Goal: Task Accomplishment & Management: Use online tool/utility

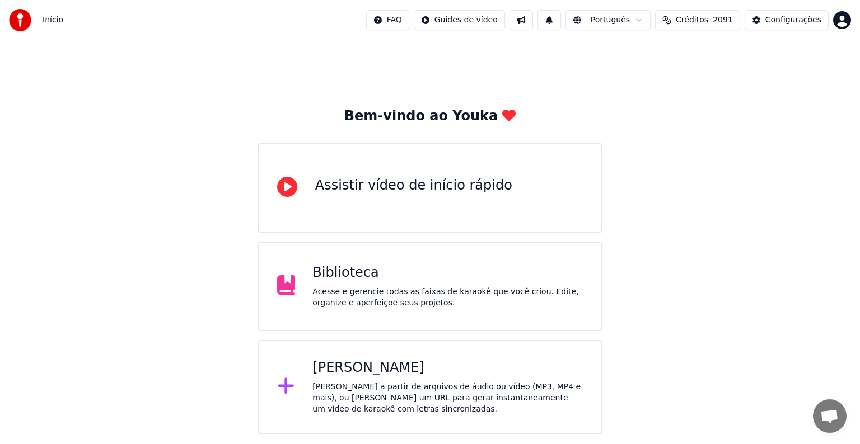
click at [363, 383] on div "[PERSON_NAME] a partir de arquivos de áudio ou vídeo (MP3, MP4 e mais), ou [PER…" at bounding box center [447, 399] width 270 height 34
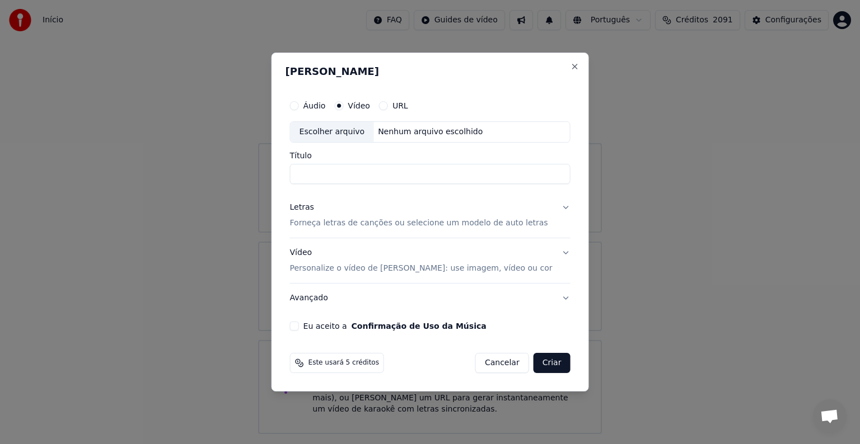
click at [345, 132] on div "Escolher arquivo" at bounding box center [332, 132] width 83 height 20
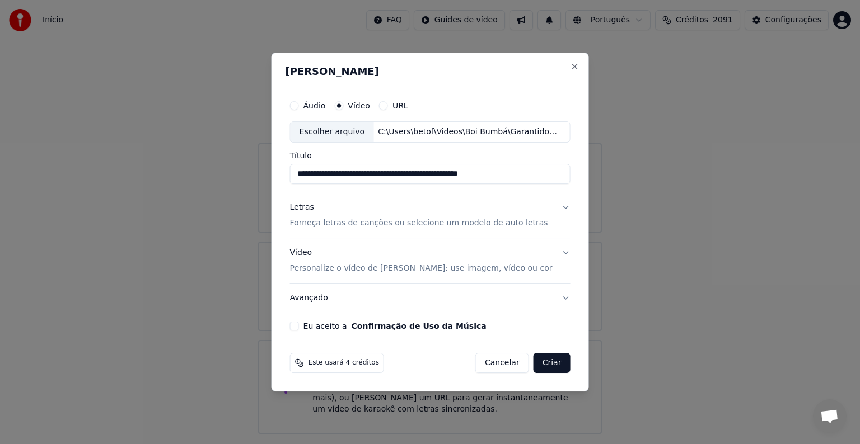
drag, startPoint x: 340, startPoint y: 175, endPoint x: 523, endPoint y: 167, distance: 182.7
click at [523, 167] on input "**********" at bounding box center [430, 174] width 280 height 20
type input "*********"
click at [299, 327] on button "Eu aceito a Confirmação de Uso da Música" at bounding box center [294, 326] width 9 height 9
click at [325, 224] on p "Forneça letras de canções ou selecione um modelo de auto letras" at bounding box center [419, 223] width 258 height 11
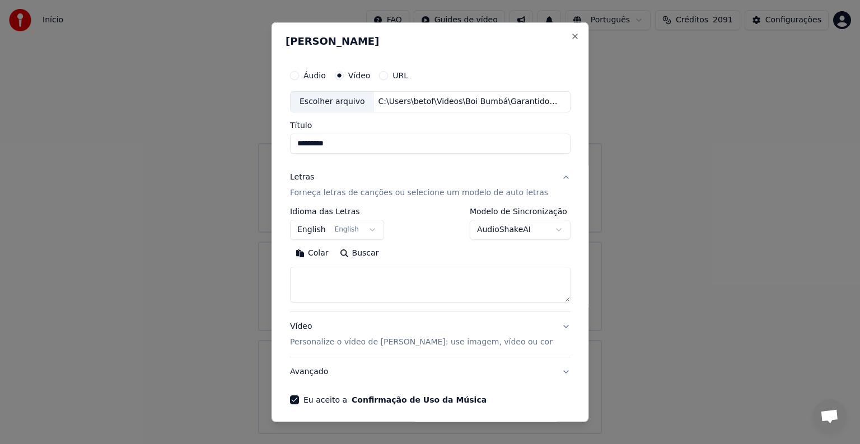
click at [313, 230] on button "English English" at bounding box center [337, 230] width 94 height 20
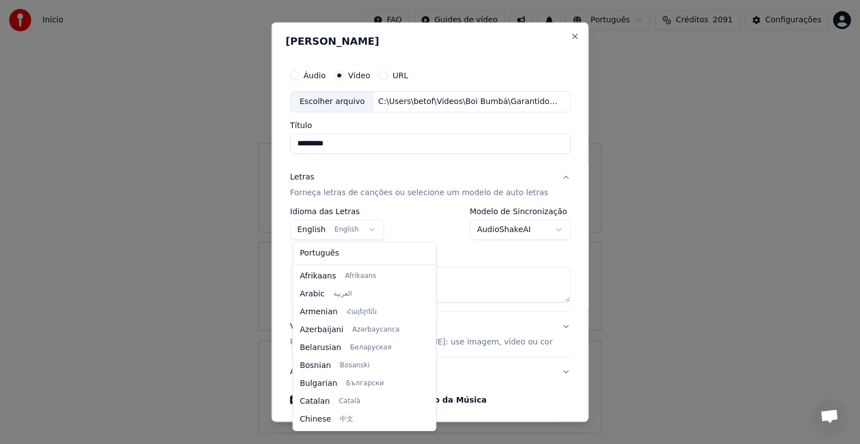
scroll to position [90, 0]
select select "**"
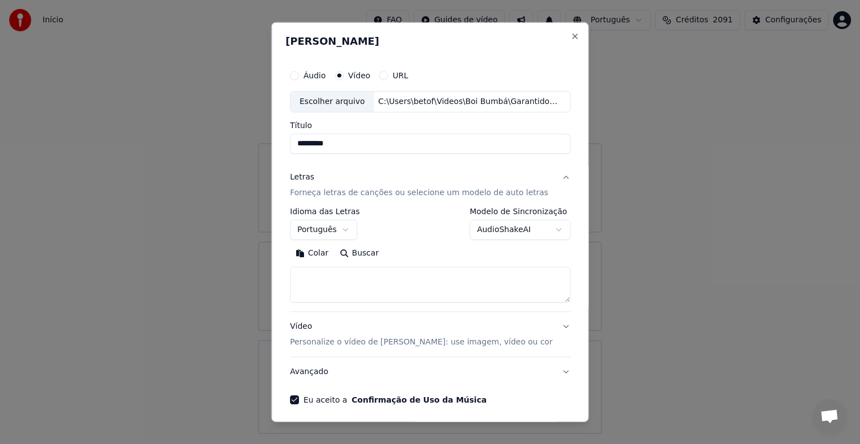
click at [322, 255] on button "Colar" at bounding box center [312, 254] width 44 height 18
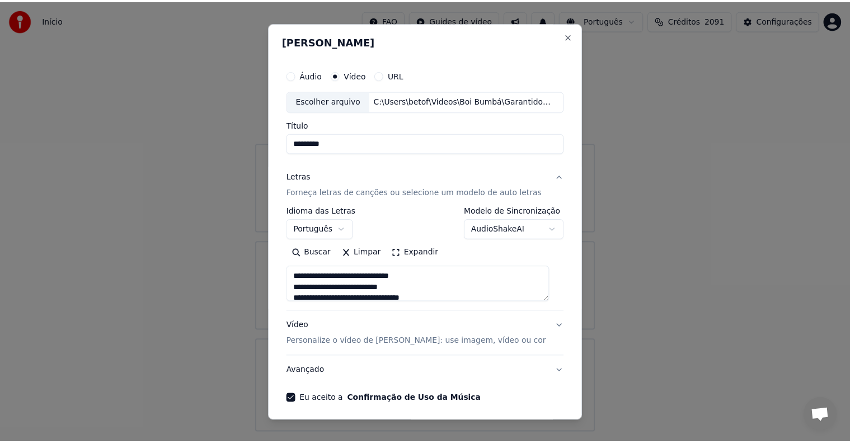
scroll to position [43, 0]
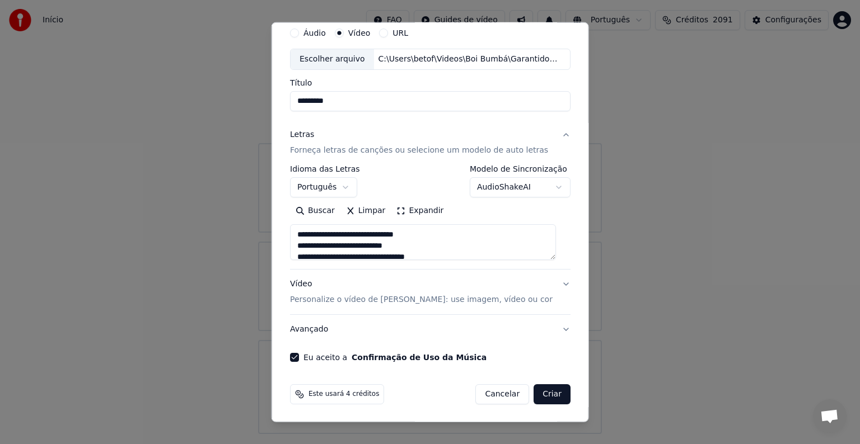
click at [540, 396] on button "Criar" at bounding box center [551, 395] width 37 height 20
type textarea "**********"
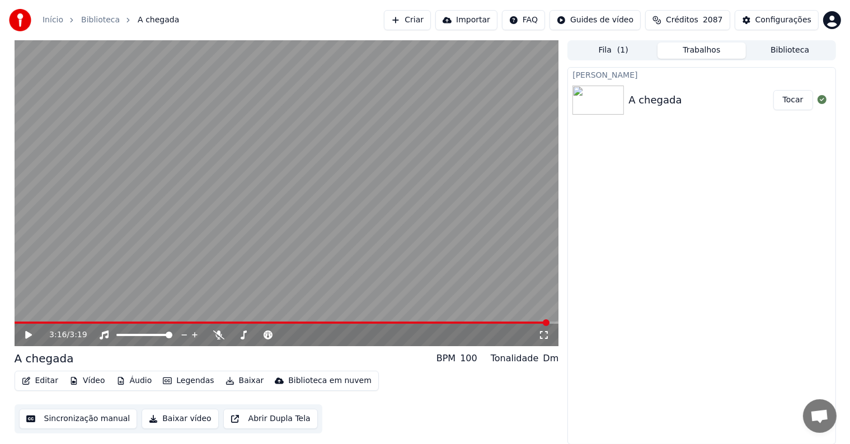
click at [26, 334] on icon at bounding box center [28, 335] width 7 height 8
click at [45, 378] on button "Editar" at bounding box center [39, 381] width 45 height 16
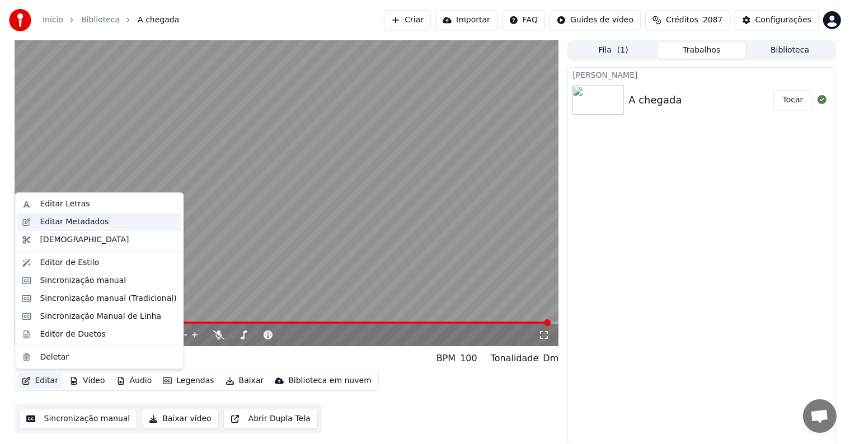
click at [87, 221] on div "Editar Metadados" at bounding box center [74, 222] width 69 height 11
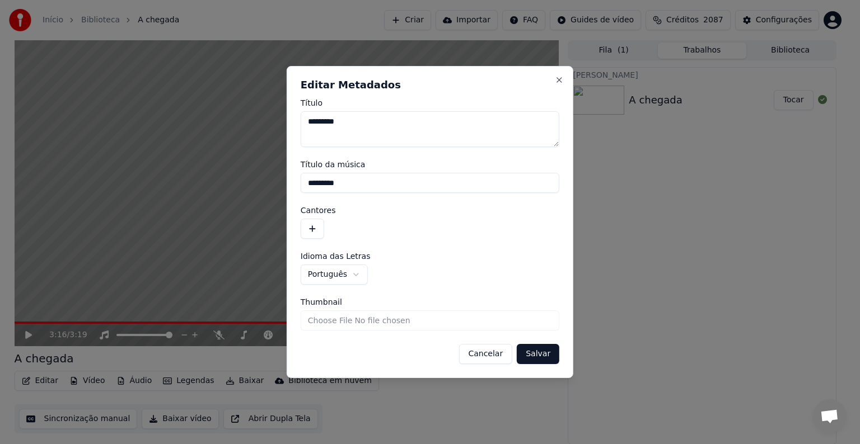
drag, startPoint x: 353, startPoint y: 182, endPoint x: 296, endPoint y: 181, distance: 57.1
click at [296, 181] on div "**********" at bounding box center [430, 222] width 287 height 312
click at [310, 226] on button "button" at bounding box center [313, 229] width 24 height 20
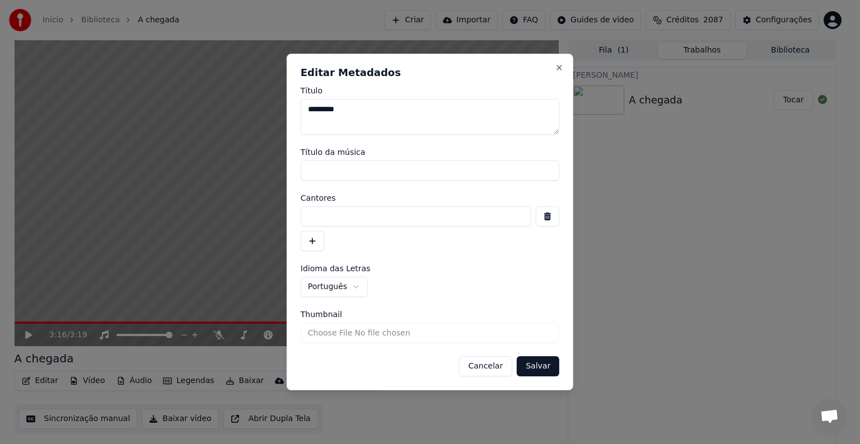
click at [310, 221] on input at bounding box center [416, 217] width 231 height 20
type input "**********"
click at [539, 363] on button "Salvar" at bounding box center [538, 367] width 43 height 20
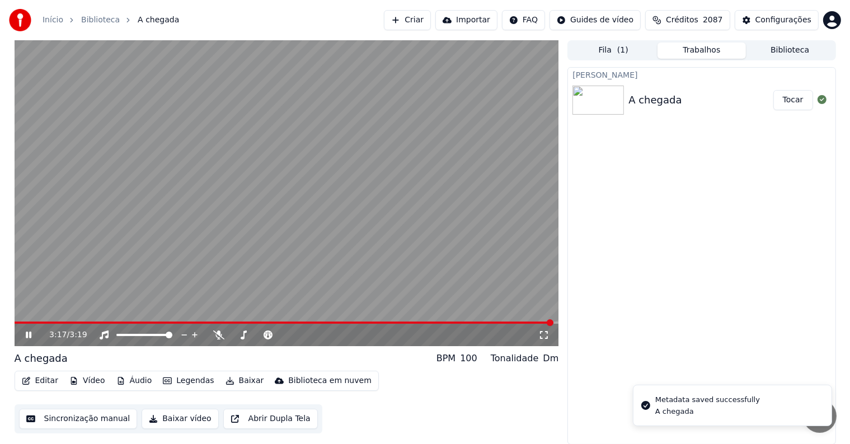
click at [84, 223] on video at bounding box center [287, 193] width 545 height 306
click at [60, 412] on button "Sincronização manual" at bounding box center [78, 419] width 119 height 20
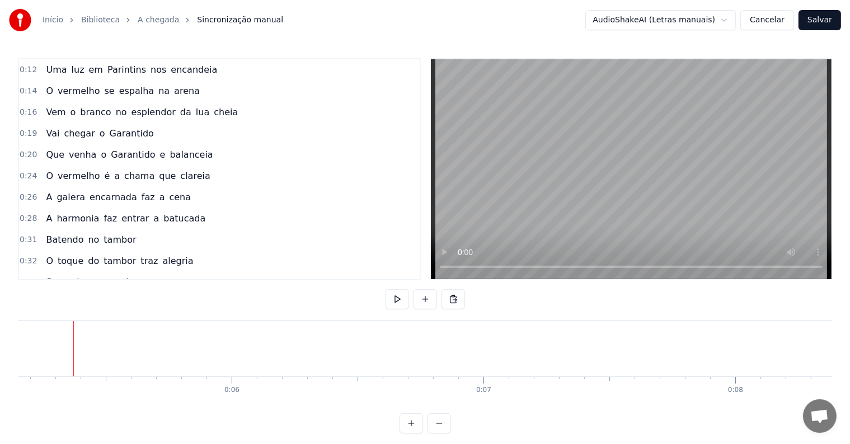
scroll to position [0, 1296]
click at [428, 303] on button at bounding box center [426, 299] width 24 height 20
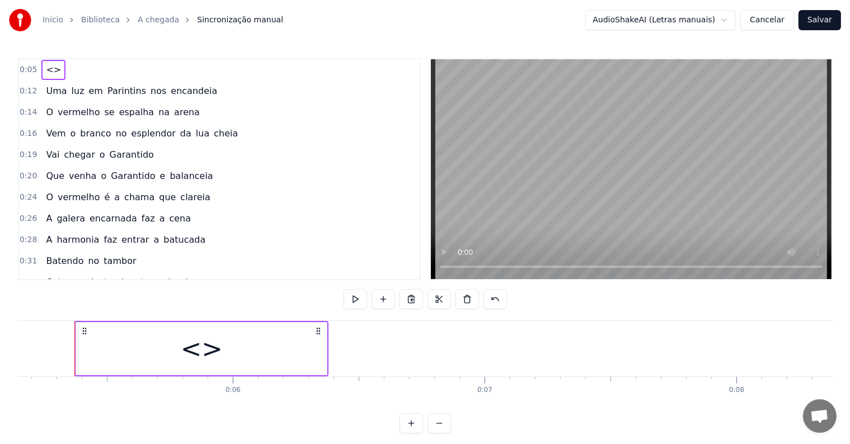
click at [207, 363] on div "<>" at bounding box center [202, 349] width 42 height 38
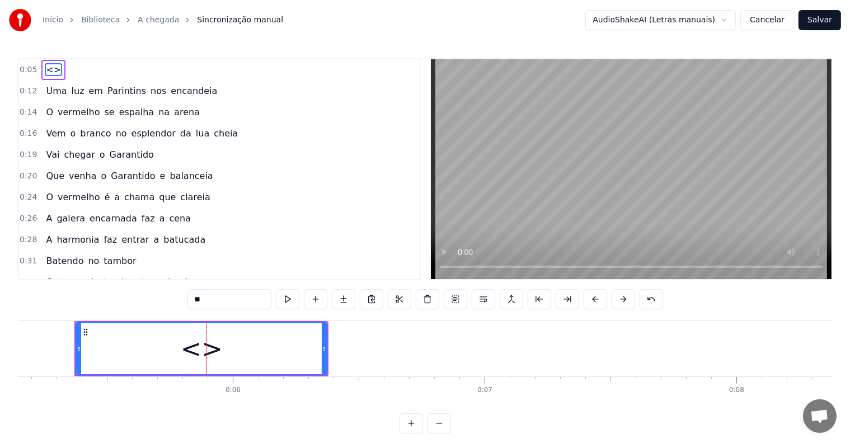
drag, startPoint x: 222, startPoint y: 298, endPoint x: 148, endPoint y: 298, distance: 73.9
click at [148, 298] on div "0:05 <> 0:12 Uma luz em Parintins nos encandeia 0:14 O vermelho se espalha na a…" at bounding box center [425, 246] width 814 height 376
paste input "**********"
type input "**********"
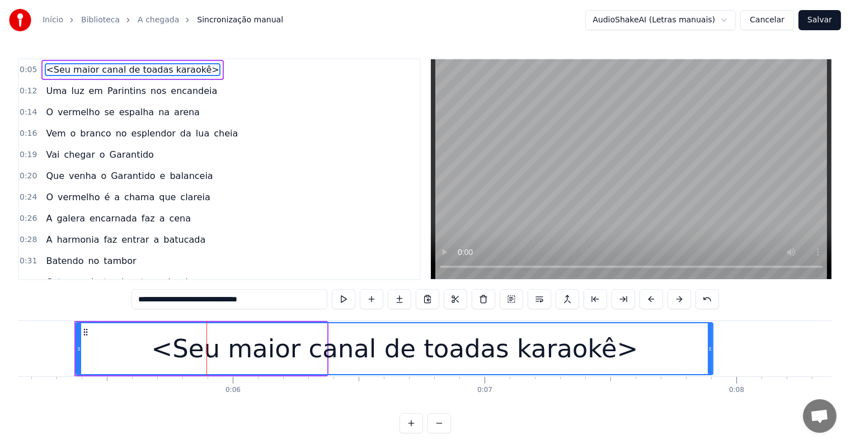
drag, startPoint x: 324, startPoint y: 346, endPoint x: 708, endPoint y: 354, distance: 383.5
click at [710, 356] on div at bounding box center [710, 349] width 4 height 51
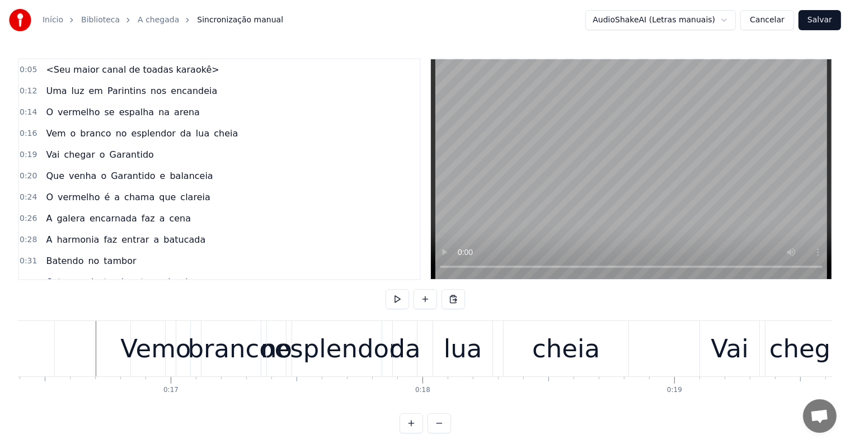
scroll to position [0, 4151]
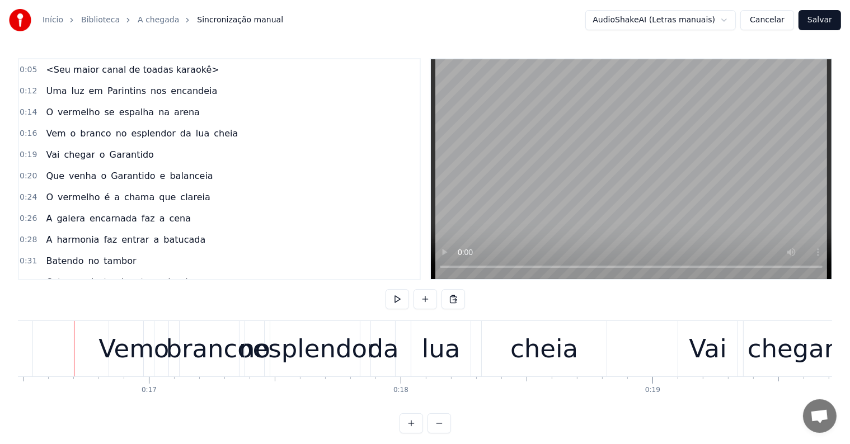
click at [79, 70] on span "<Seu maior canal de toadas karaokê>" at bounding box center [132, 69] width 175 height 13
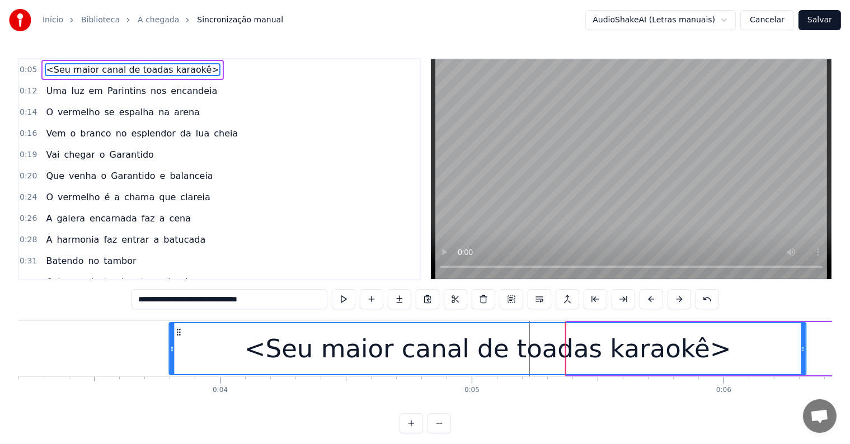
scroll to position [0, 803]
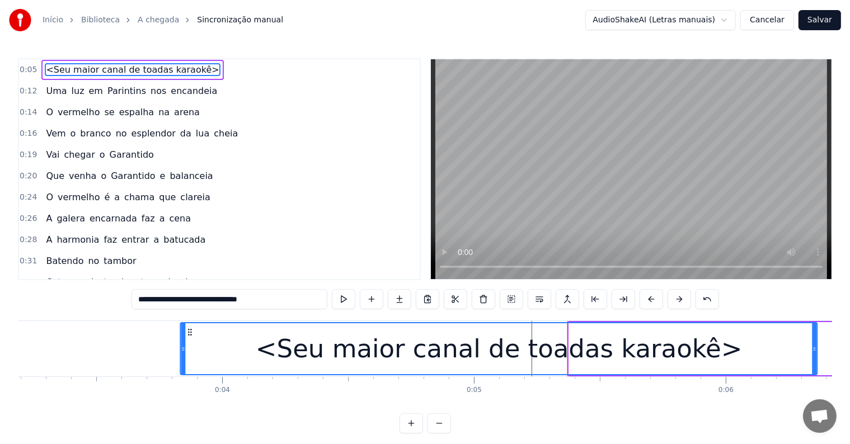
drag, startPoint x: 85, startPoint y: 331, endPoint x: 190, endPoint y: 343, distance: 105.3
click at [190, 343] on div "<Seu maior canal de toadas karaokê>" at bounding box center [499, 349] width 636 height 51
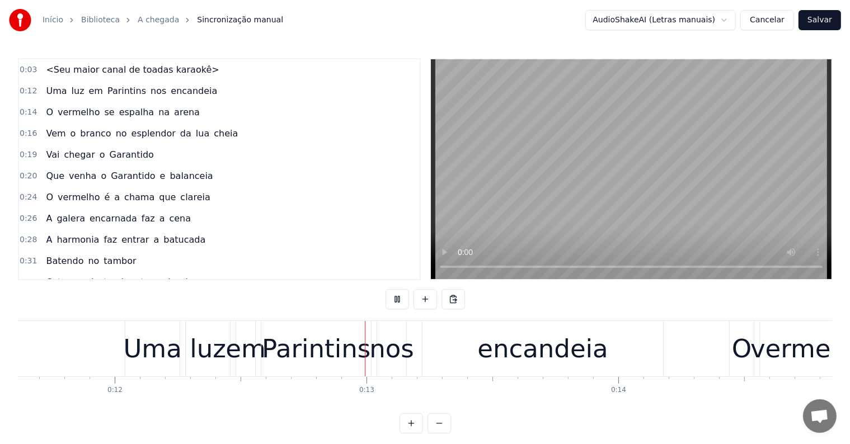
scroll to position [0, 3060]
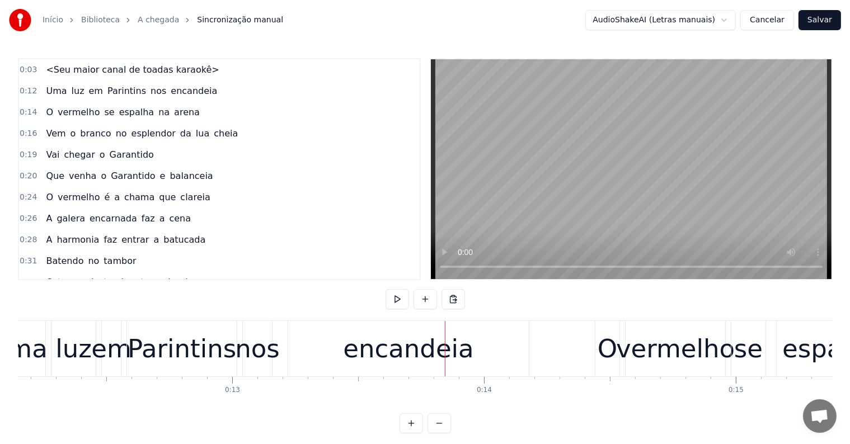
click at [175, 93] on span "encandeia" at bounding box center [194, 91] width 49 height 13
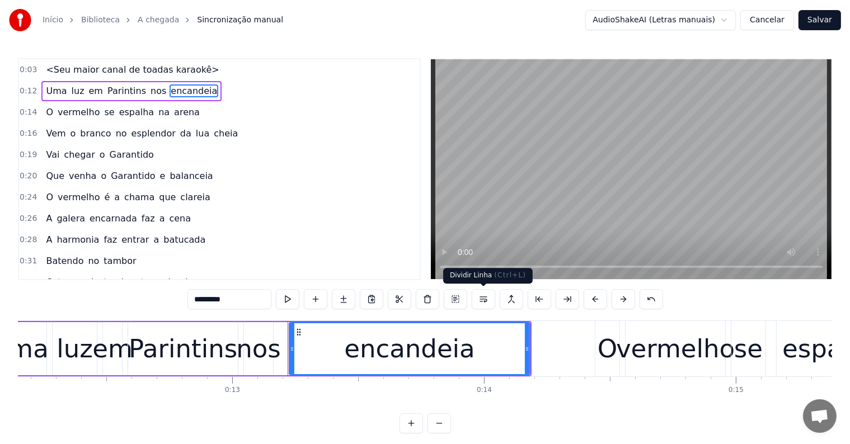
click at [483, 297] on button at bounding box center [484, 299] width 24 height 20
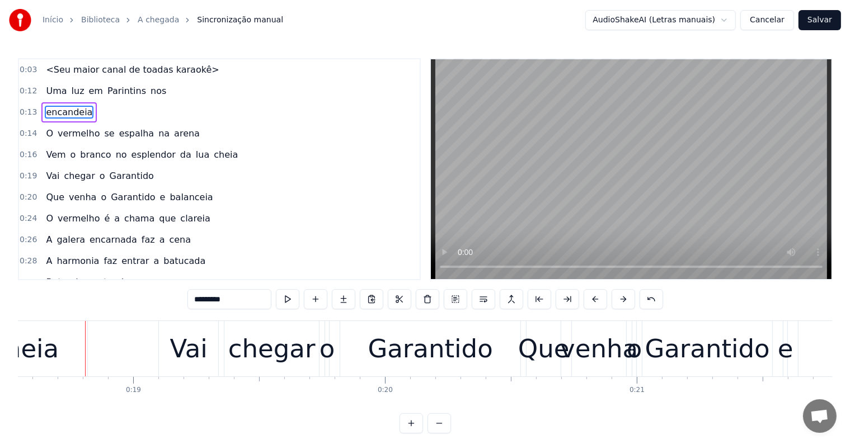
scroll to position [0, 4682]
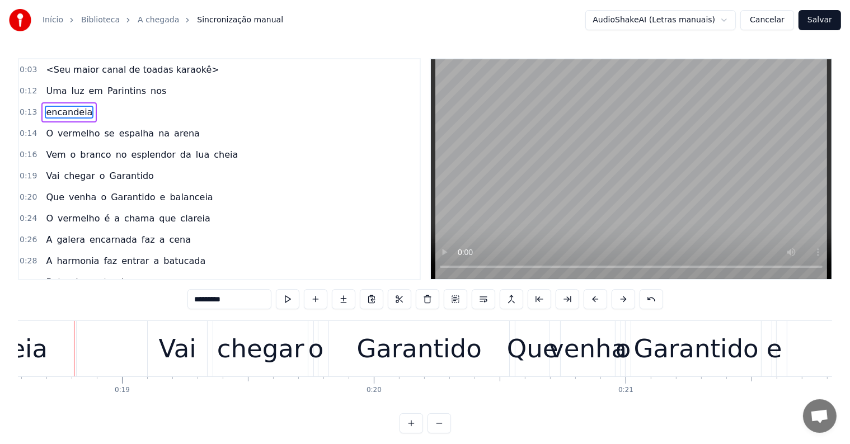
click at [195, 153] on span "lua" at bounding box center [203, 154] width 16 height 13
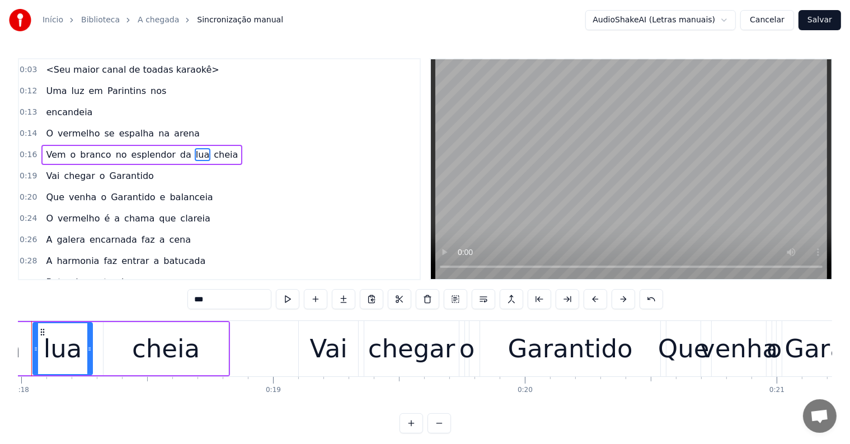
scroll to position [0, 4488]
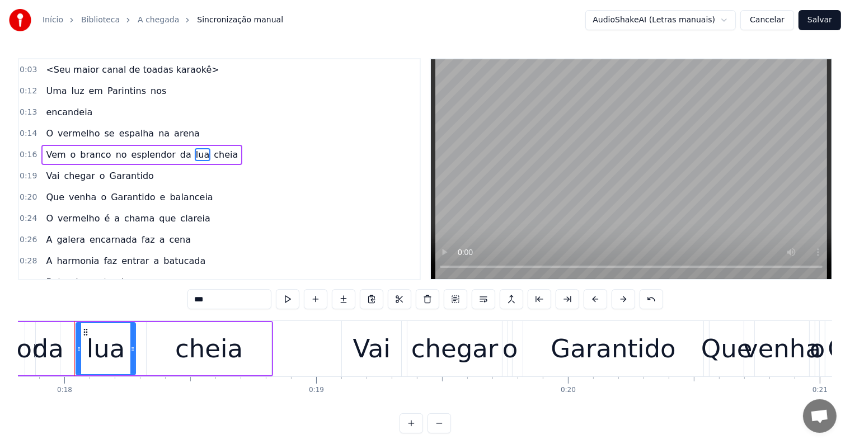
click at [179, 152] on span "da" at bounding box center [185, 154] width 13 height 13
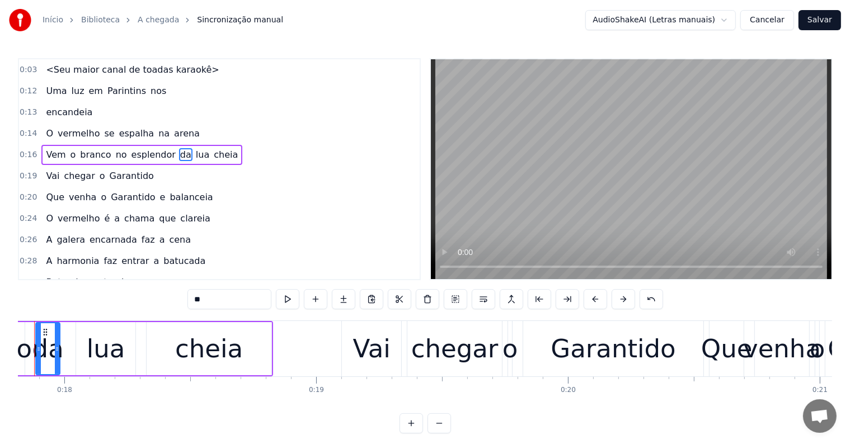
scroll to position [0, 4448]
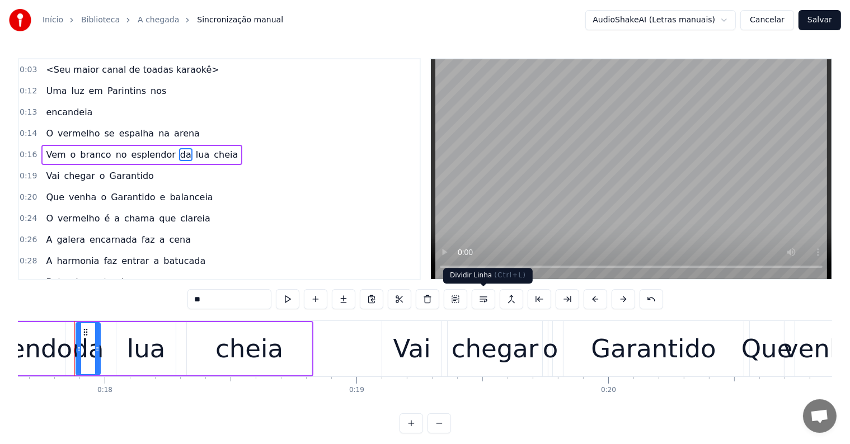
click at [483, 301] on button at bounding box center [484, 299] width 24 height 20
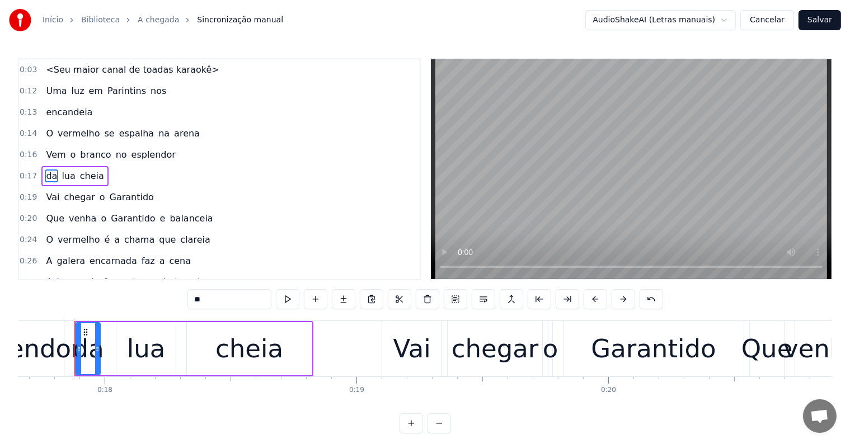
scroll to position [3, 0]
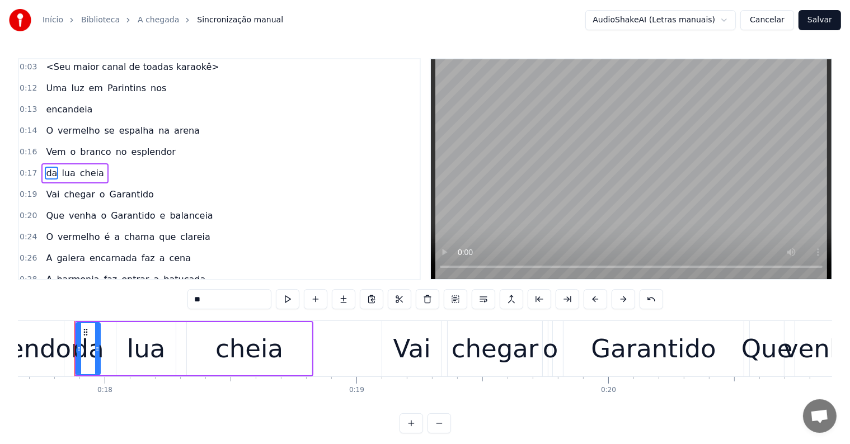
click at [132, 149] on span "esplendor" at bounding box center [153, 152] width 46 height 13
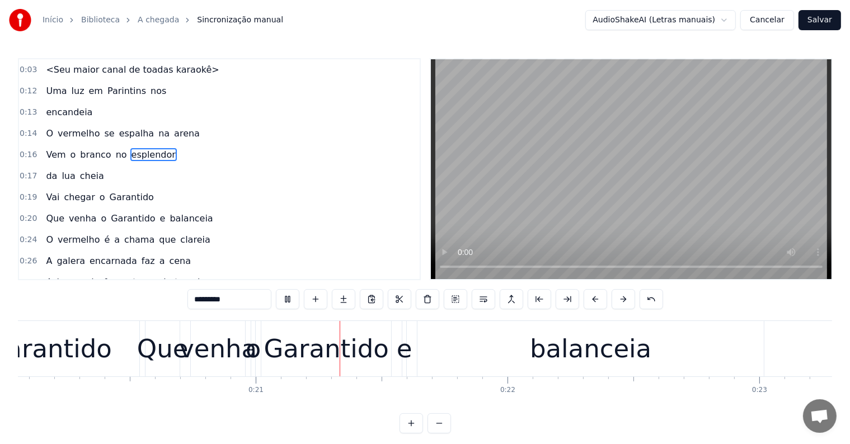
scroll to position [0, 5119]
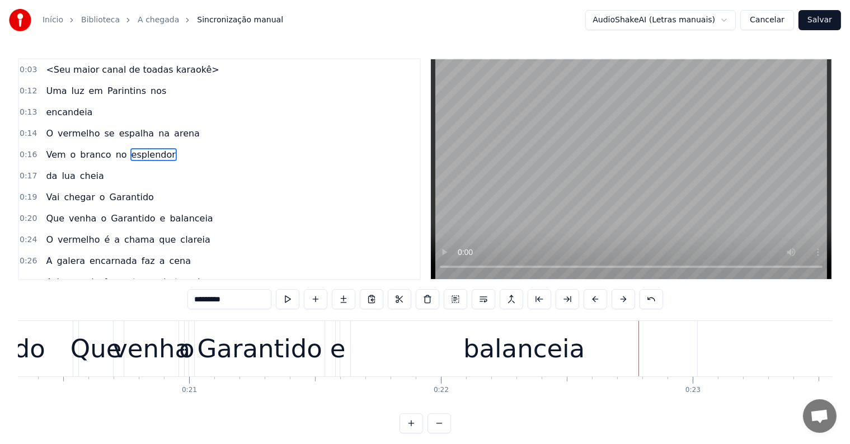
click at [508, 347] on div "balanceia" at bounding box center [524, 349] width 121 height 38
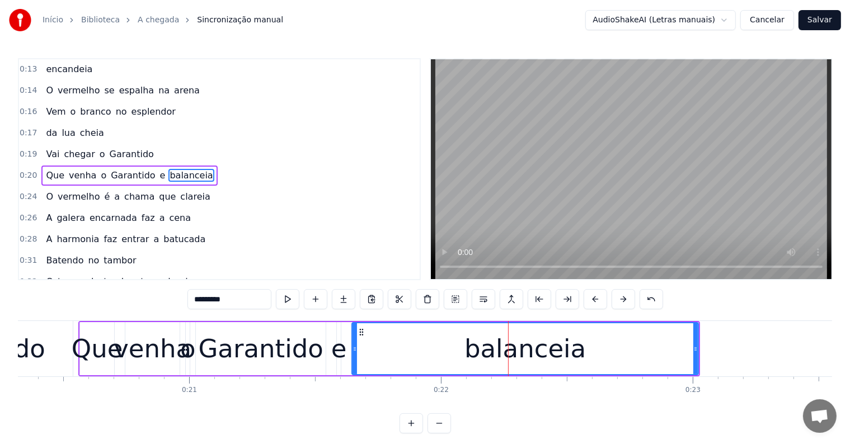
scroll to position [44, 0]
click at [485, 301] on button at bounding box center [484, 299] width 24 height 20
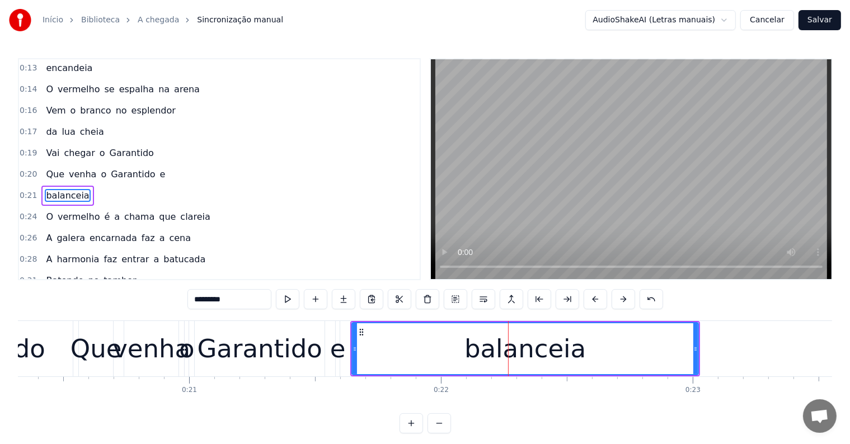
scroll to position [65, 0]
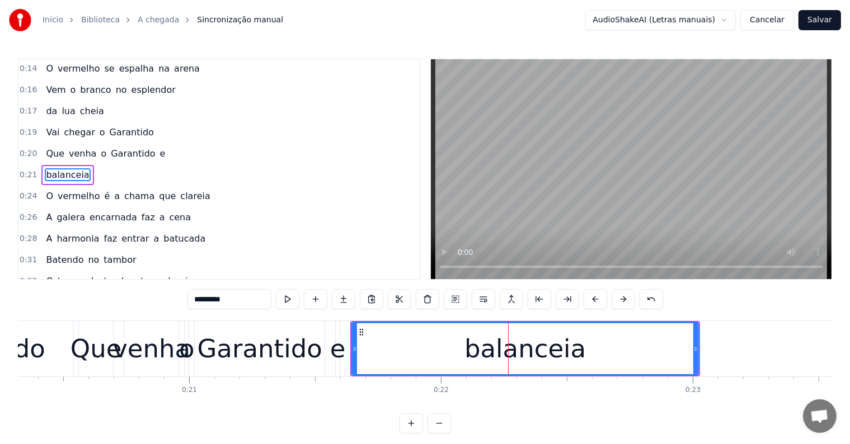
click at [293, 358] on div "Garantido" at bounding box center [260, 349] width 125 height 38
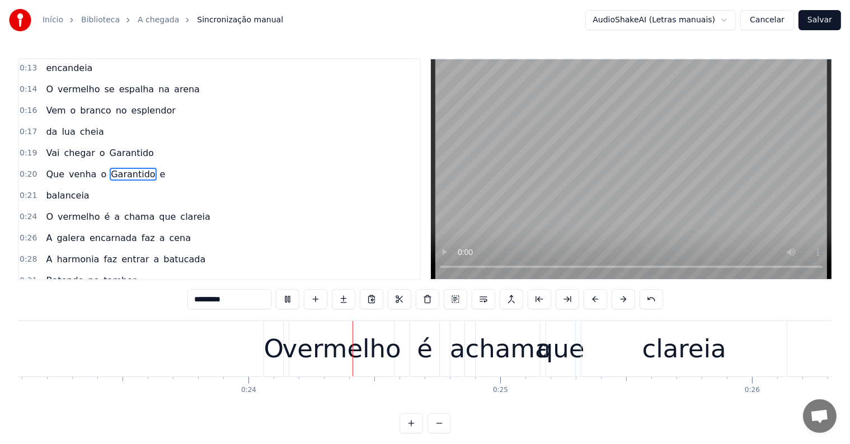
scroll to position [0, 5875]
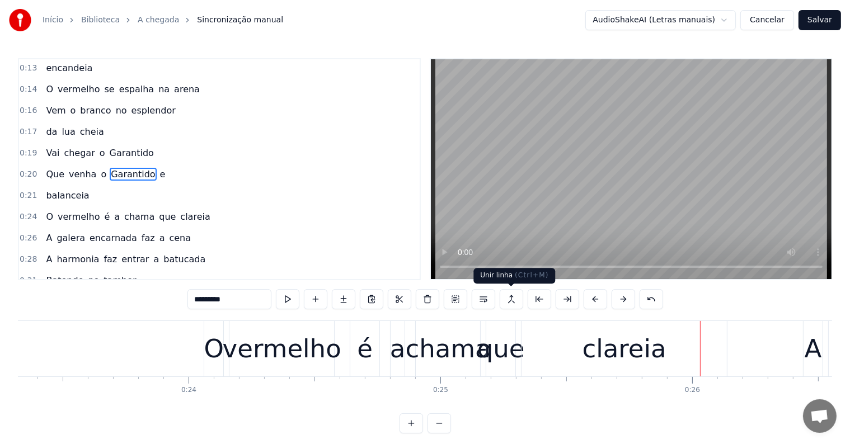
click at [609, 344] on div "clareia" at bounding box center [625, 349] width 84 height 38
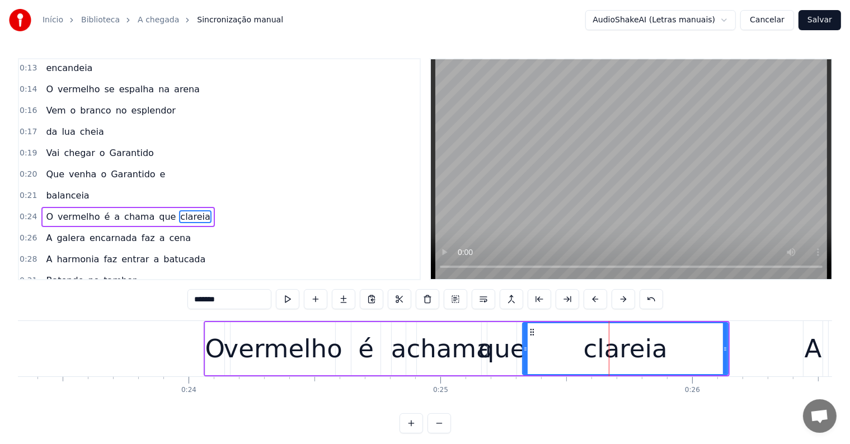
scroll to position [85, 0]
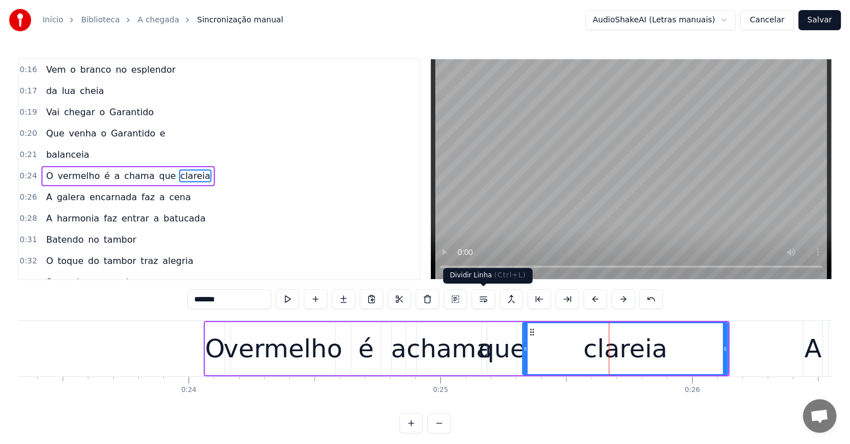
click at [485, 297] on button at bounding box center [484, 299] width 24 height 20
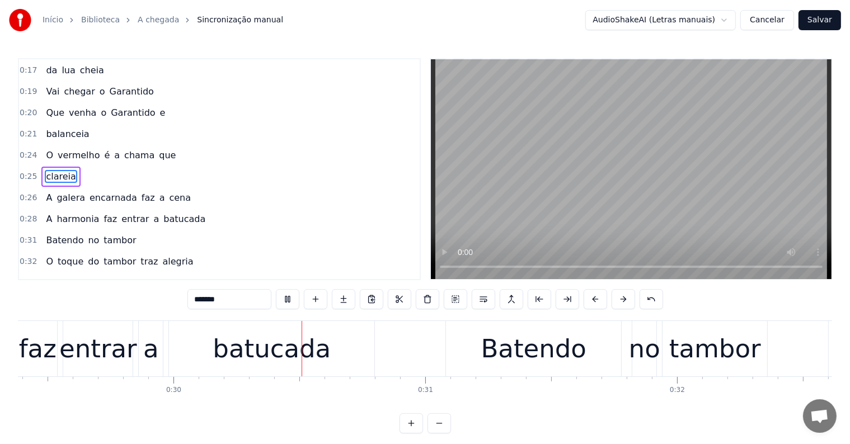
scroll to position [0, 7402]
click at [294, 358] on div "batucada" at bounding box center [271, 349] width 118 height 38
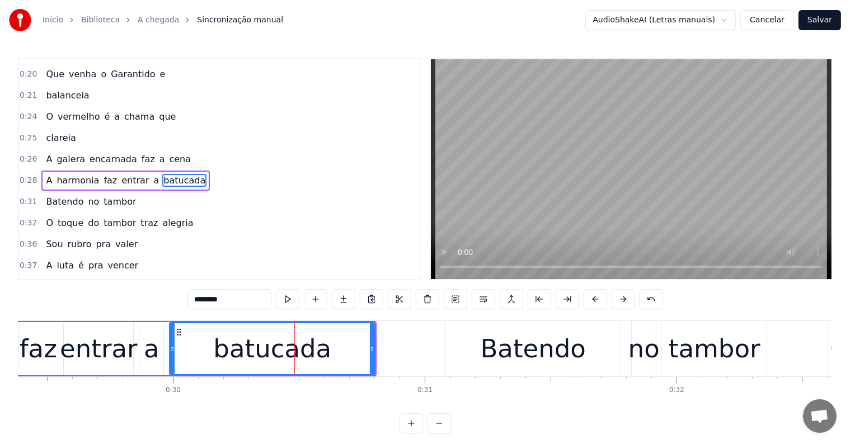
scroll to position [147, 0]
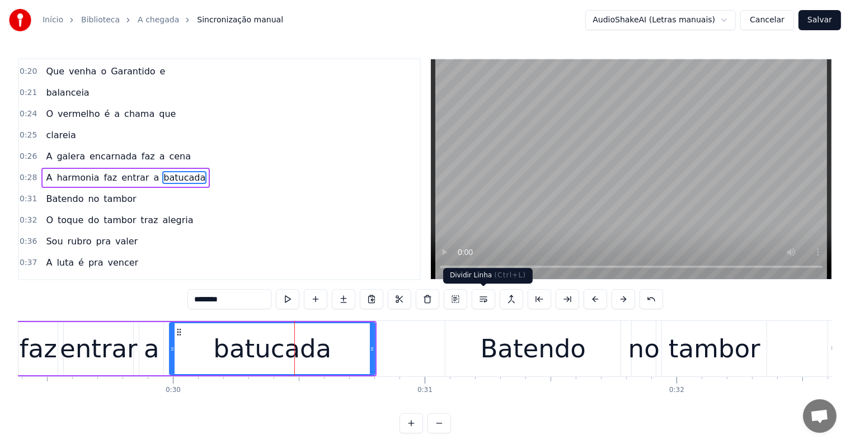
click at [478, 301] on button at bounding box center [484, 299] width 24 height 20
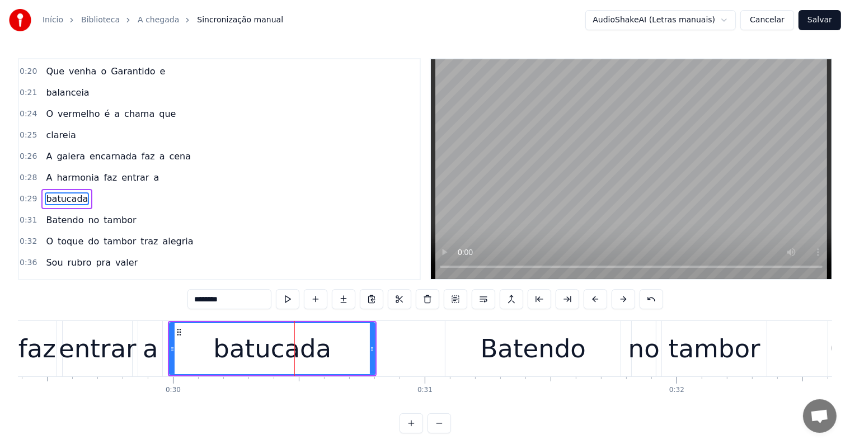
scroll to position [168, 0]
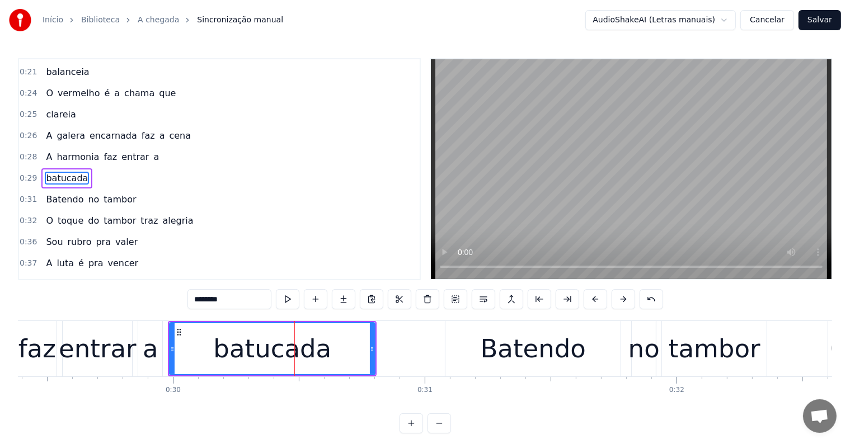
click at [123, 364] on div "entrar" at bounding box center [97, 349] width 77 height 38
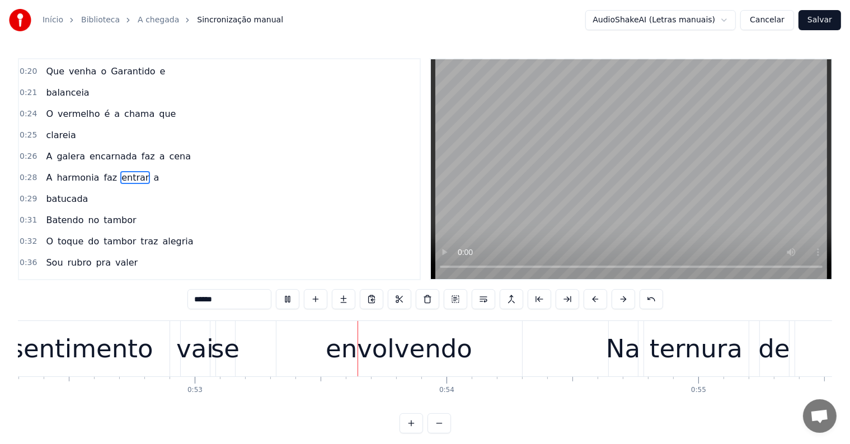
scroll to position [0, 13265]
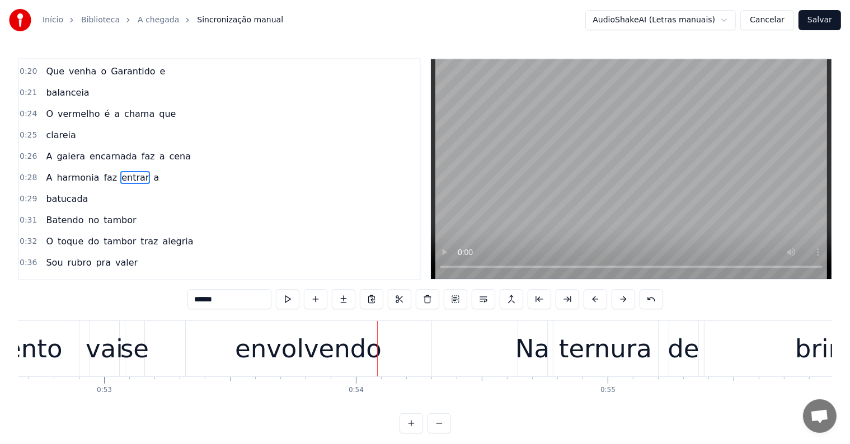
click at [347, 368] on div "envolvendo" at bounding box center [309, 348] width 246 height 55
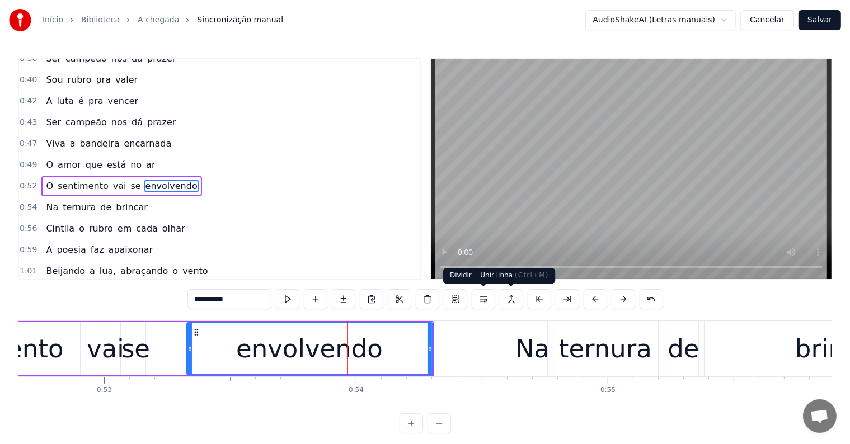
click at [484, 299] on button at bounding box center [484, 299] width 24 height 20
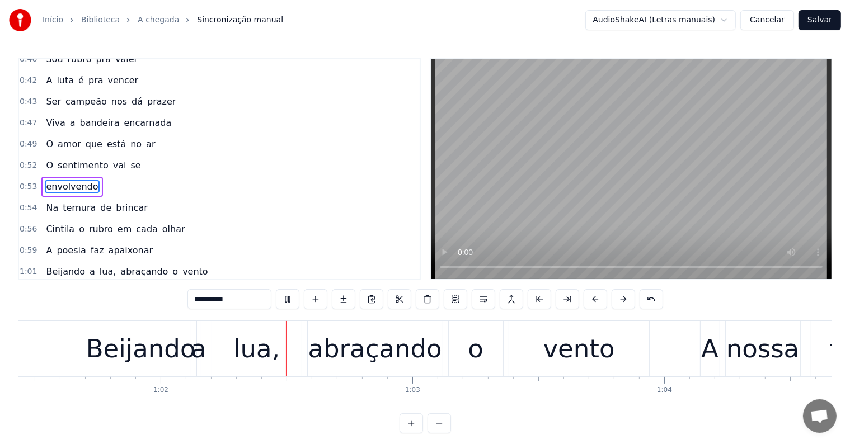
scroll to position [0, 15502]
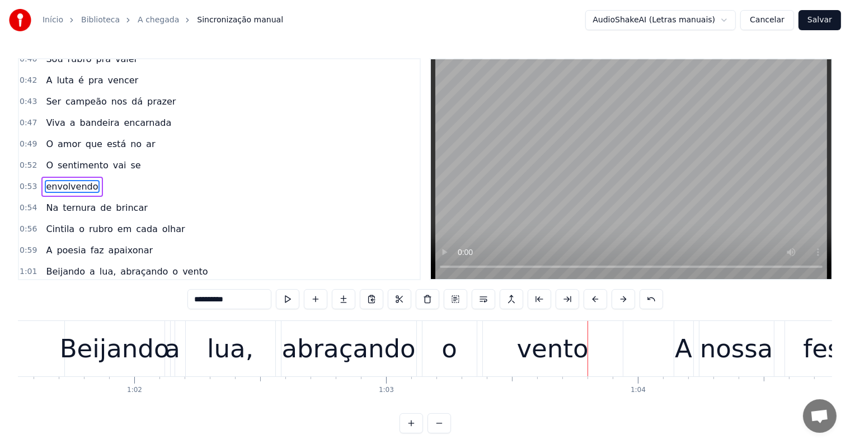
click at [535, 349] on div "vento" at bounding box center [553, 349] width 72 height 38
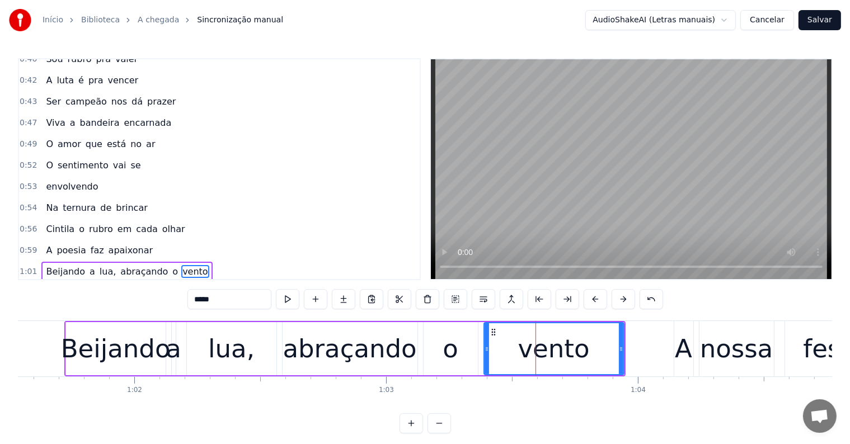
scroll to position [497, 0]
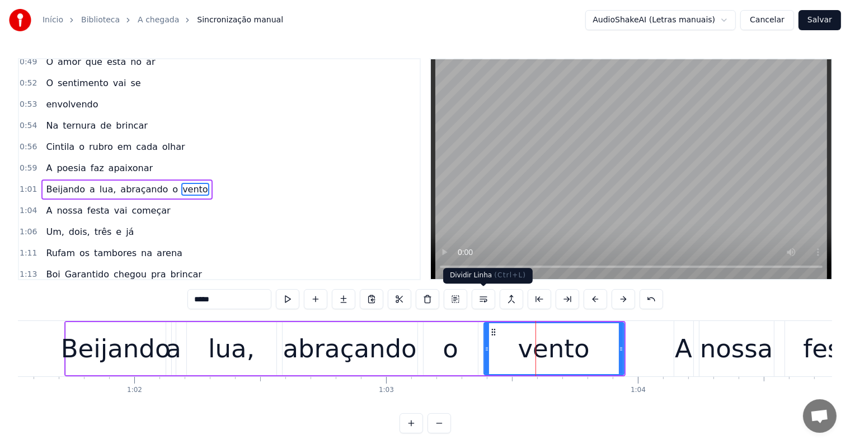
click at [480, 298] on button at bounding box center [484, 299] width 24 height 20
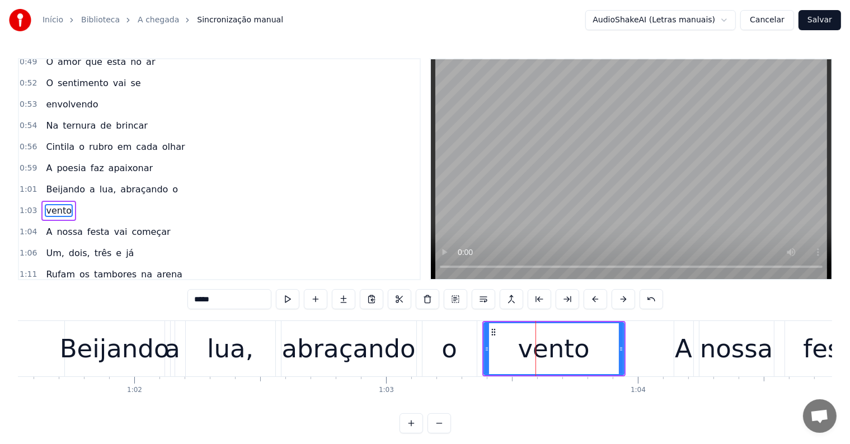
scroll to position [518, 0]
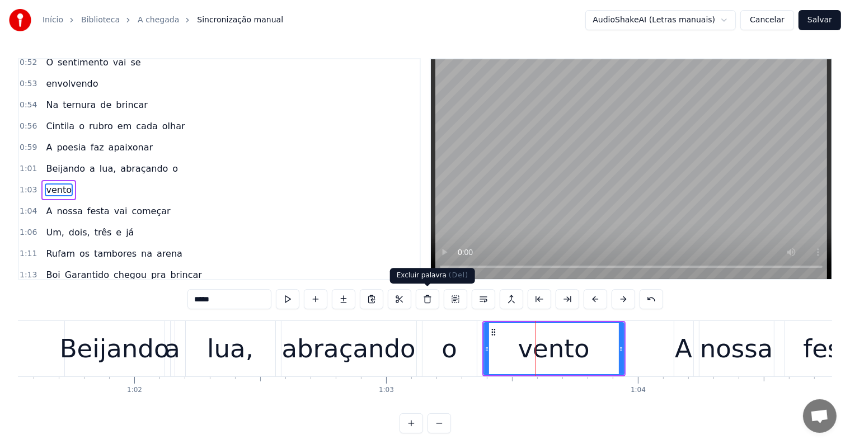
click at [385, 355] on div "abraçando" at bounding box center [349, 349] width 134 height 38
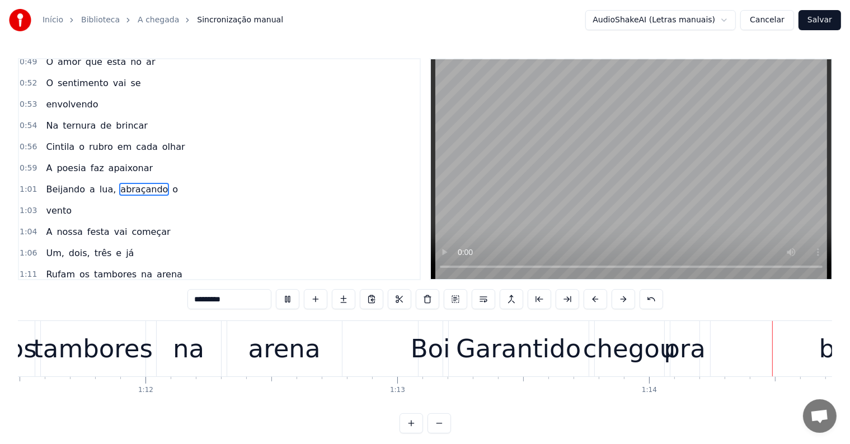
scroll to position [0, 18567]
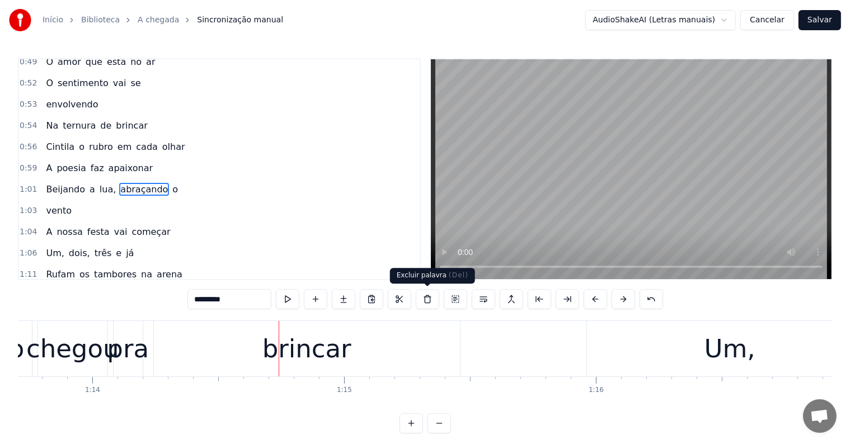
click at [331, 352] on div "brincar" at bounding box center [307, 349] width 89 height 38
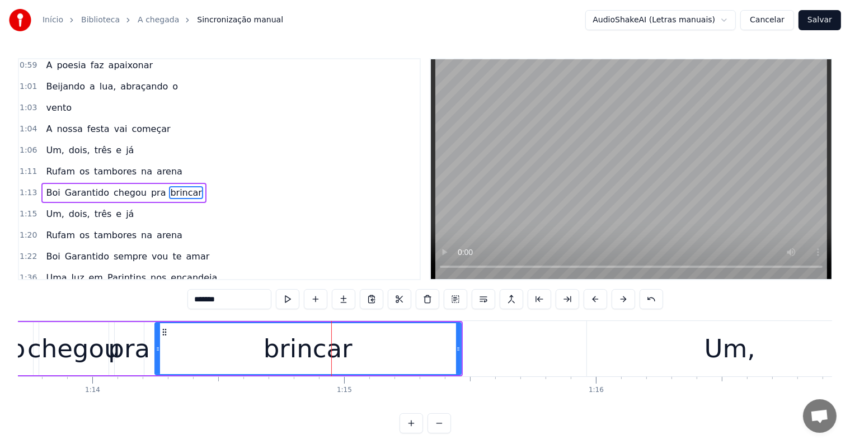
scroll to position [600, 0]
click at [481, 297] on button at bounding box center [484, 299] width 24 height 20
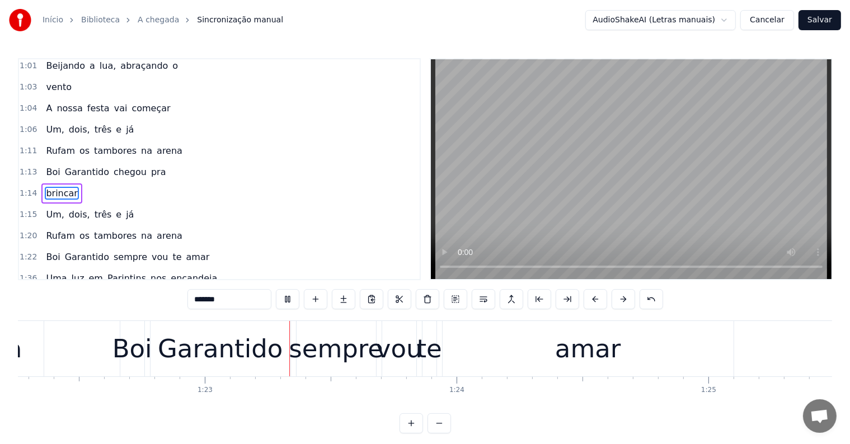
scroll to position [0, 20724]
click at [562, 353] on div "amar" at bounding box center [586, 349] width 66 height 38
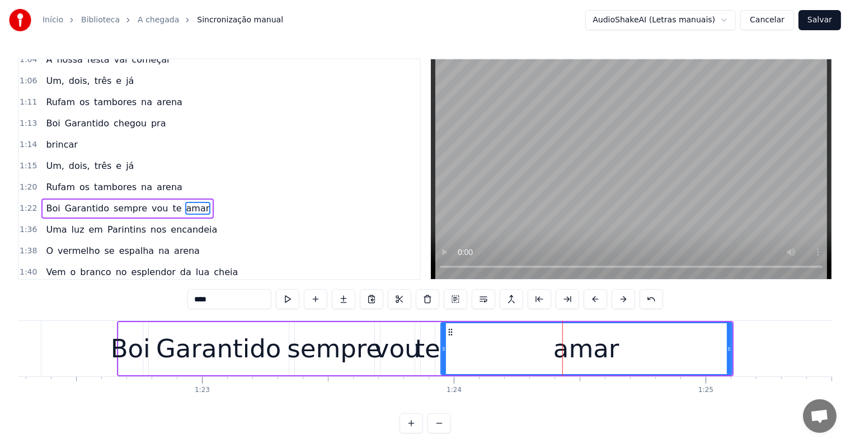
scroll to position [683, 0]
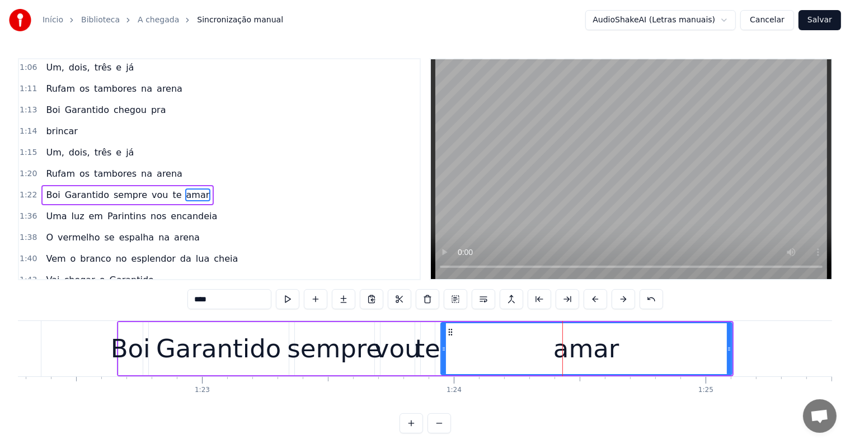
click at [477, 298] on button at bounding box center [484, 299] width 24 height 20
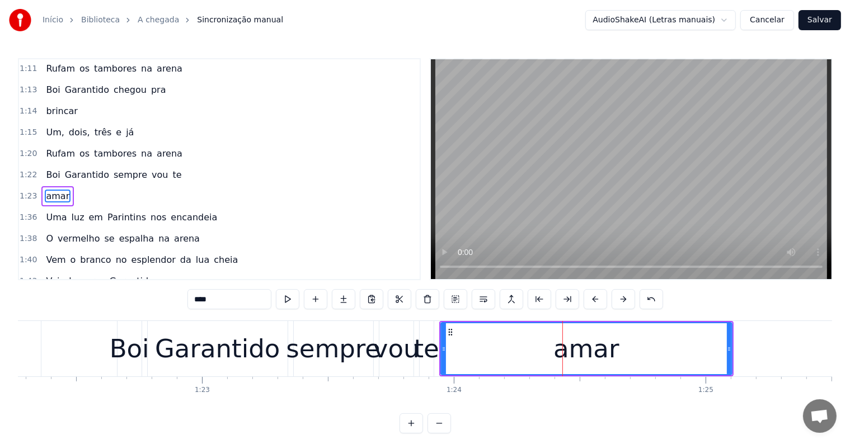
click at [360, 348] on div "sempre" at bounding box center [333, 349] width 95 height 38
type input "******"
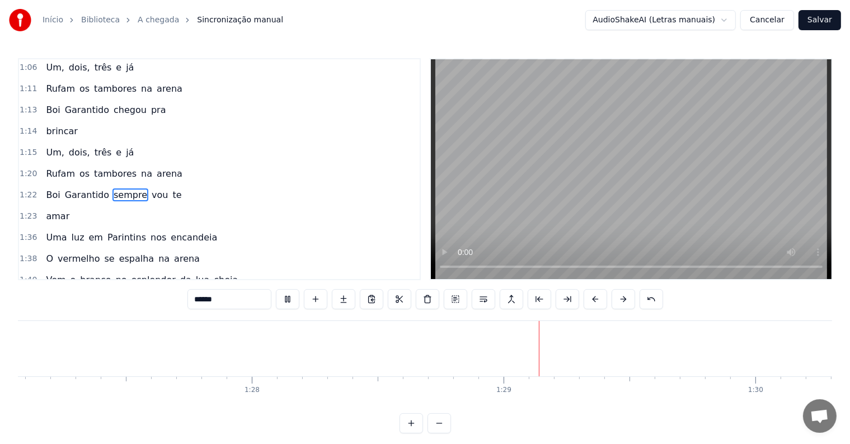
scroll to position [0, 22235]
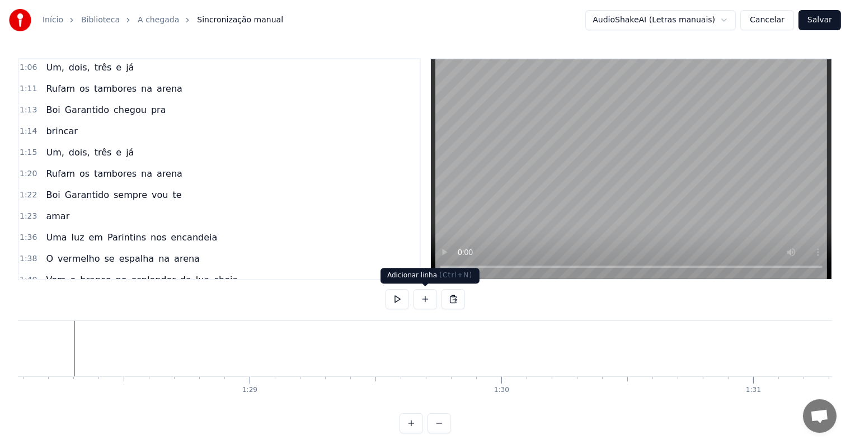
click at [424, 296] on button at bounding box center [426, 299] width 24 height 20
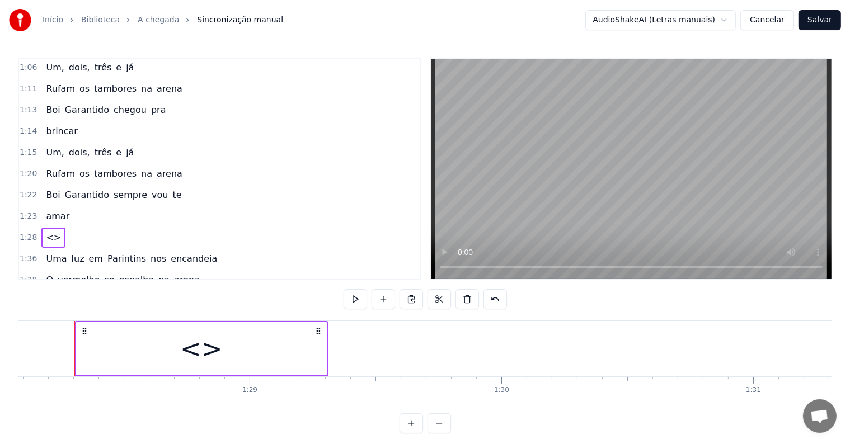
click at [274, 338] on div "<>" at bounding box center [201, 348] width 251 height 53
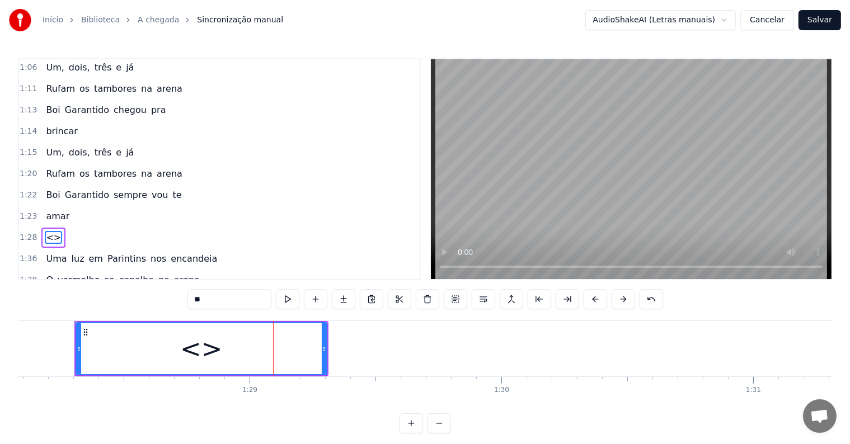
scroll to position [724, 0]
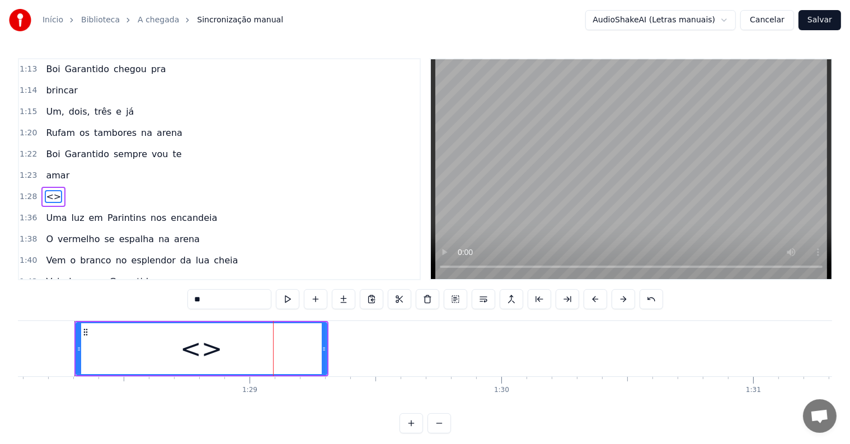
click at [158, 298] on div "0:03 <Seu maior canal de toadas karaokê> 0:12 [PERSON_NAME] em Parintins nos 0:…" at bounding box center [425, 246] width 814 height 376
paste input "**********"
type input "**********"
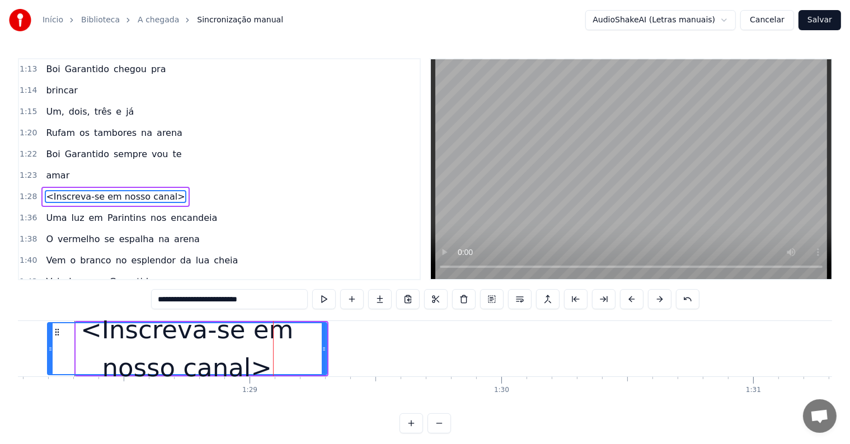
drag, startPoint x: 77, startPoint y: 347, endPoint x: 48, endPoint y: 345, distance: 28.6
click at [48, 345] on icon at bounding box center [50, 349] width 4 height 9
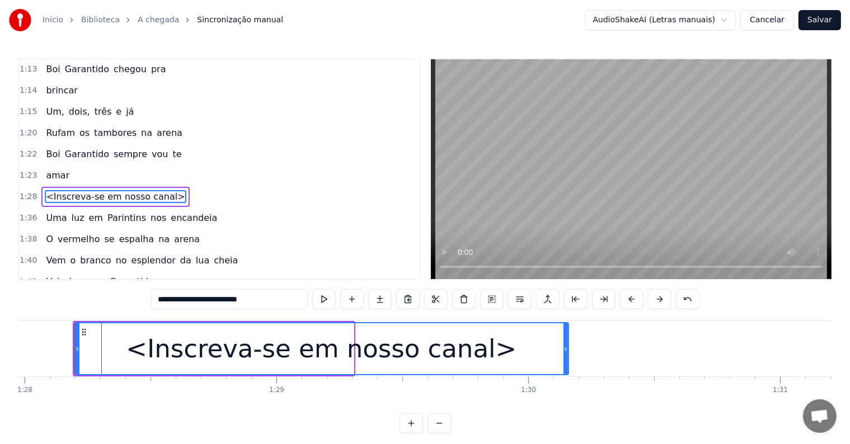
drag, startPoint x: 349, startPoint y: 348, endPoint x: 569, endPoint y: 356, distance: 219.6
click at [568, 356] on div at bounding box center [566, 349] width 4 height 51
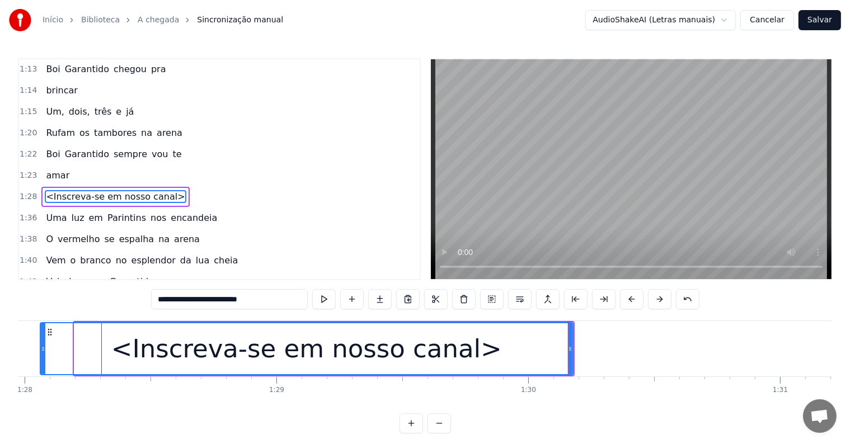
drag, startPoint x: 74, startPoint y: 346, endPoint x: 40, endPoint y: 346, distance: 34.1
click at [41, 346] on icon at bounding box center [43, 349] width 4 height 9
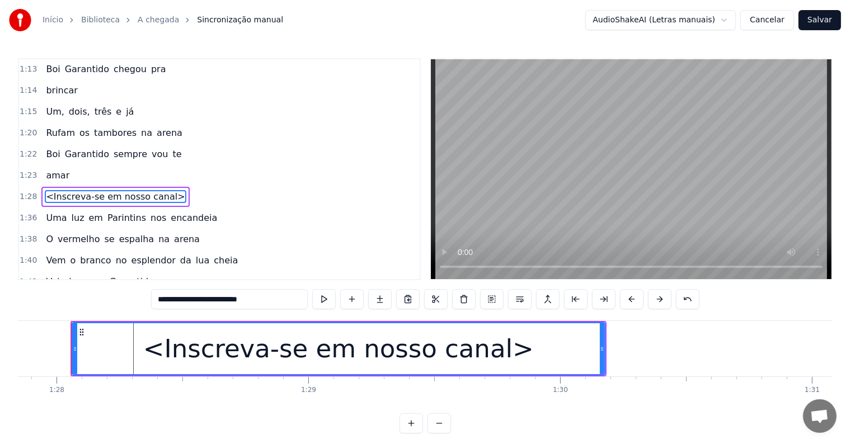
scroll to position [0, 22126]
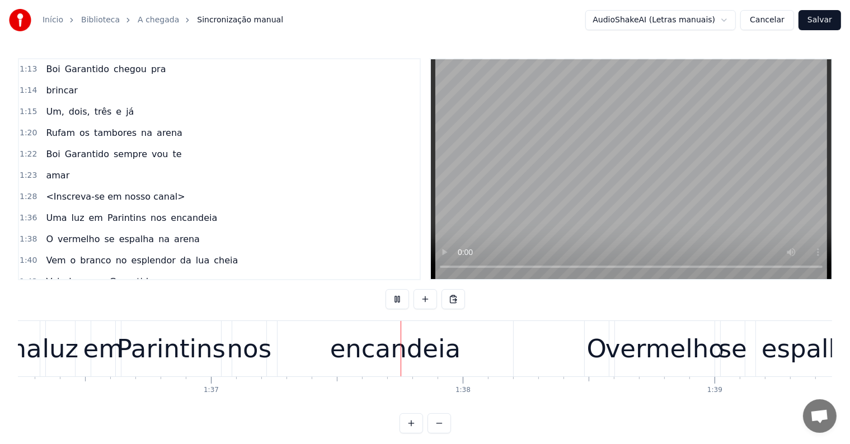
scroll to position [0, 24358]
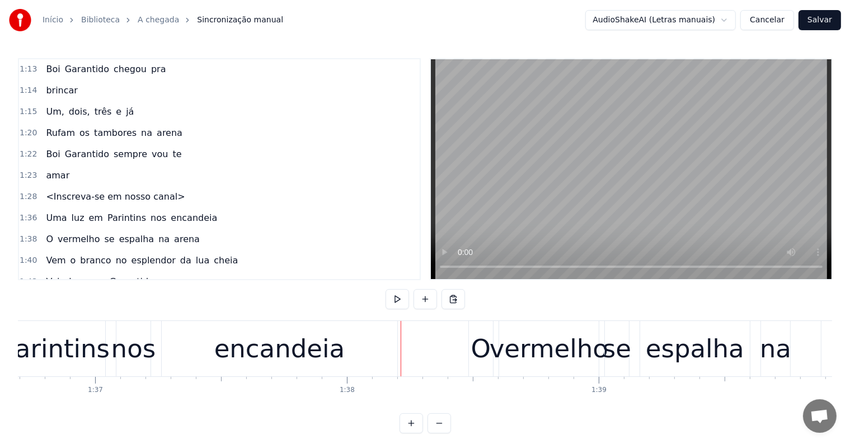
click at [347, 348] on div "encandeia" at bounding box center [280, 348] width 236 height 55
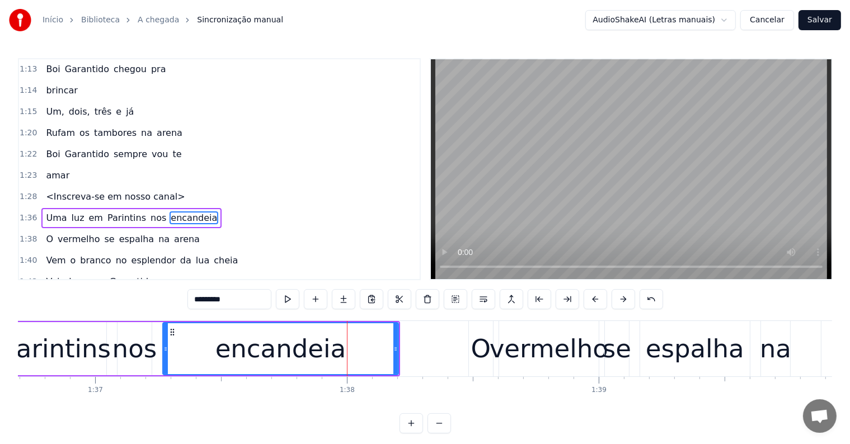
scroll to position [745, 0]
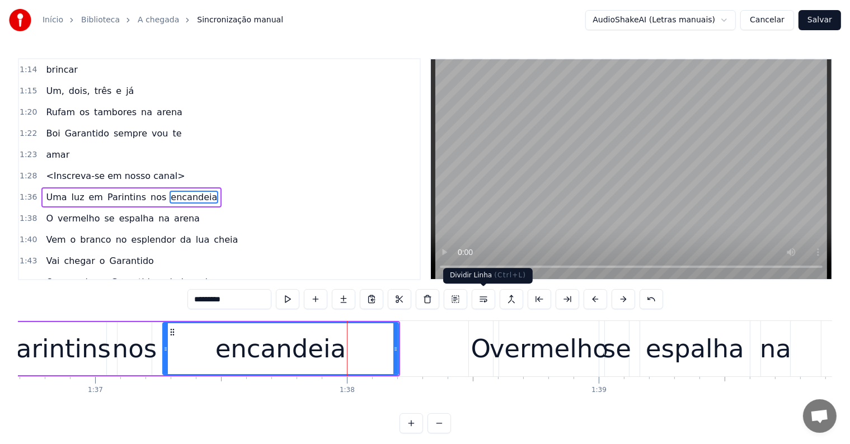
click at [475, 298] on button at bounding box center [484, 299] width 24 height 20
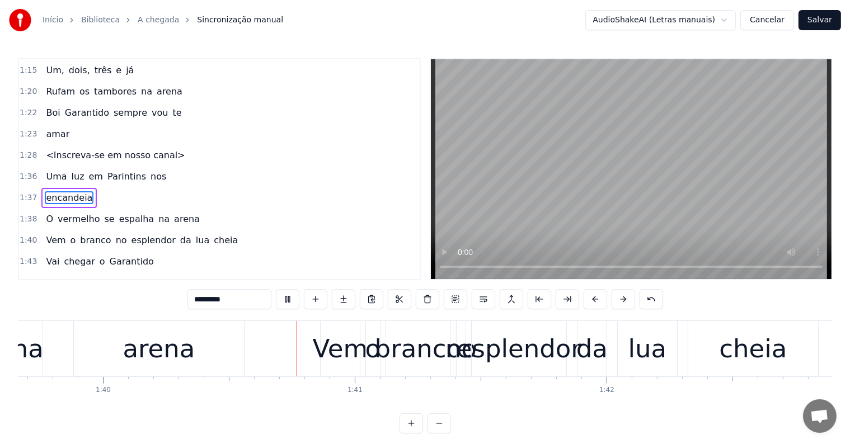
scroll to position [0, 25106]
click at [758, 358] on div "cheia" at bounding box center [753, 349] width 68 height 38
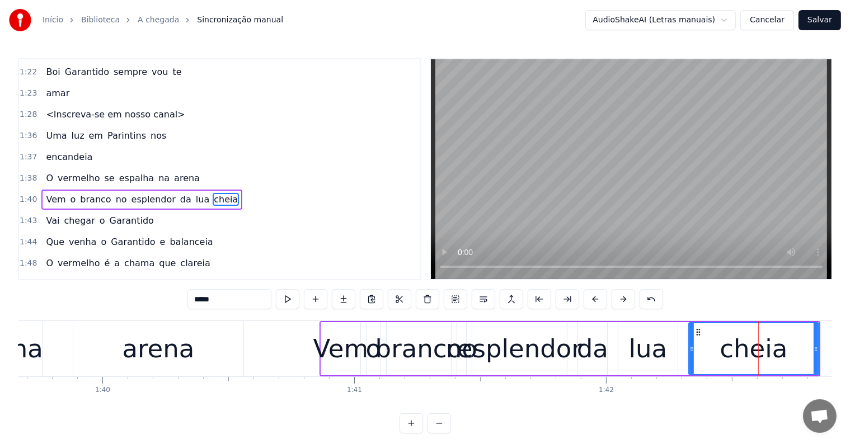
scroll to position [806, 0]
click at [485, 301] on button at bounding box center [484, 299] width 24 height 20
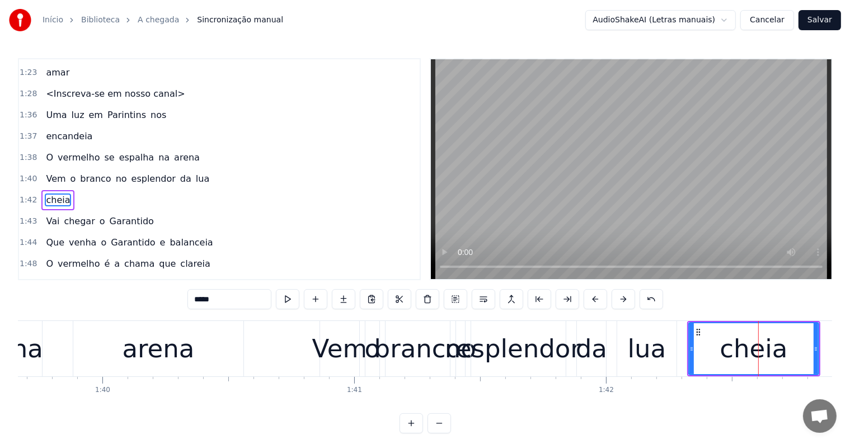
click at [445, 353] on div "branco" at bounding box center [418, 349] width 87 height 38
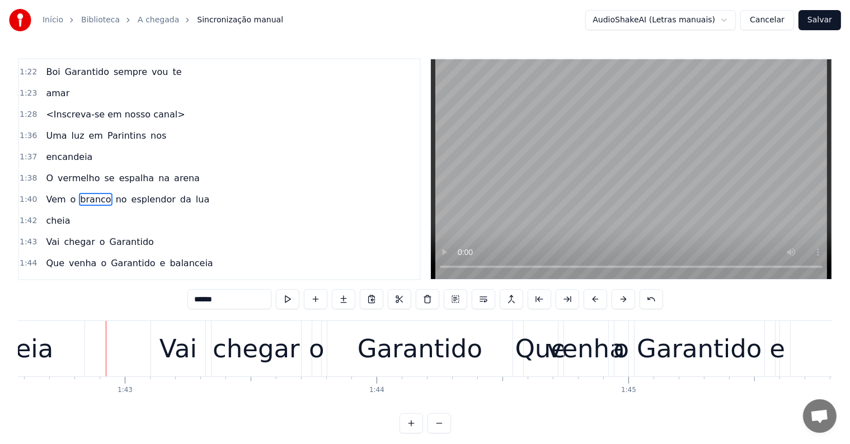
scroll to position [0, 25871]
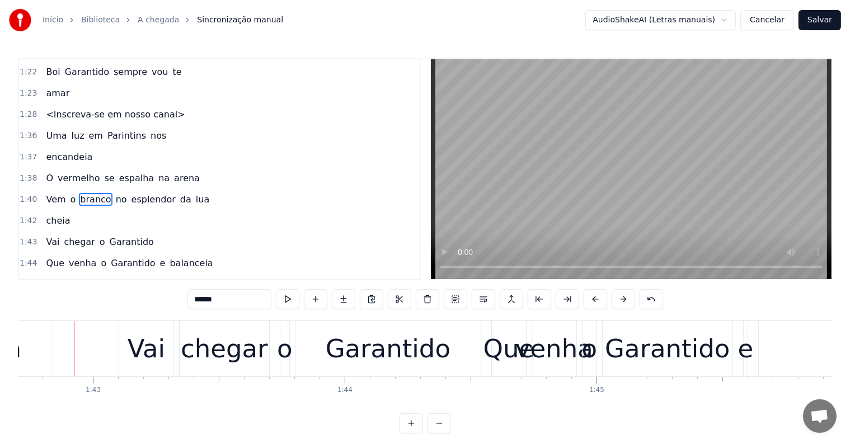
click at [142, 193] on span "esplendor" at bounding box center [153, 199] width 46 height 13
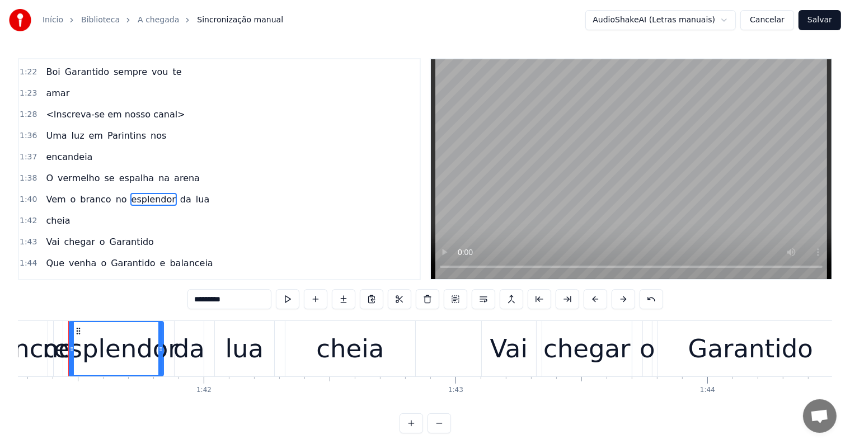
scroll to position [0, 25502]
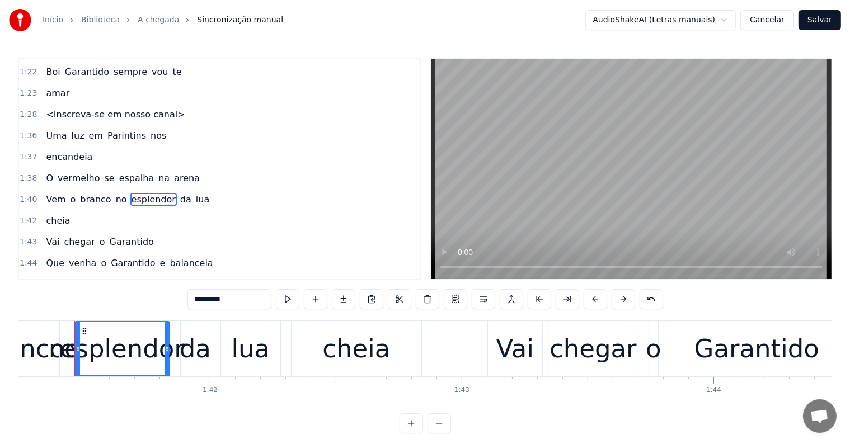
click at [195, 193] on span "lua" at bounding box center [203, 199] width 16 height 13
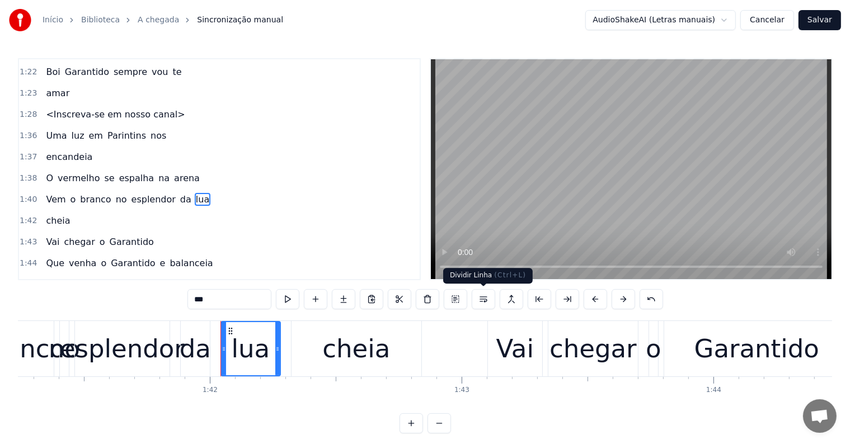
click at [484, 303] on button at bounding box center [484, 299] width 24 height 20
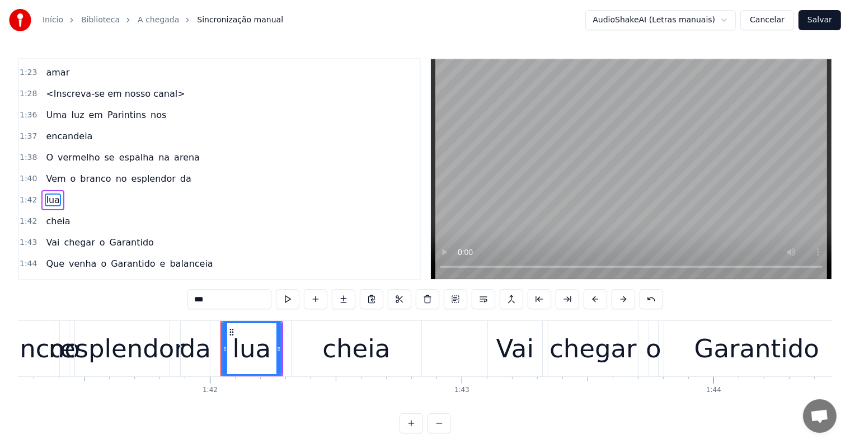
click at [136, 172] on span "esplendor" at bounding box center [153, 178] width 46 height 13
type input "*********"
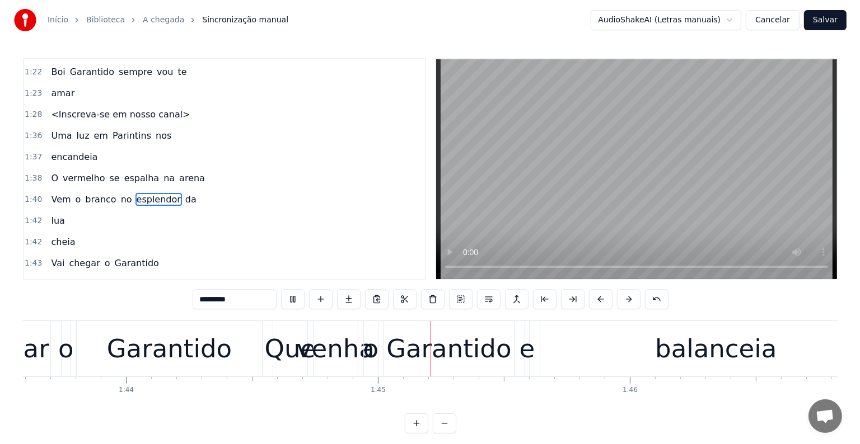
scroll to position [0, 26250]
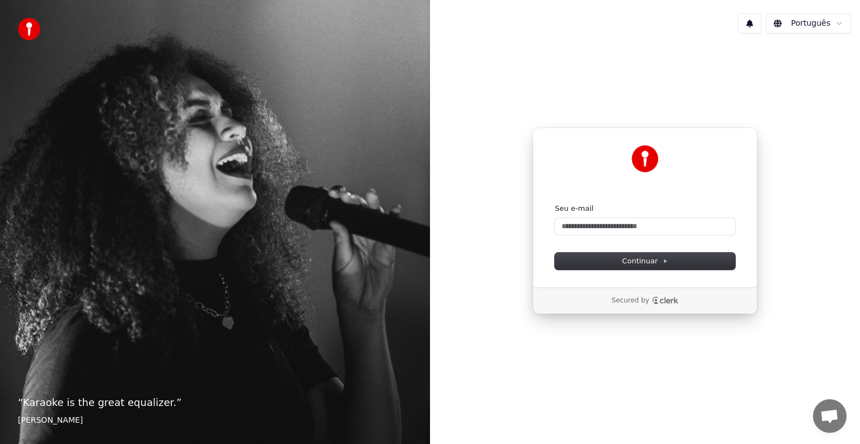
click at [790, 78] on div "Continuar com Google ou Seu e-mail Continuar Secured by" at bounding box center [645, 221] width 430 height 357
click at [593, 228] on input "Seu e-mail" at bounding box center [645, 226] width 180 height 17
click at [630, 264] on span "Continuar" at bounding box center [645, 261] width 46 height 10
type input "**********"
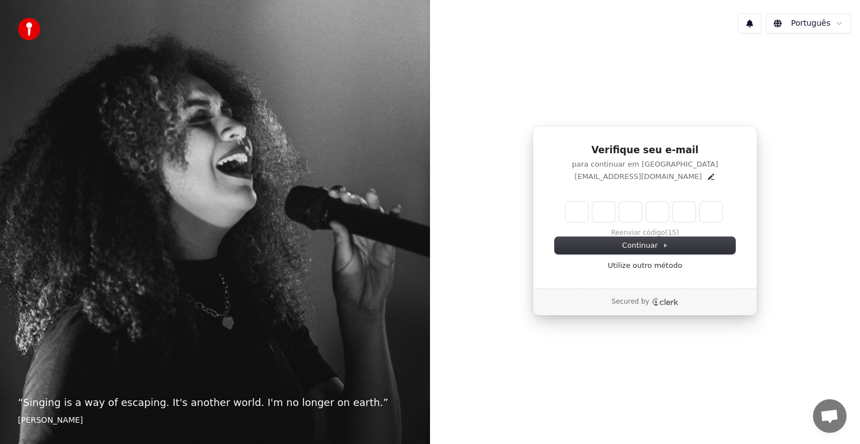
type input "*"
type input "**"
type input "*"
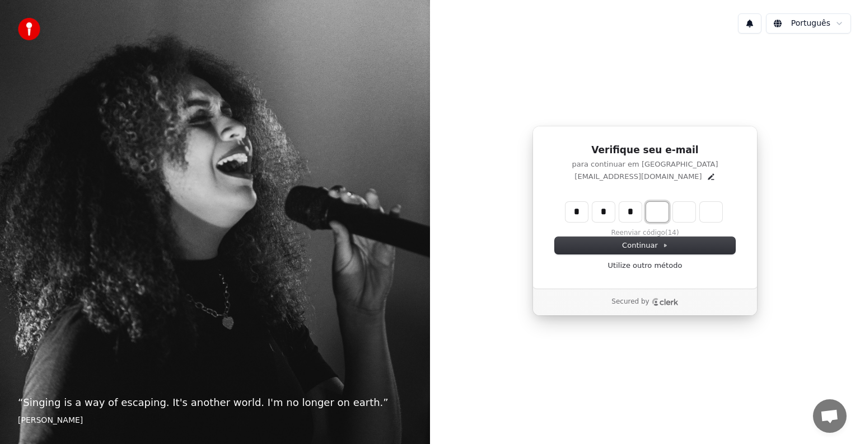
type input "***"
type input "*"
type input "****"
type input "*"
type input "******"
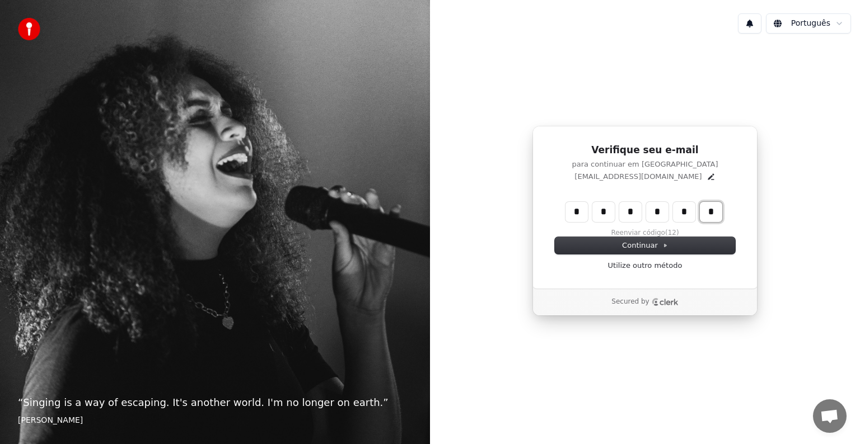
type input "*"
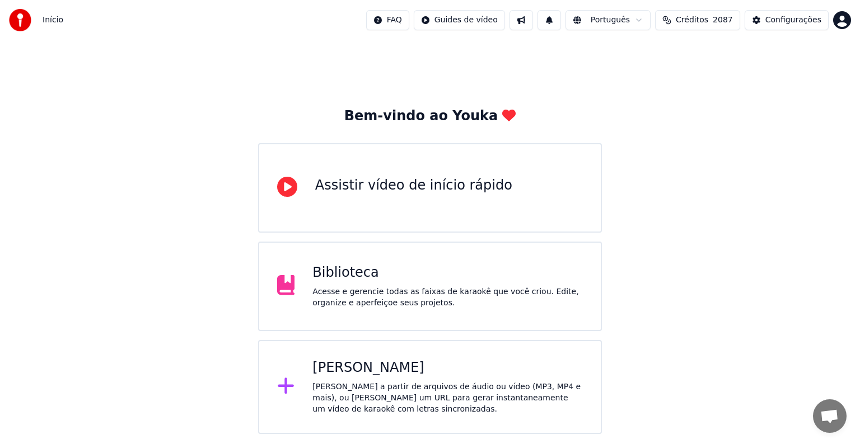
click at [383, 313] on div "Biblioteca Acesse e gerencie todas as faixas de karaokê que você criou. Edite, …" at bounding box center [430, 287] width 344 height 90
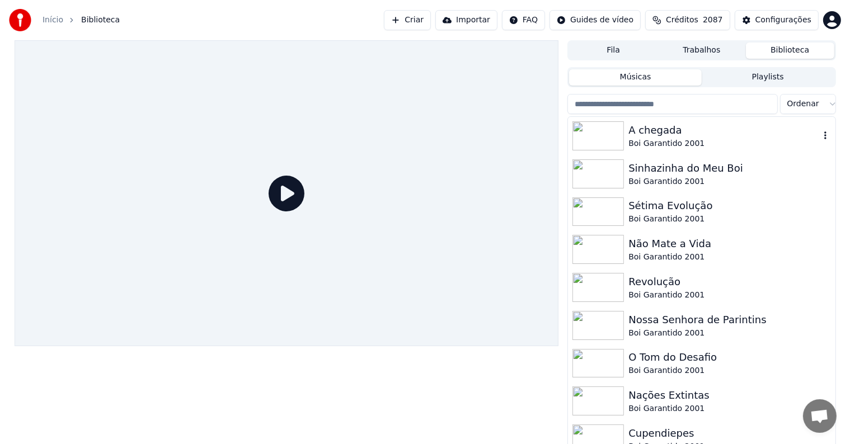
click at [658, 128] on div "A chegada" at bounding box center [724, 131] width 191 height 16
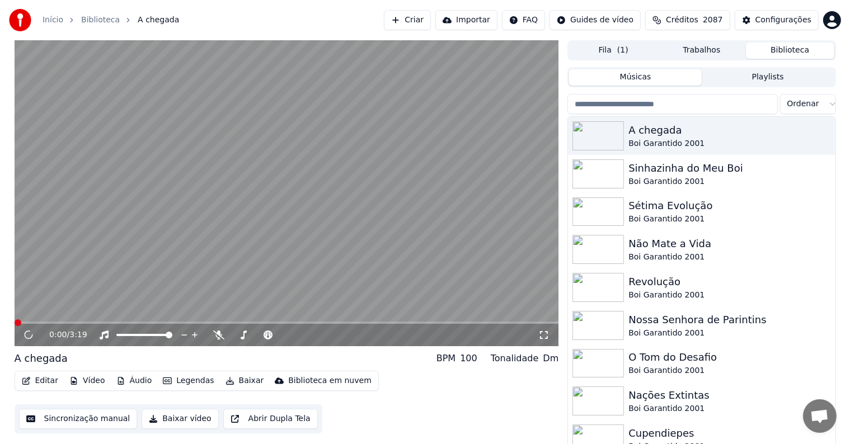
click at [67, 420] on button "Sincronização manual" at bounding box center [78, 419] width 119 height 20
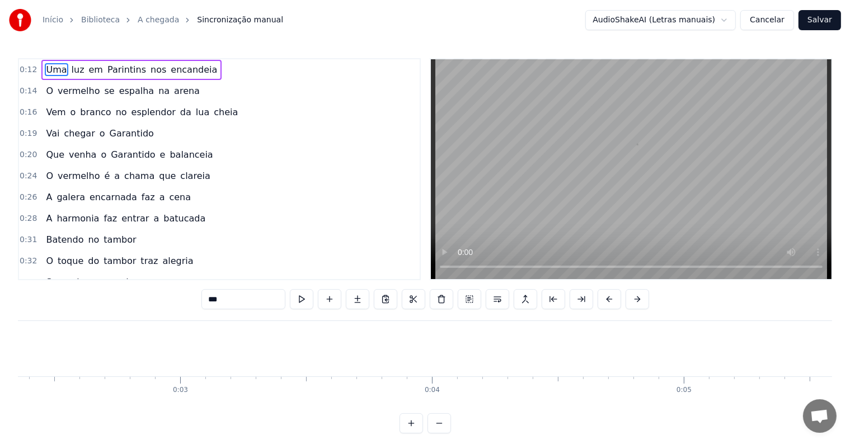
scroll to position [0, 2976]
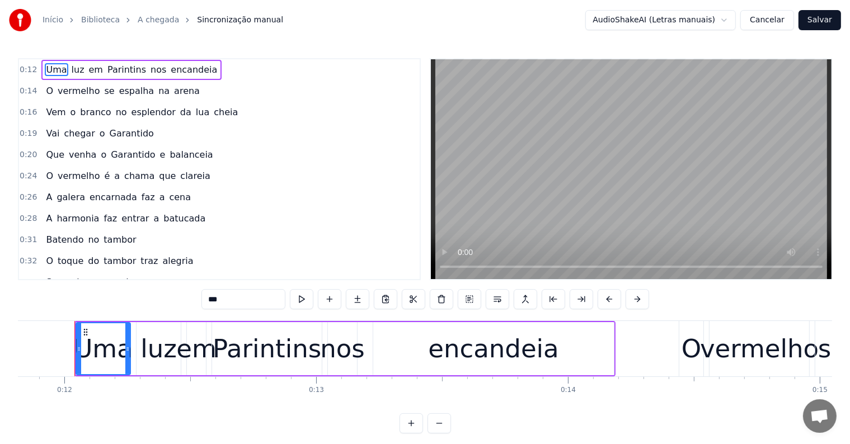
click at [775, 23] on button "Cancelar" at bounding box center [768, 20] width 54 height 20
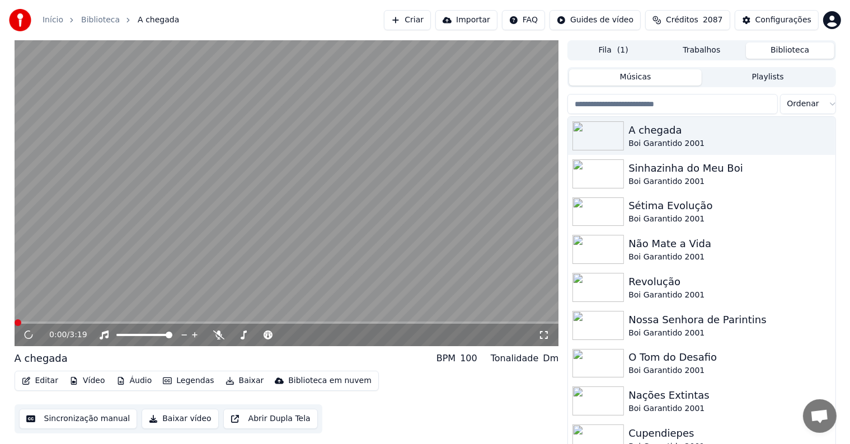
click at [154, 284] on video at bounding box center [287, 193] width 545 height 306
click at [54, 296] on video at bounding box center [287, 193] width 545 height 306
click at [56, 425] on button "Sincronização manual" at bounding box center [78, 419] width 119 height 20
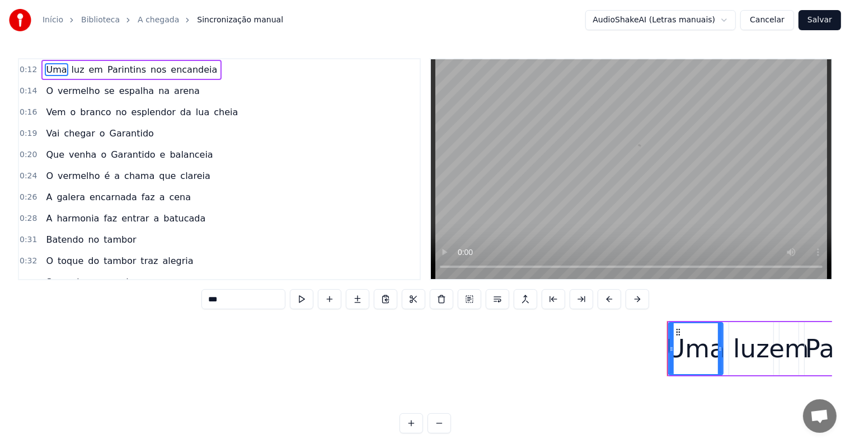
scroll to position [0, 2976]
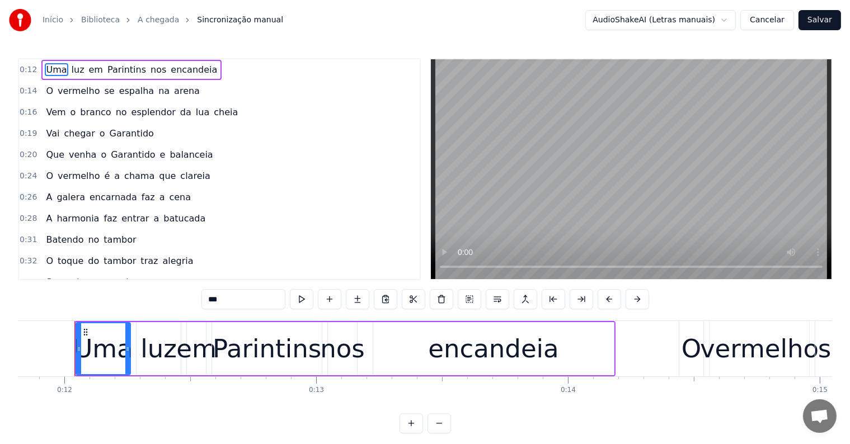
click at [177, 72] on span "encandeia" at bounding box center [194, 69] width 49 height 13
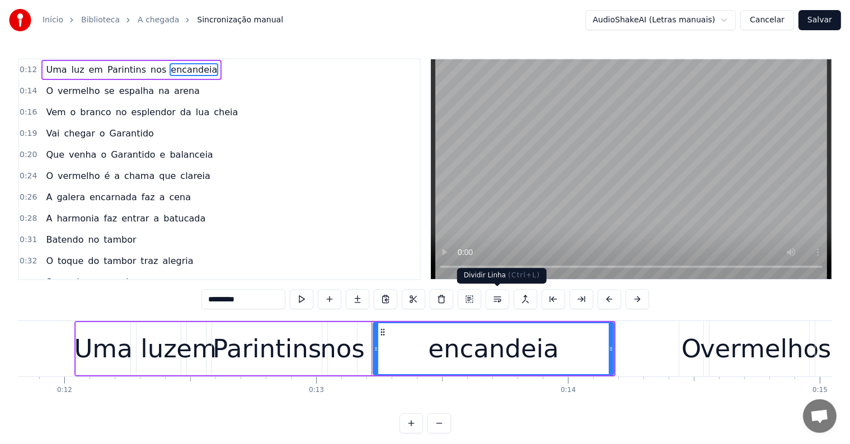
click at [498, 298] on button at bounding box center [498, 299] width 24 height 20
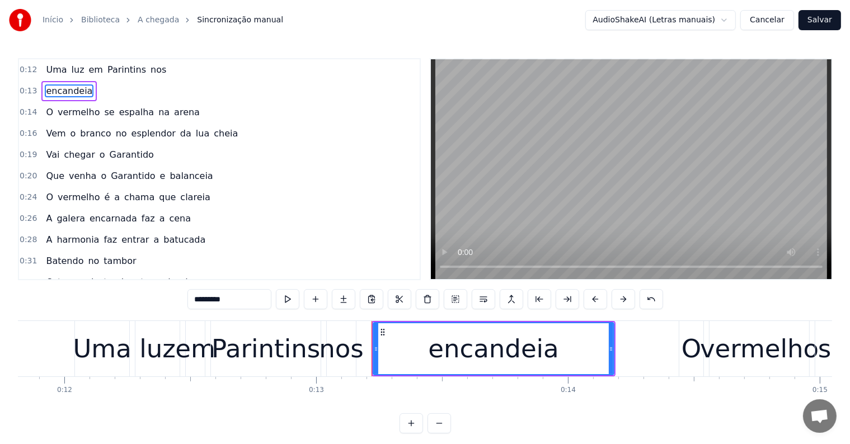
click at [284, 361] on div "Parintins" at bounding box center [266, 349] width 109 height 38
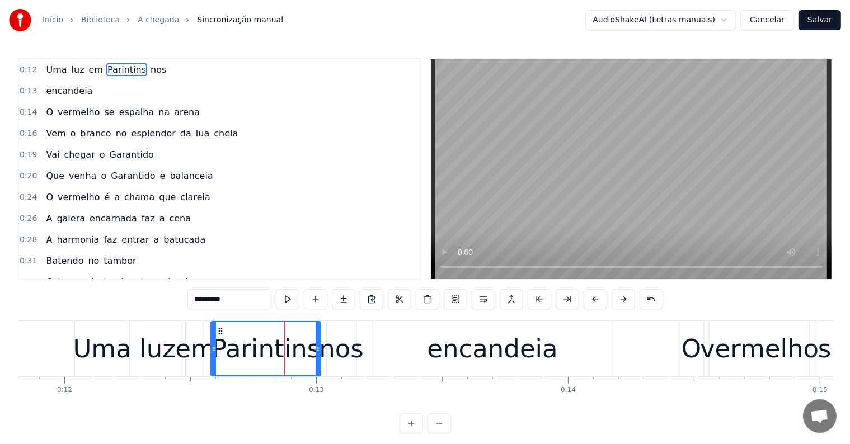
click at [195, 134] on span "lua" at bounding box center [203, 133] width 16 height 13
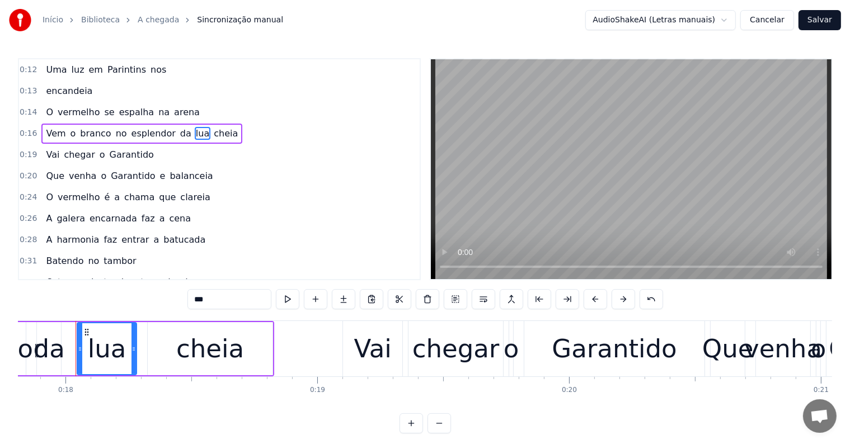
scroll to position [0, 4488]
click at [179, 133] on span "da" at bounding box center [185, 133] width 13 height 13
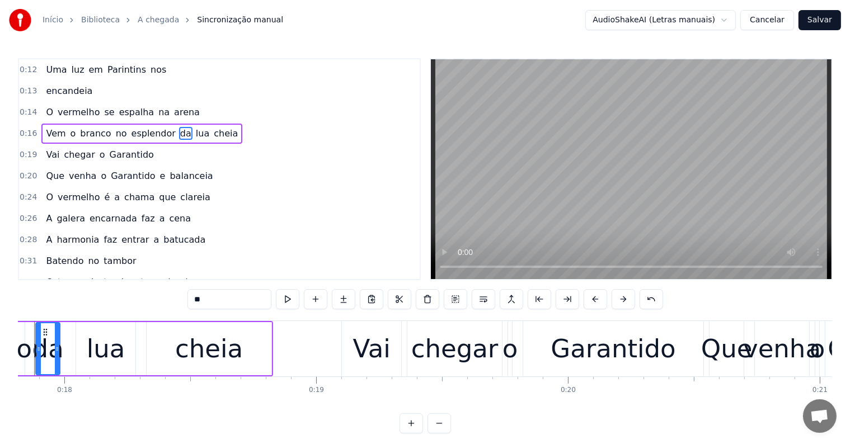
scroll to position [0, 4448]
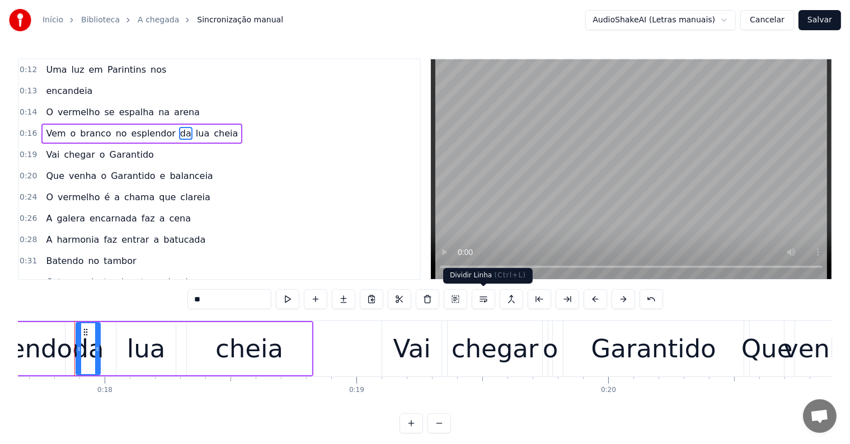
click at [486, 302] on button at bounding box center [484, 299] width 24 height 20
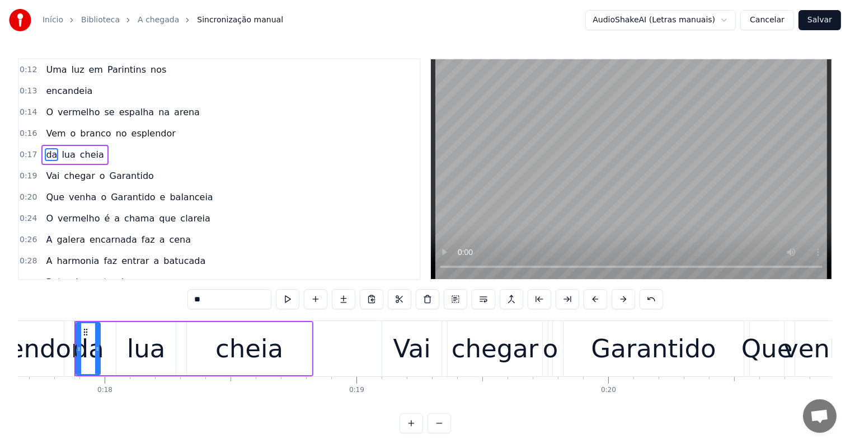
click at [115, 134] on span "no" at bounding box center [121, 133] width 13 height 13
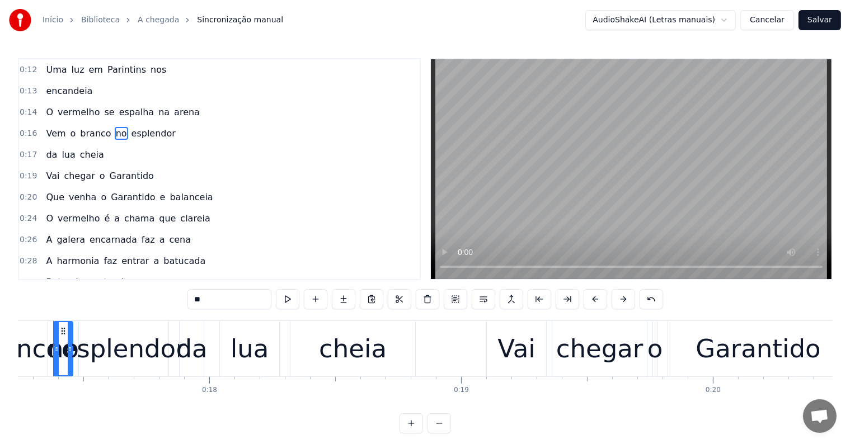
scroll to position [0, 4322]
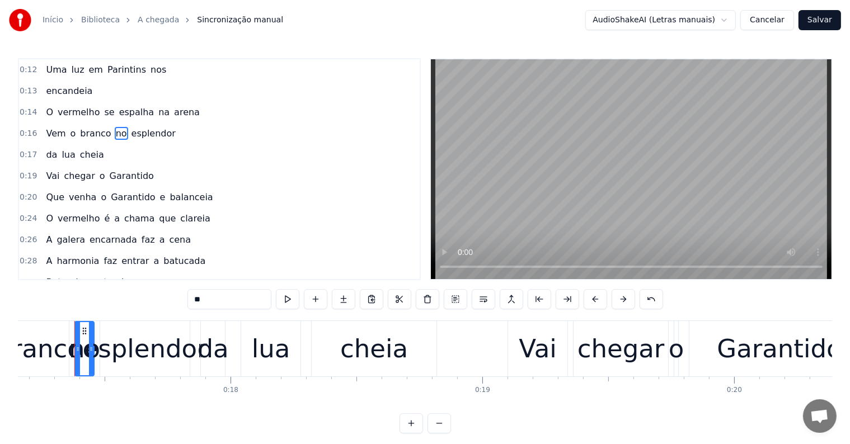
click at [168, 193] on span "balanceia" at bounding box center [190, 197] width 45 height 13
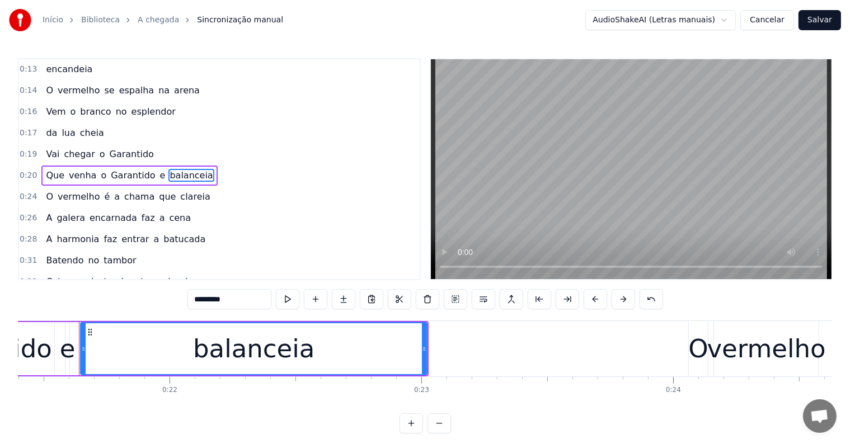
scroll to position [0, 5395]
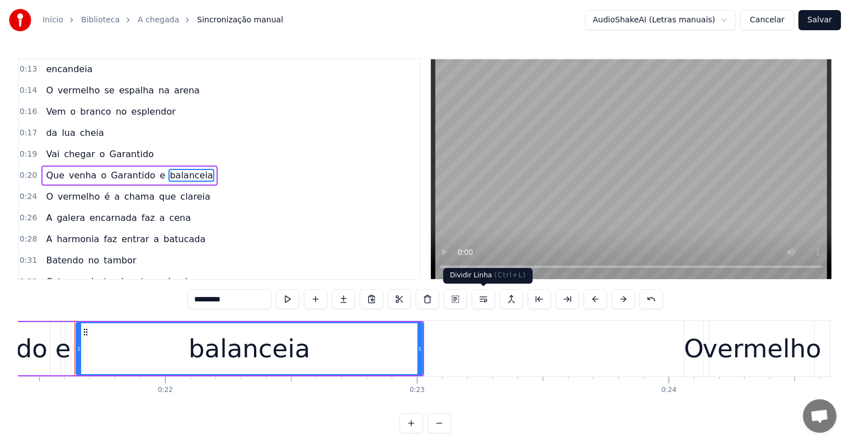
click at [487, 301] on button at bounding box center [484, 299] width 24 height 20
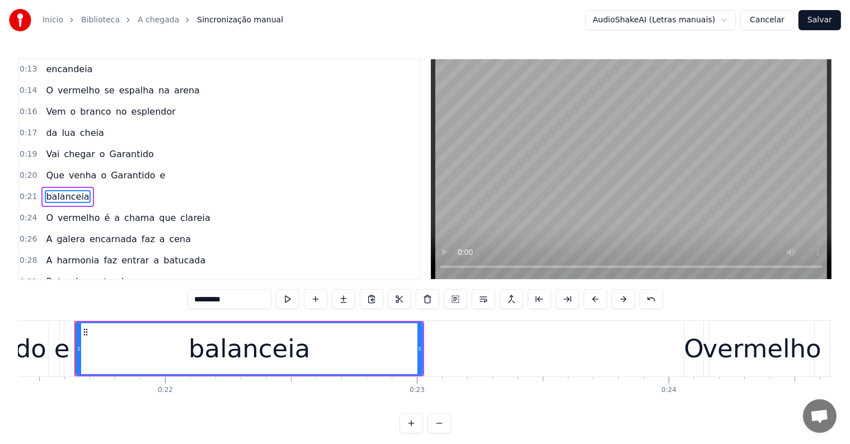
scroll to position [44, 0]
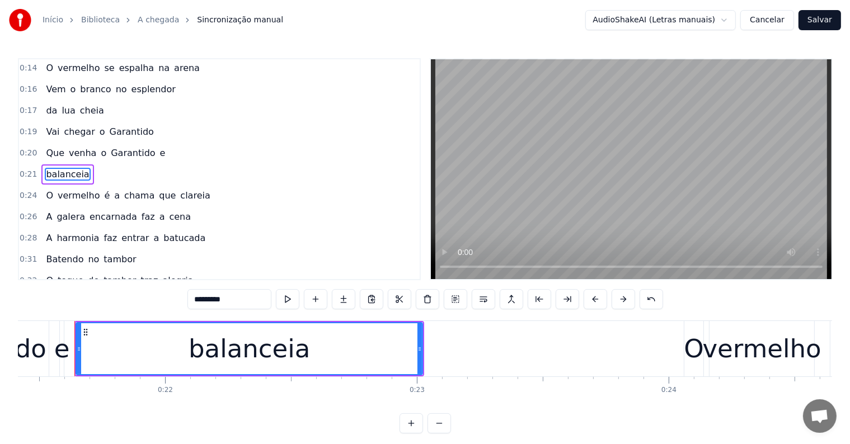
click at [116, 149] on span "Garantido" at bounding box center [133, 153] width 46 height 13
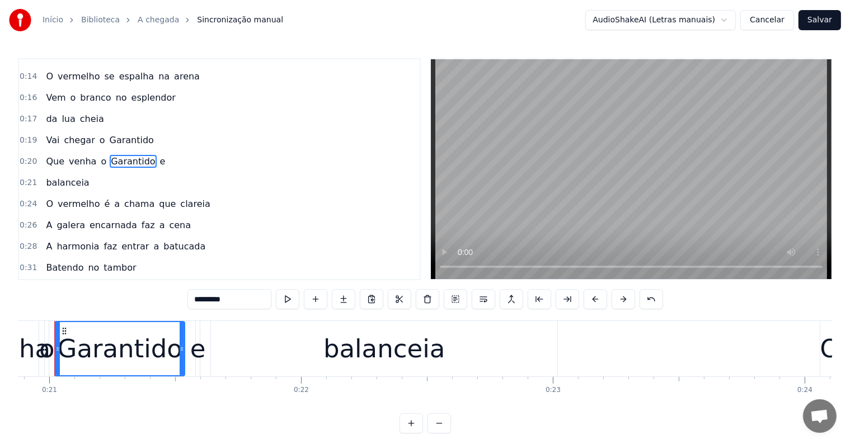
scroll to position [0, 5239]
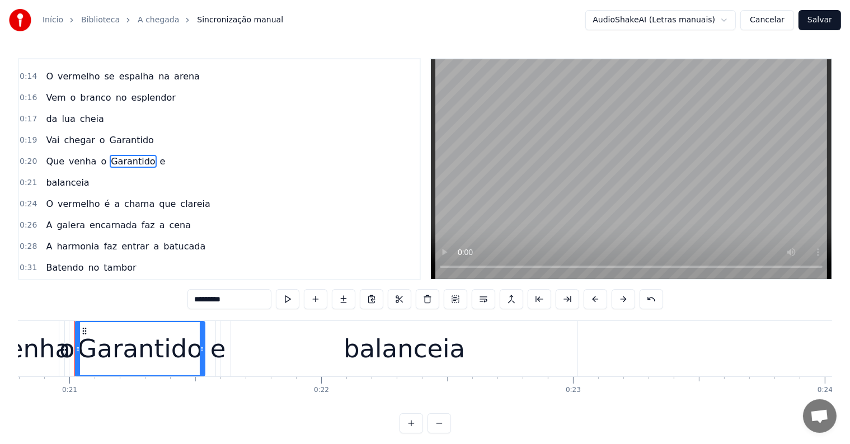
click at [179, 198] on span "clareia" at bounding box center [195, 204] width 32 height 13
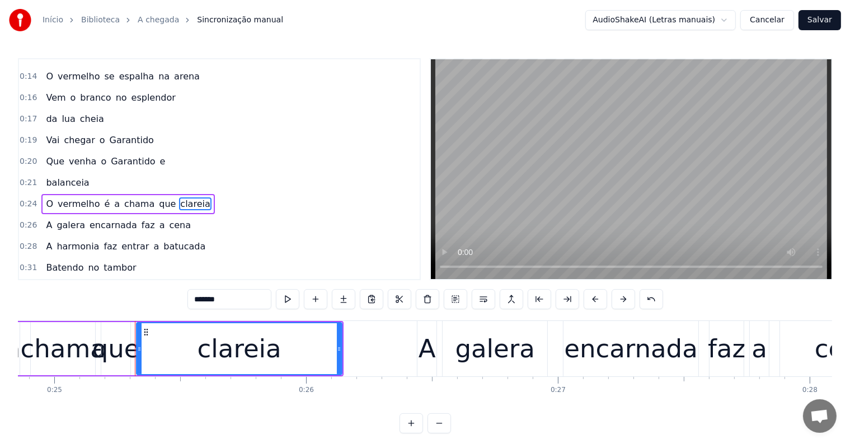
scroll to position [0, 6322]
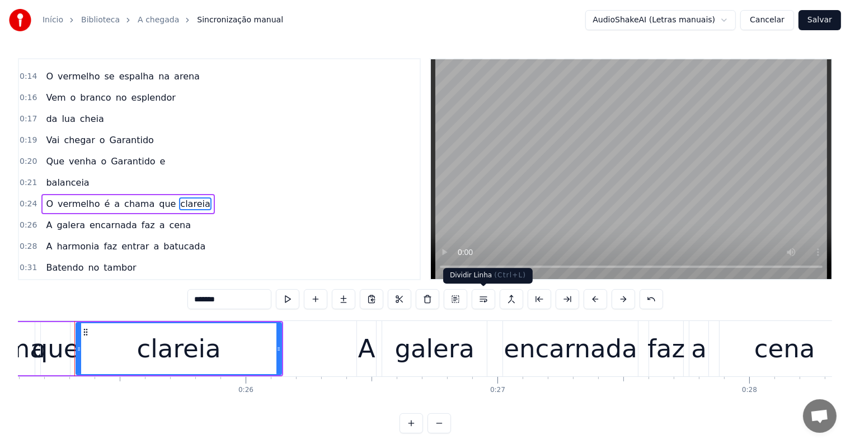
click at [483, 298] on button at bounding box center [484, 299] width 24 height 20
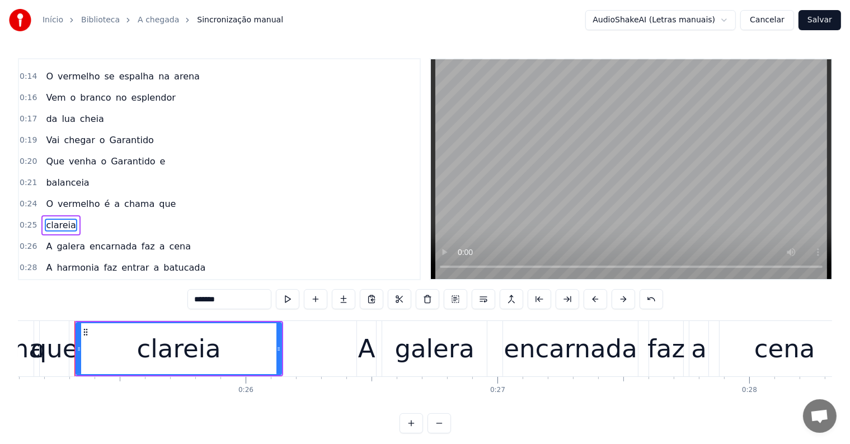
scroll to position [85, 0]
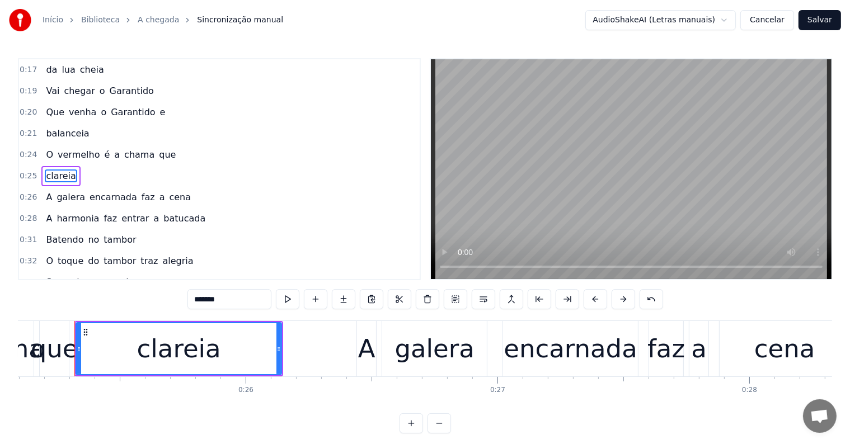
click at [130, 148] on span "chama" at bounding box center [139, 154] width 32 height 13
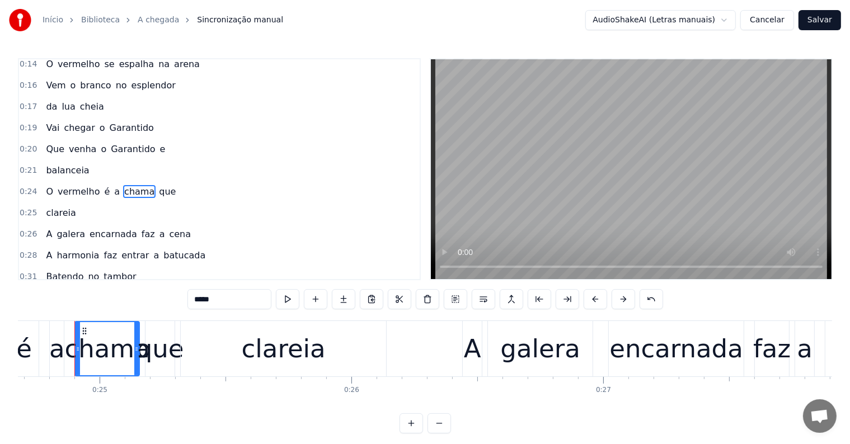
scroll to position [0, 0]
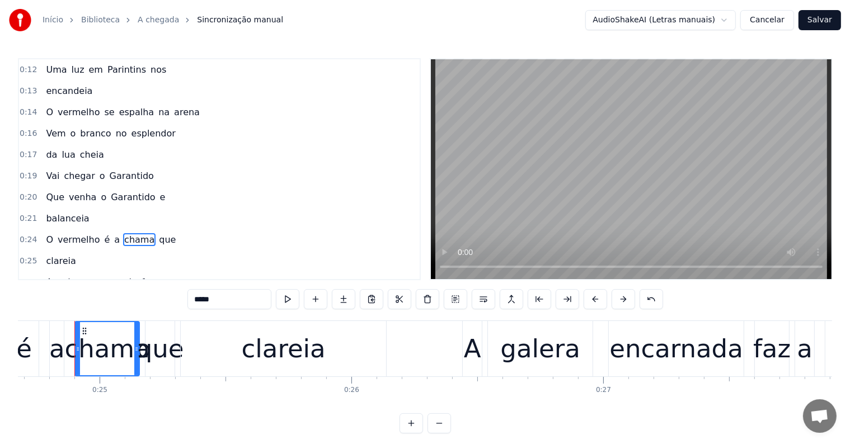
click at [45, 68] on span "Uma" at bounding box center [56, 69] width 23 height 13
type input "***"
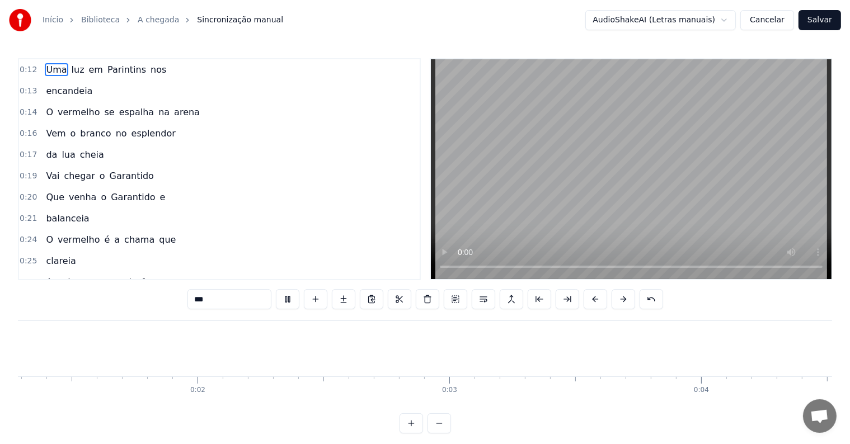
scroll to position [0, 133]
click at [517, 349] on div at bounding box center [517, 348] width 1 height 55
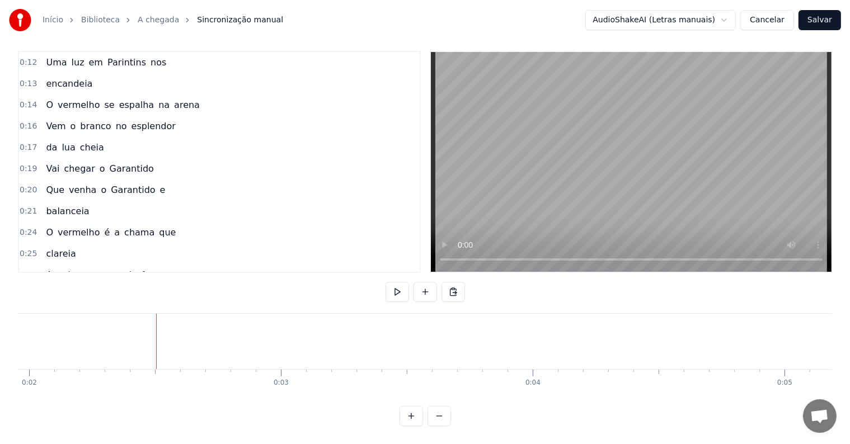
scroll to position [0, 514]
click at [423, 282] on button at bounding box center [426, 292] width 24 height 20
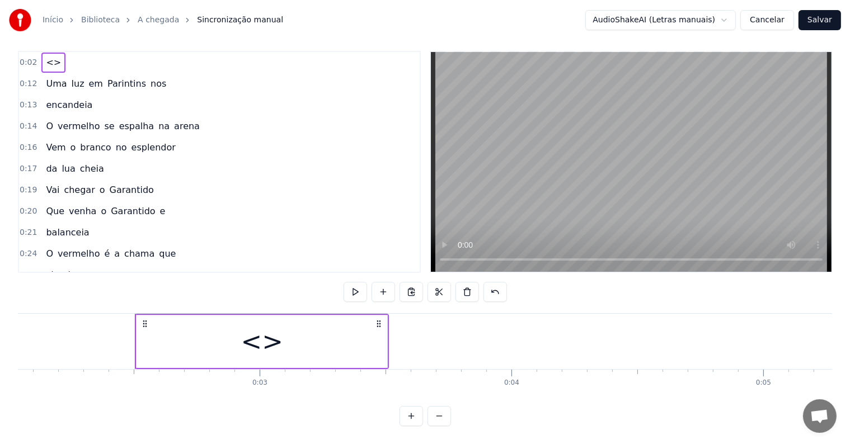
click at [223, 333] on div "<>" at bounding box center [262, 341] width 251 height 53
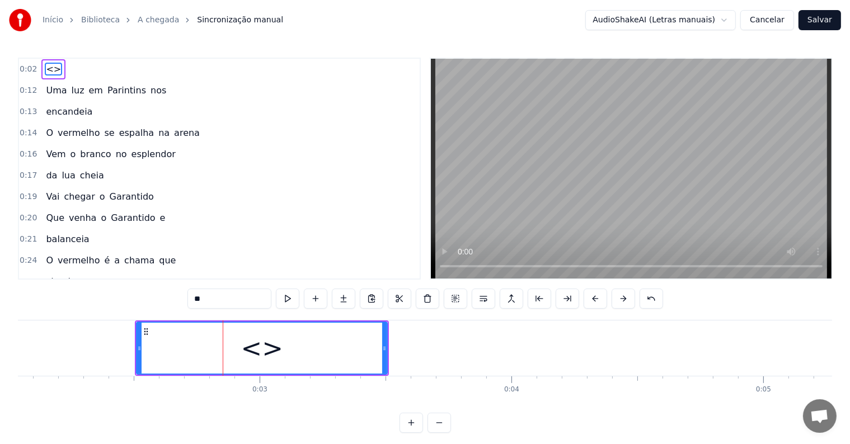
scroll to position [0, 0]
drag, startPoint x: 225, startPoint y: 301, endPoint x: 158, endPoint y: 289, distance: 68.3
click at [158, 289] on div "0:02 <> 0:12 Uma luz em Parintins nos 0:13 encandeia 0:14 O vermelho se espalha…" at bounding box center [425, 246] width 814 height 376
paste input "**********"
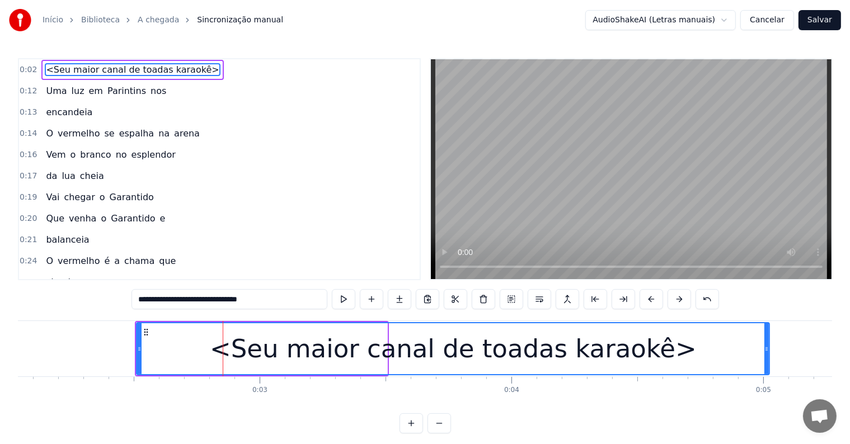
drag, startPoint x: 383, startPoint y: 346, endPoint x: 766, endPoint y: 350, distance: 382.4
click at [766, 350] on icon at bounding box center [767, 349] width 4 height 9
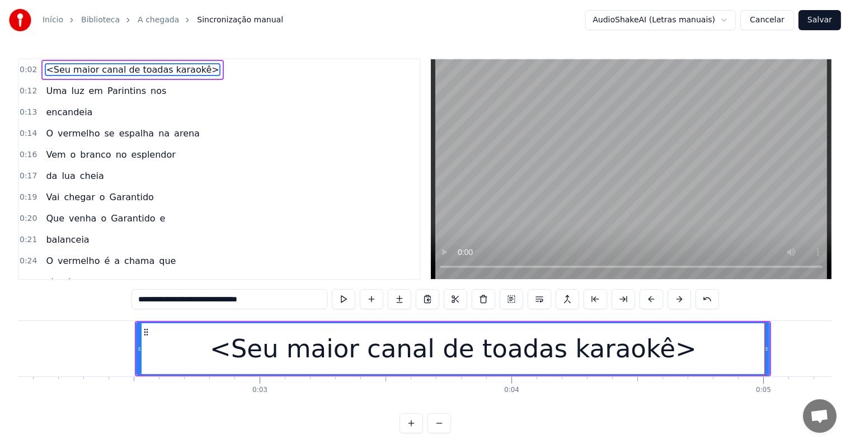
type input "**********"
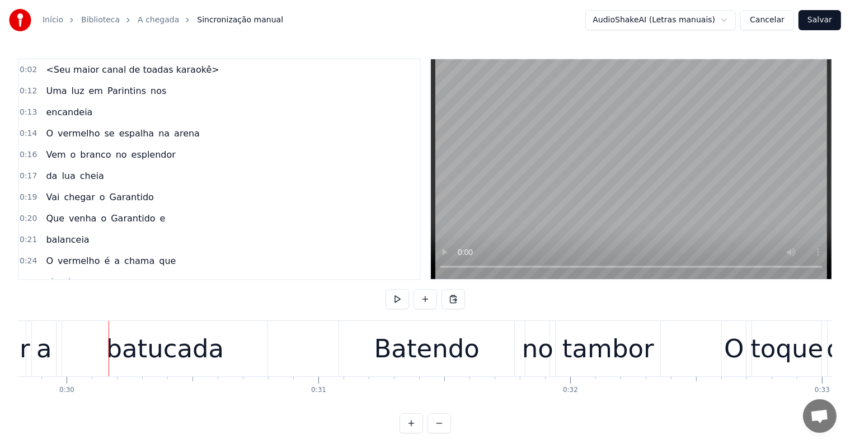
scroll to position [0, 7543]
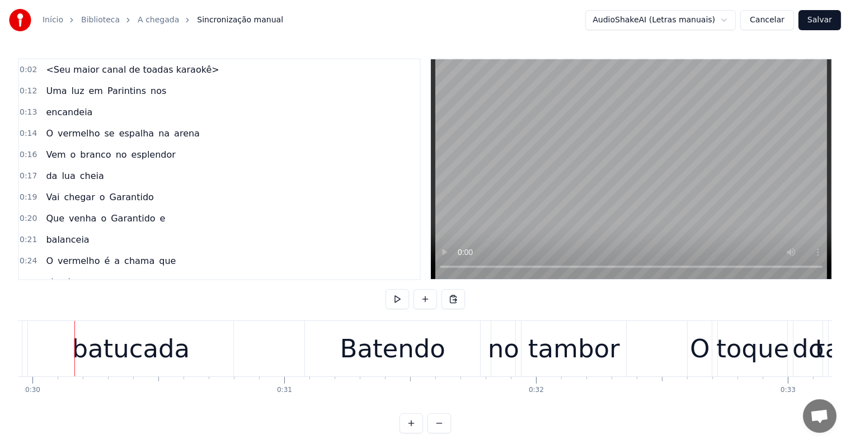
click at [134, 358] on div "batucada" at bounding box center [131, 349] width 118 height 38
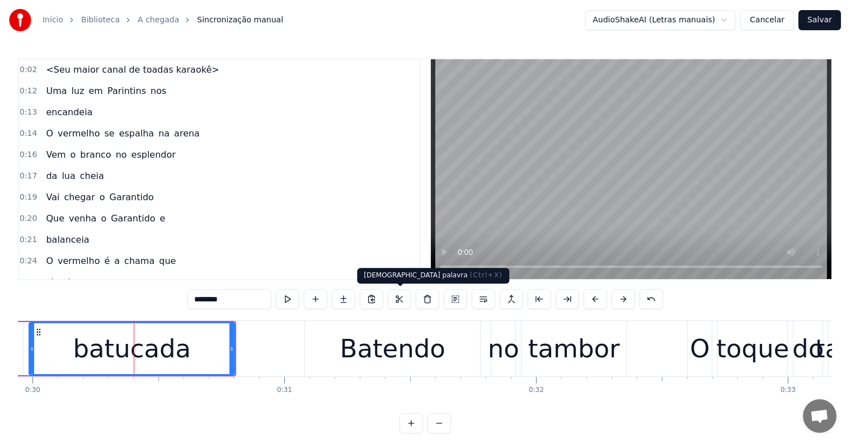
scroll to position [147, 0]
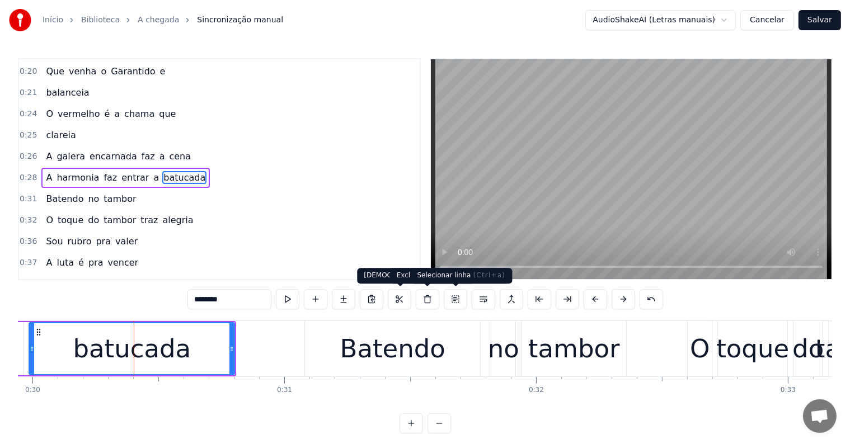
click at [484, 300] on button at bounding box center [484, 299] width 24 height 20
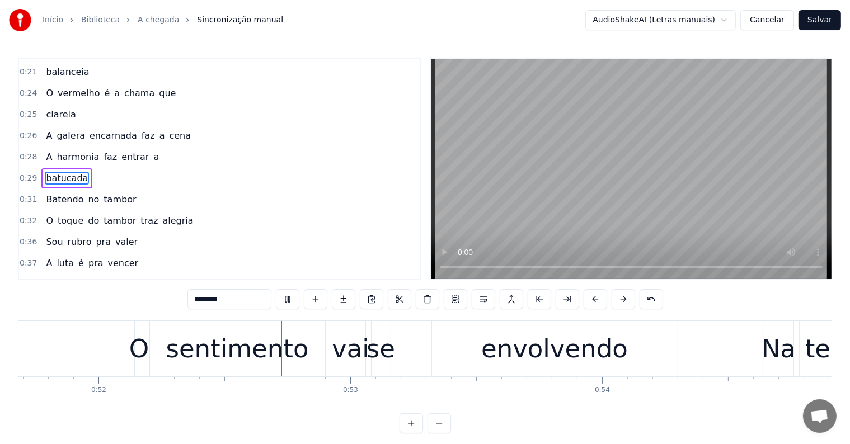
scroll to position [0, 13021]
click at [523, 354] on div "envolvendo" at bounding box center [552, 349] width 147 height 38
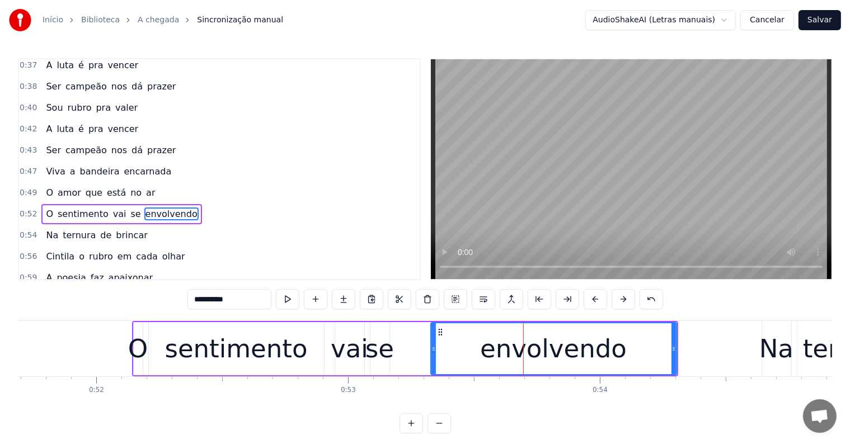
scroll to position [394, 0]
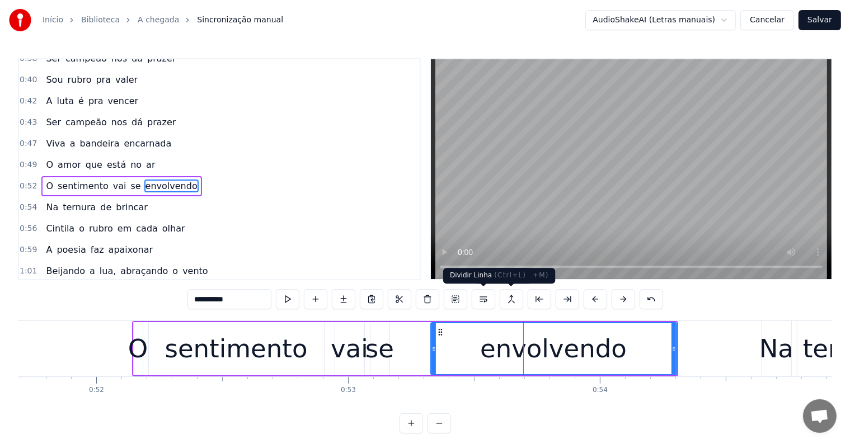
click at [488, 301] on button at bounding box center [484, 299] width 24 height 20
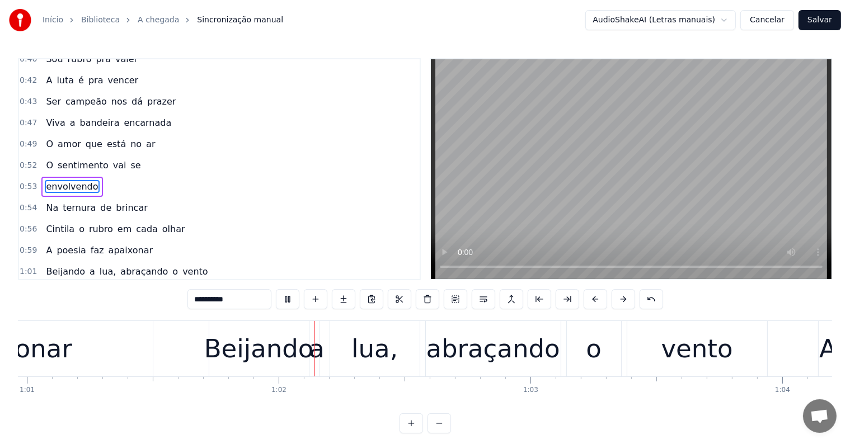
scroll to position [0, 15383]
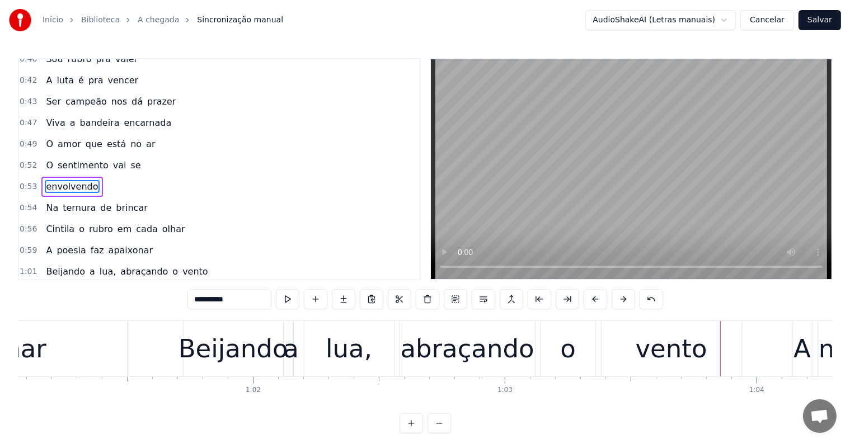
click at [649, 364] on div "vento" at bounding box center [672, 349] width 72 height 38
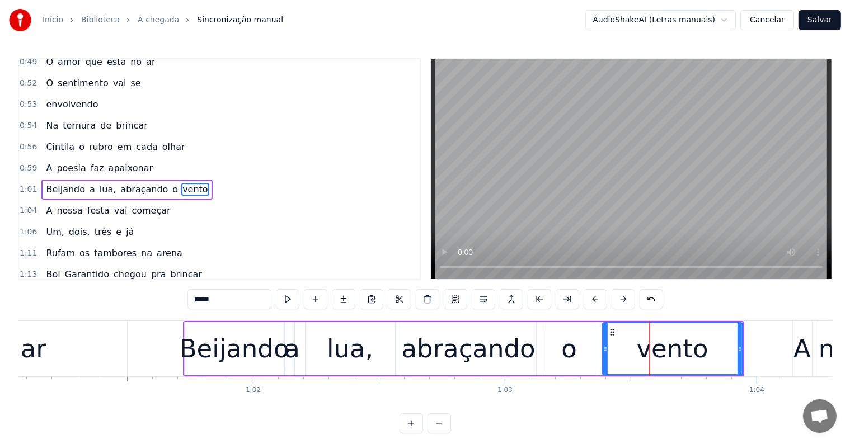
scroll to position [497, 0]
click at [483, 297] on button at bounding box center [484, 299] width 24 height 20
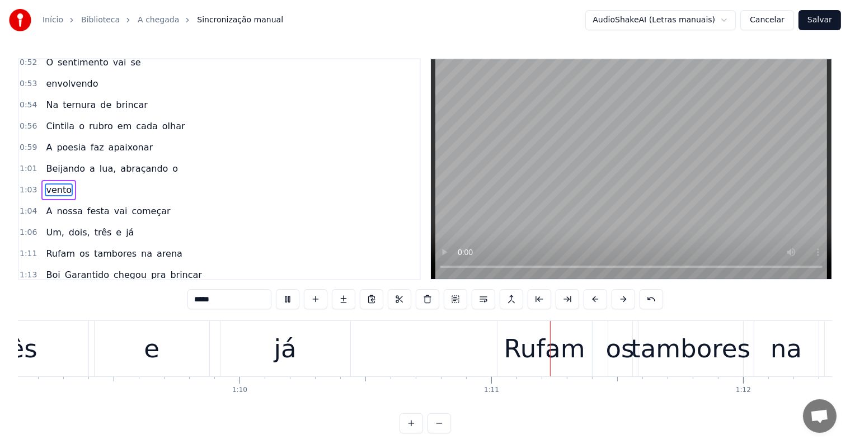
scroll to position [0, 17667]
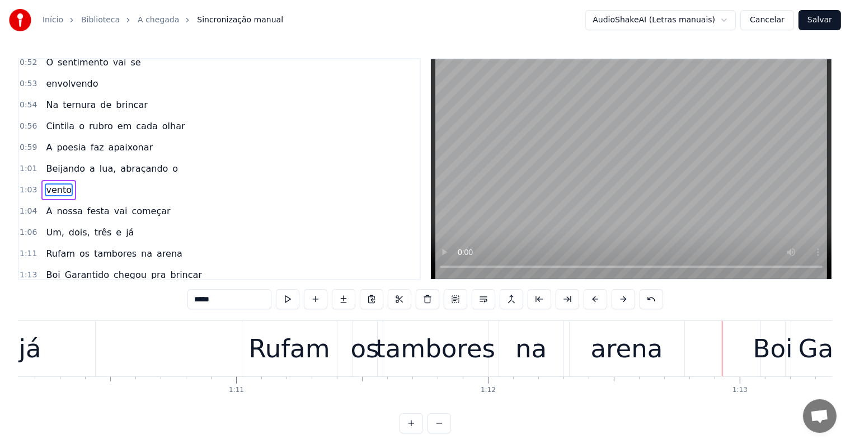
click at [47, 226] on span "Um," at bounding box center [55, 232] width 20 height 13
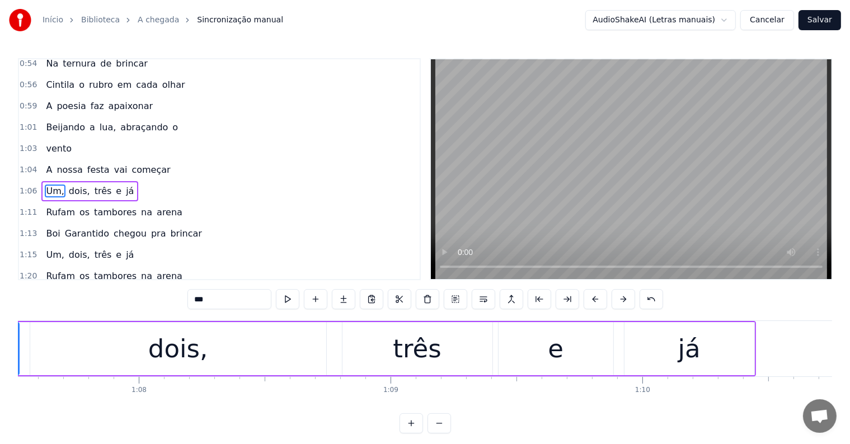
scroll to position [0, 16671]
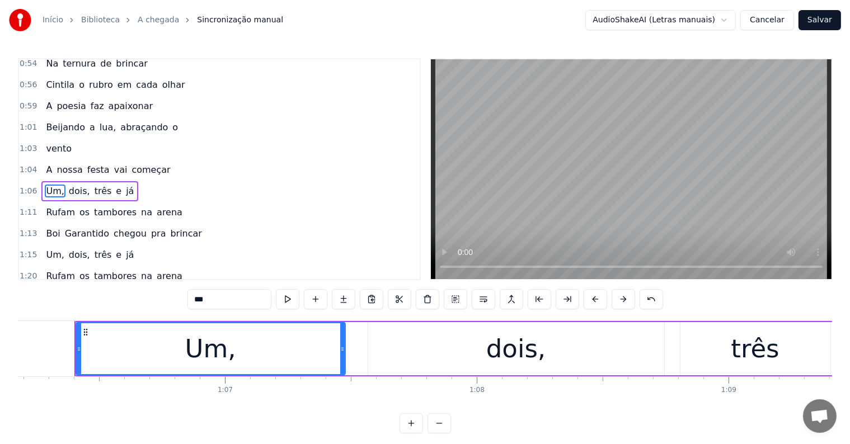
drag, startPoint x: 353, startPoint y: 349, endPoint x: 341, endPoint y: 349, distance: 11.8
click at [341, 349] on icon at bounding box center [342, 349] width 4 height 9
click at [375, 352] on div "dois," at bounding box center [516, 348] width 296 height 53
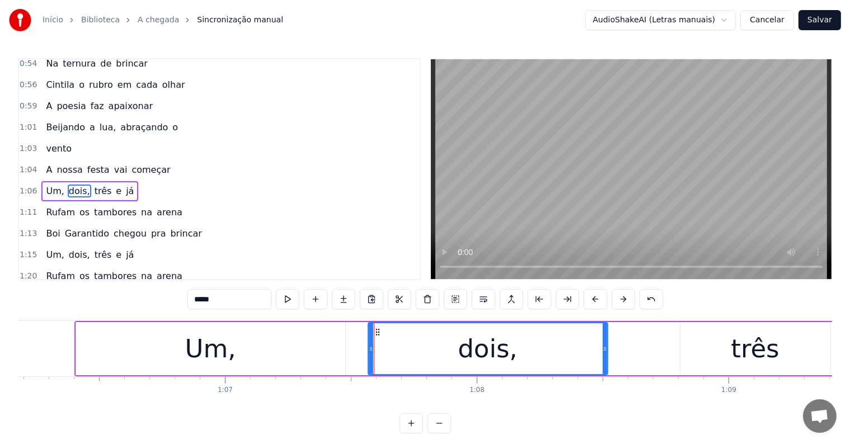
drag, startPoint x: 661, startPoint y: 346, endPoint x: 604, endPoint y: 347, distance: 56.6
click at [604, 347] on icon at bounding box center [605, 349] width 4 height 9
click at [730, 358] on div "três" at bounding box center [756, 348] width 150 height 53
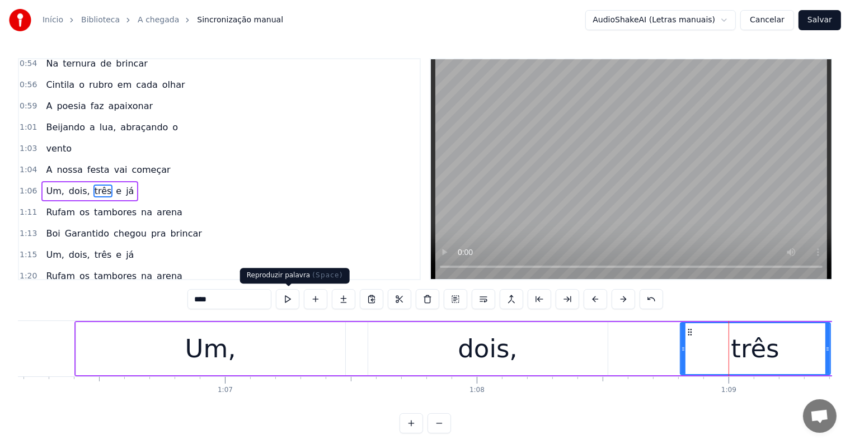
click at [288, 300] on button at bounding box center [288, 299] width 24 height 20
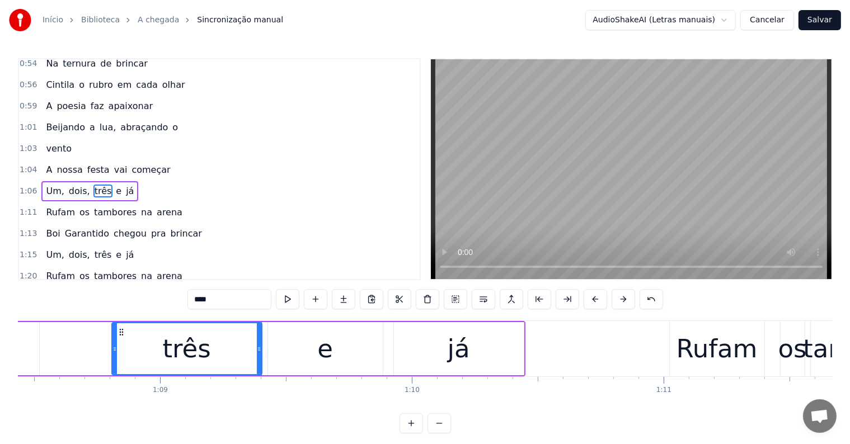
scroll to position [0, 17180]
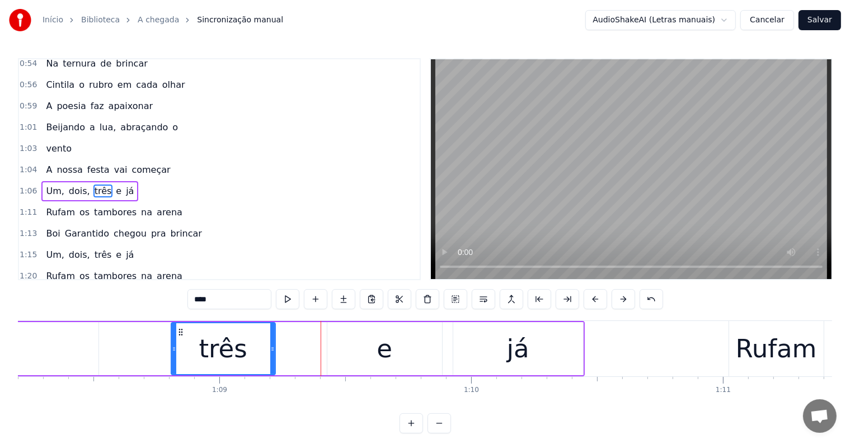
drag, startPoint x: 319, startPoint y: 346, endPoint x: 273, endPoint y: 339, distance: 46.4
click at [273, 339] on div at bounding box center [272, 349] width 4 height 51
click at [348, 361] on div "e" at bounding box center [384, 348] width 115 height 53
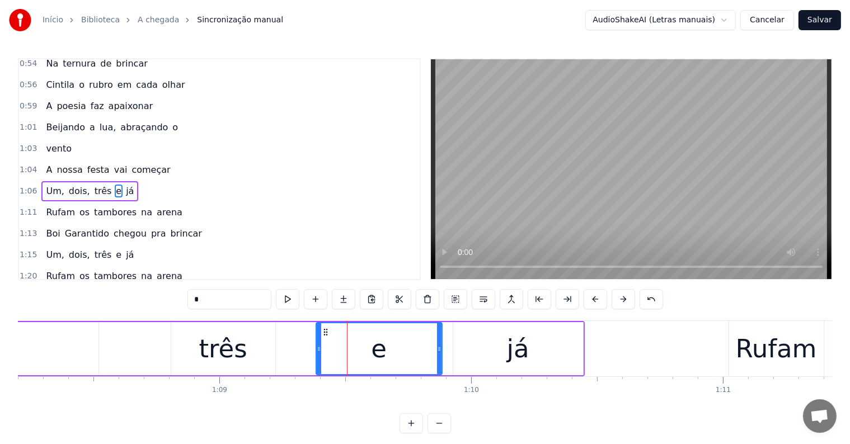
drag, startPoint x: 330, startPoint y: 347, endPoint x: 319, endPoint y: 347, distance: 11.2
click at [319, 347] on icon at bounding box center [319, 349] width 4 height 9
drag, startPoint x: 438, startPoint y: 352, endPoint x: 418, endPoint y: 352, distance: 20.7
click at [418, 352] on icon at bounding box center [418, 349] width 4 height 9
click at [475, 352] on div "já" at bounding box center [518, 348] width 130 height 53
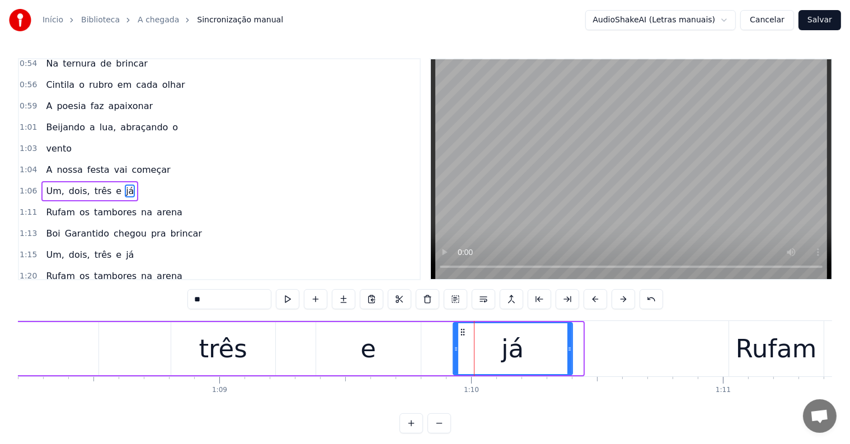
drag, startPoint x: 579, startPoint y: 345, endPoint x: 567, endPoint y: 345, distance: 12.3
click at [568, 345] on icon at bounding box center [570, 349] width 4 height 9
click at [113, 163] on span "vai" at bounding box center [121, 169] width 16 height 13
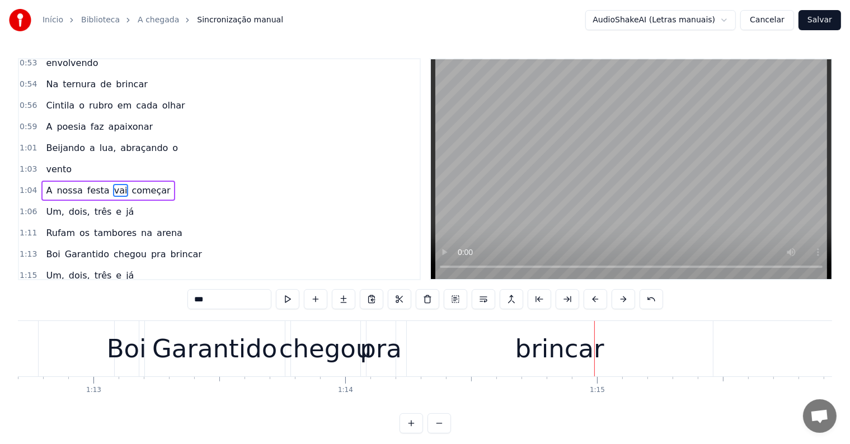
scroll to position [0, 18647]
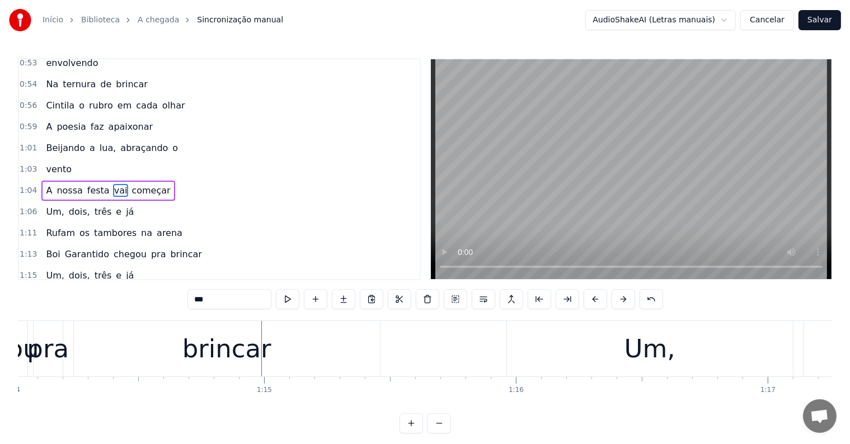
click at [255, 347] on div "brincar" at bounding box center [226, 349] width 89 height 38
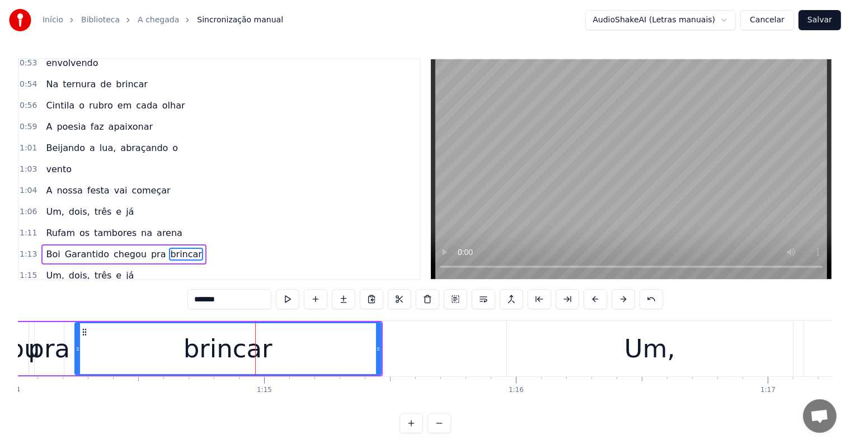
scroll to position [600, 0]
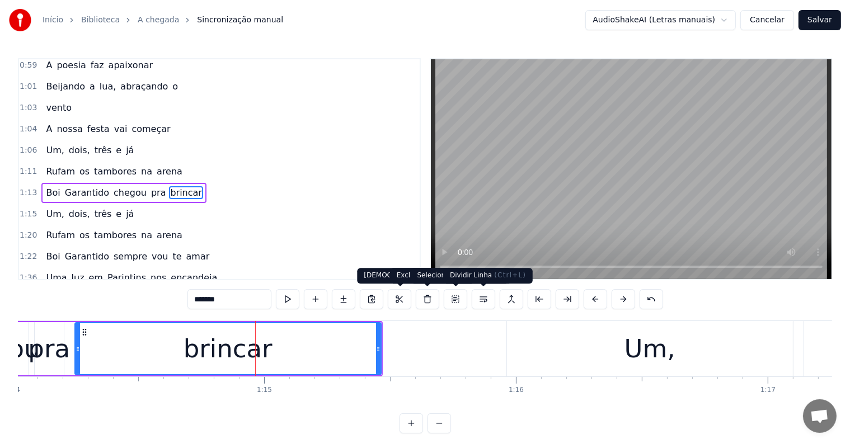
click at [483, 299] on button at bounding box center [484, 299] width 24 height 20
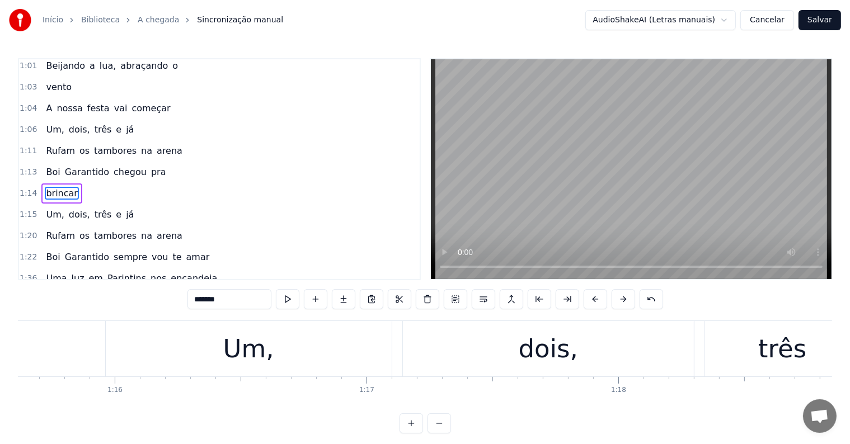
scroll to position [0, 19033]
click at [172, 349] on div "Um," at bounding box center [263, 348] width 286 height 55
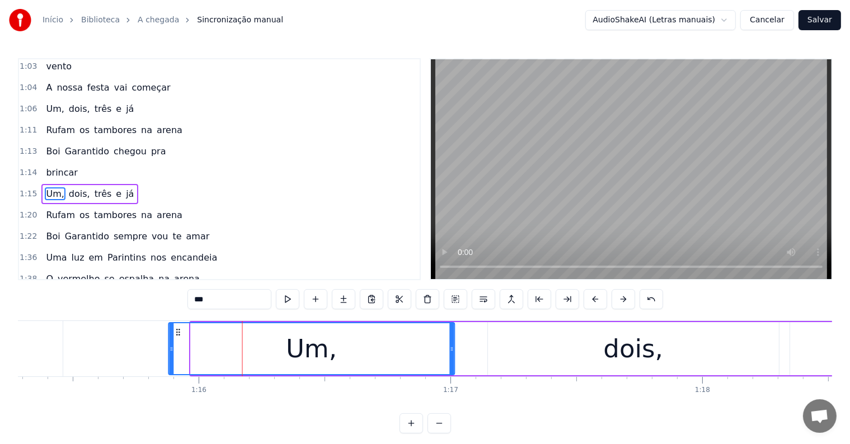
scroll to position [0, 18958]
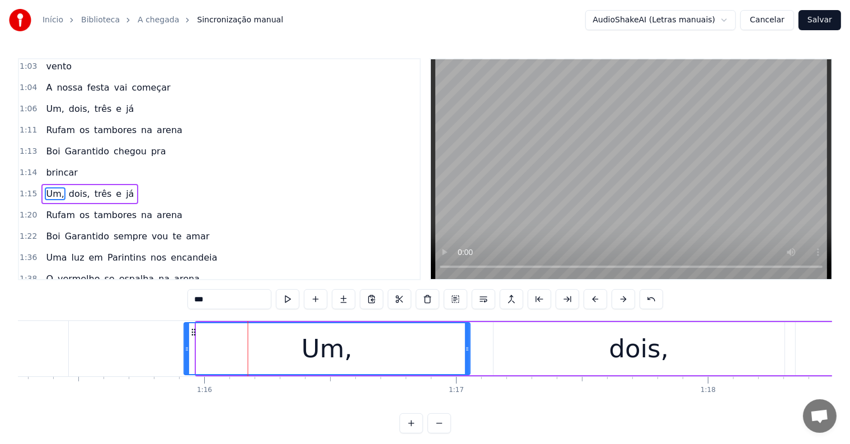
drag, startPoint x: 128, startPoint y: 331, endPoint x: 191, endPoint y: 336, distance: 63.4
click at [191, 336] on div "Um," at bounding box center [327, 349] width 285 height 51
click at [706, 352] on div "dois," at bounding box center [639, 348] width 291 height 53
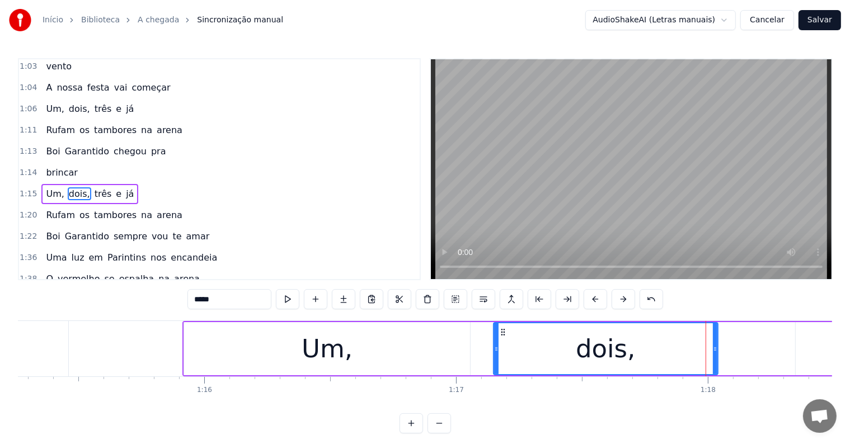
drag, startPoint x: 783, startPoint y: 349, endPoint x: 717, endPoint y: 349, distance: 66.6
click at [717, 349] on icon at bounding box center [715, 349] width 4 height 9
click at [447, 357] on div "Um," at bounding box center [327, 348] width 286 height 53
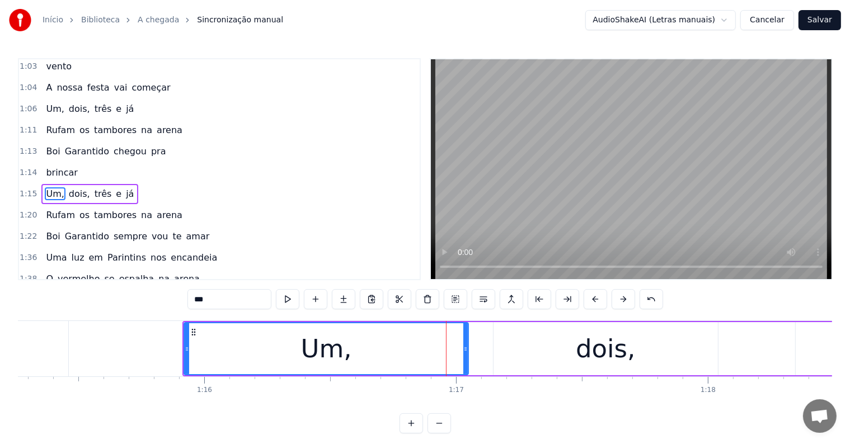
click at [464, 348] on icon at bounding box center [466, 349] width 4 height 9
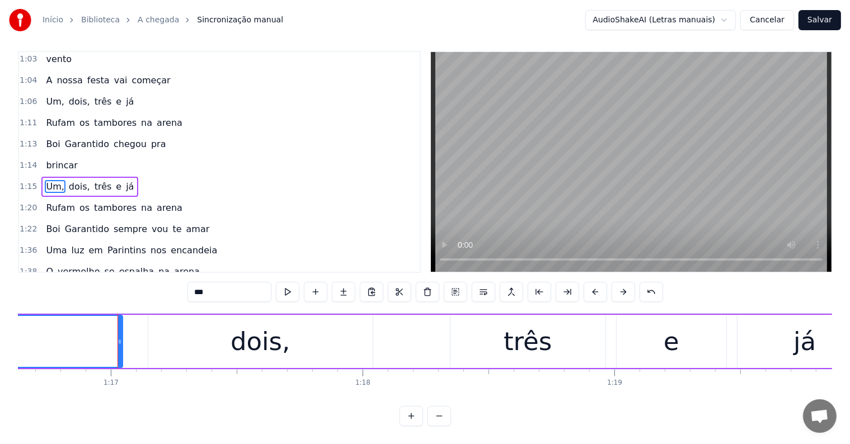
scroll to position [0, 19317]
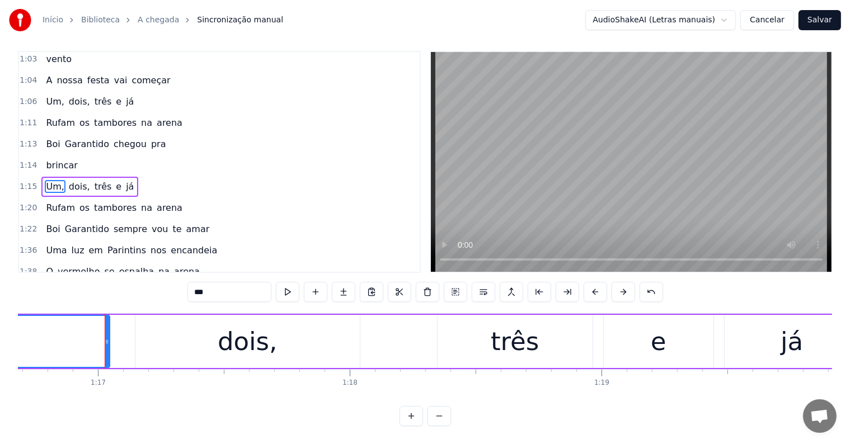
click at [454, 337] on div "três" at bounding box center [515, 341] width 155 height 53
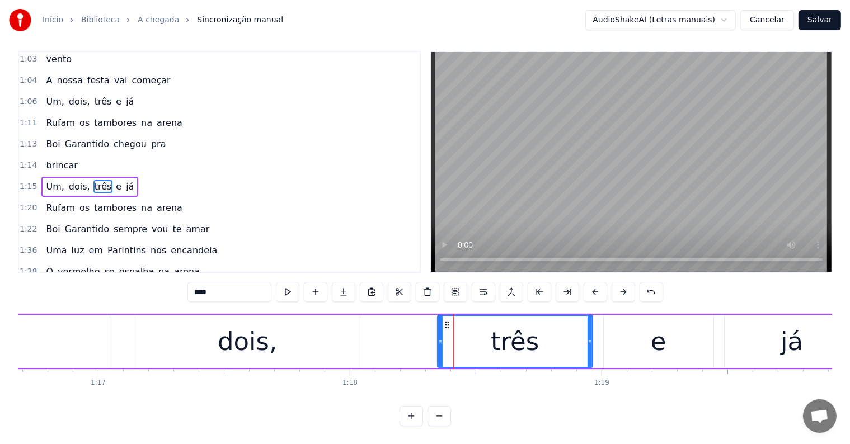
scroll to position [0, 0]
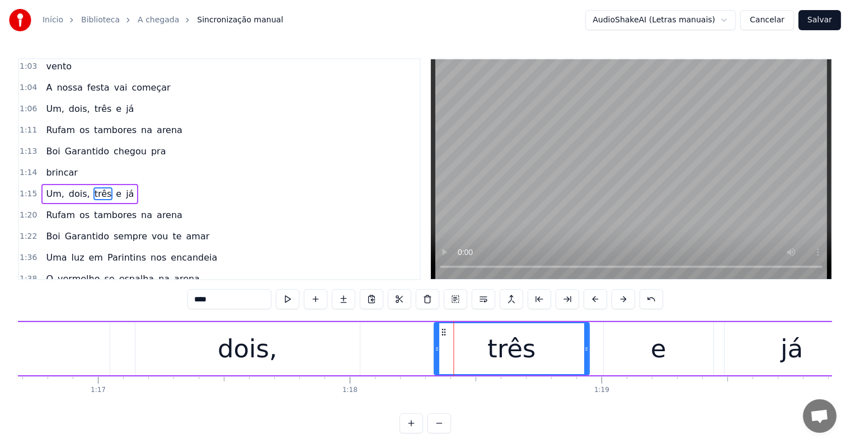
click at [443, 331] on icon at bounding box center [443, 332] width 9 height 9
drag, startPoint x: 583, startPoint y: 347, endPoint x: 564, endPoint y: 349, distance: 19.7
click at [564, 349] on div "três" at bounding box center [501, 349] width 134 height 51
click at [622, 343] on div "e" at bounding box center [659, 348] width 110 height 53
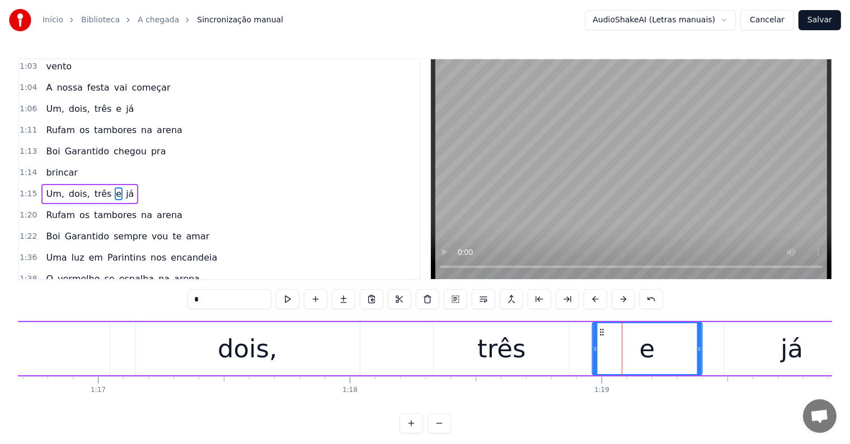
drag, startPoint x: 612, startPoint y: 331, endPoint x: 600, endPoint y: 331, distance: 11.8
click at [600, 331] on icon at bounding box center [601, 332] width 9 height 9
drag, startPoint x: 699, startPoint y: 350, endPoint x: 673, endPoint y: 349, distance: 25.8
click at [673, 349] on icon at bounding box center [673, 349] width 4 height 9
click at [547, 355] on div "três" at bounding box center [501, 348] width 135 height 53
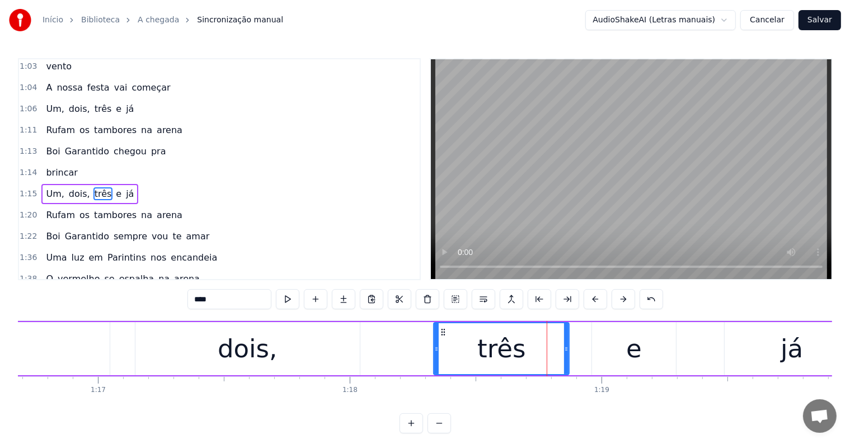
click at [762, 349] on div "já" at bounding box center [792, 348] width 135 height 53
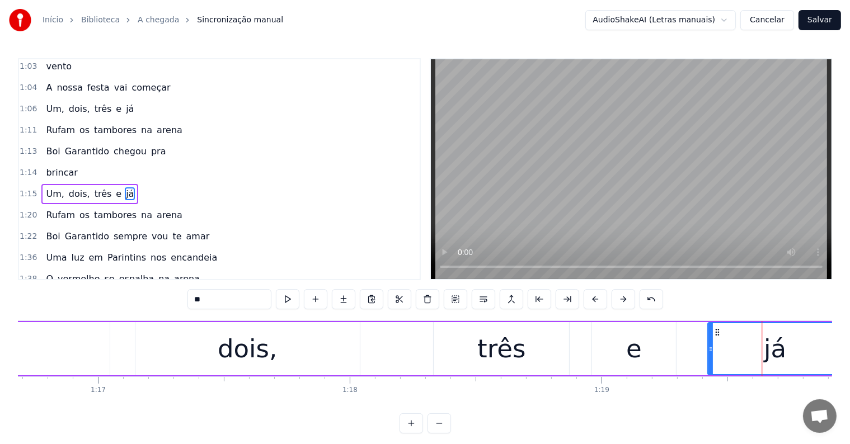
drag, startPoint x: 732, startPoint y: 331, endPoint x: 715, endPoint y: 333, distance: 16.9
click at [715, 333] on icon at bounding box center [717, 332] width 9 height 9
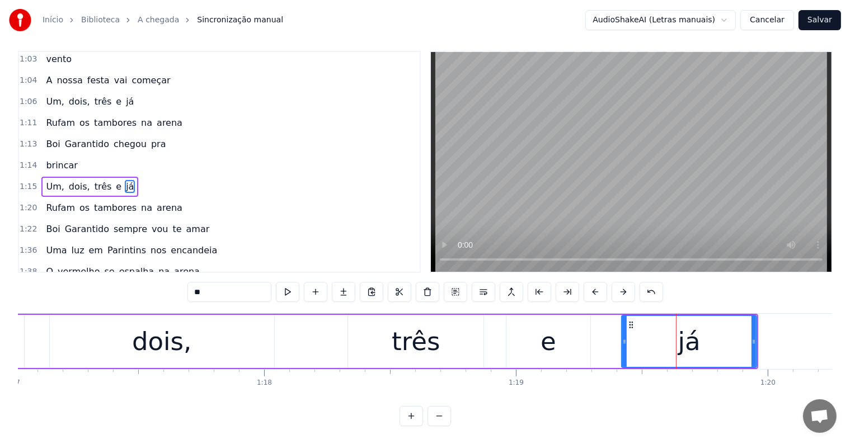
scroll to position [0, 19429]
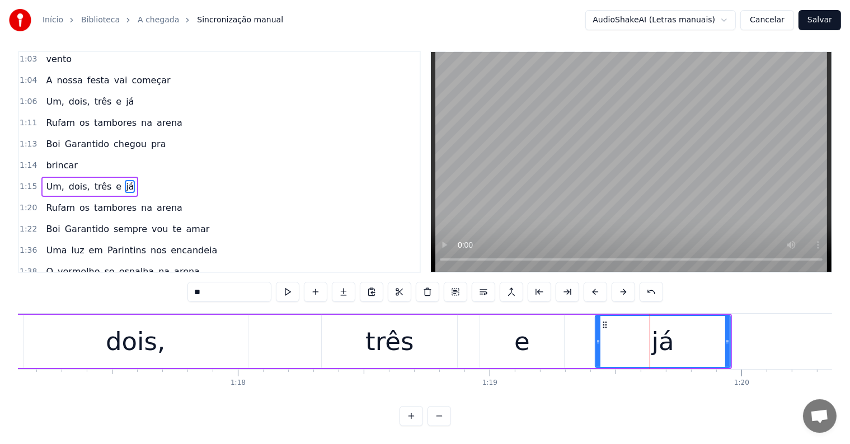
click at [45, 159] on span "brincar" at bounding box center [62, 165] width 34 height 13
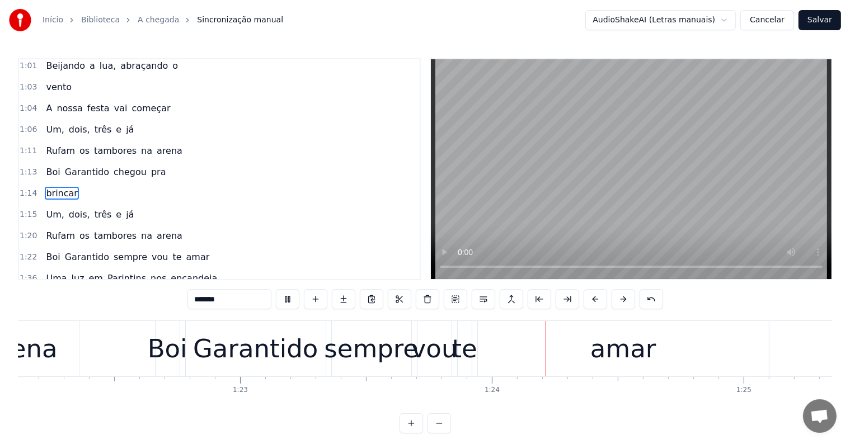
scroll to position [0, 20955]
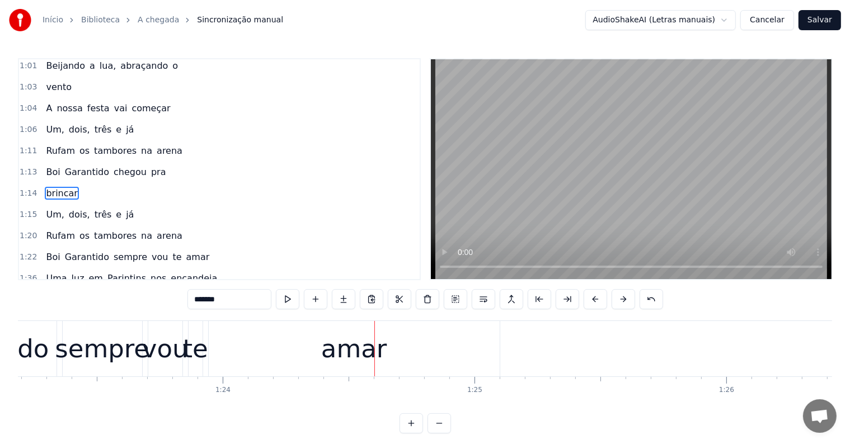
click at [373, 347] on div "amar" at bounding box center [354, 349] width 66 height 38
type input "****"
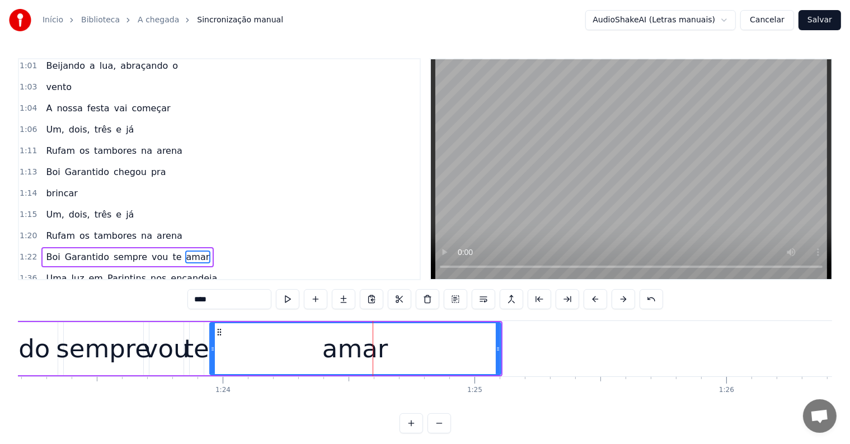
scroll to position [683, 0]
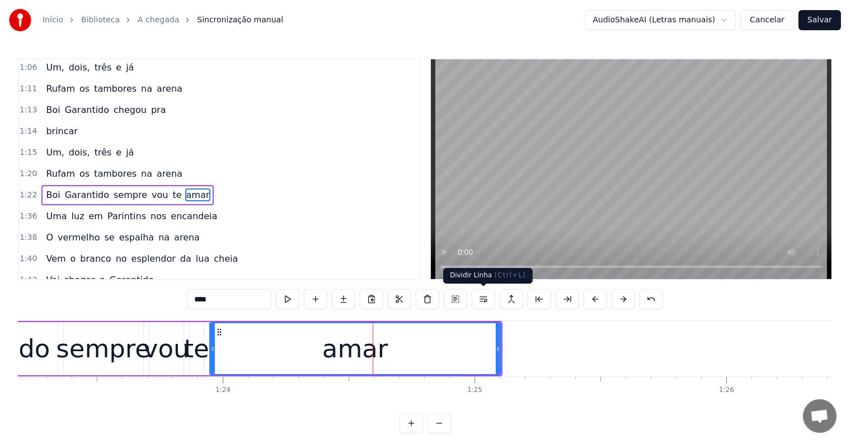
click at [482, 298] on button at bounding box center [484, 299] width 24 height 20
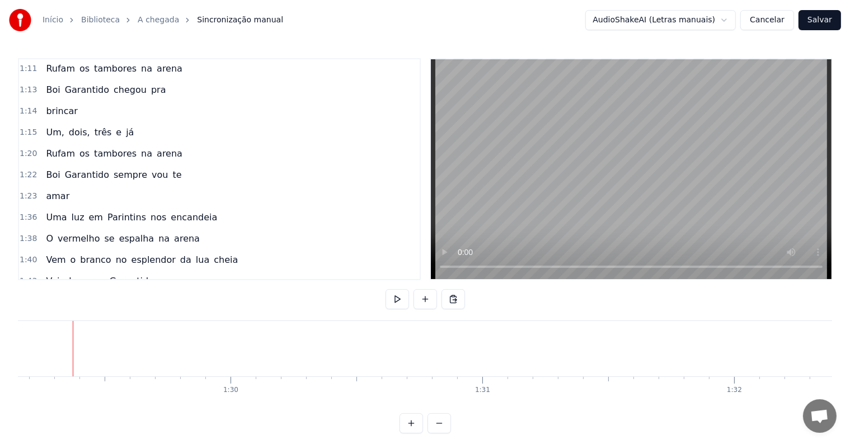
scroll to position [0, 22457]
click at [427, 302] on button at bounding box center [426, 299] width 24 height 20
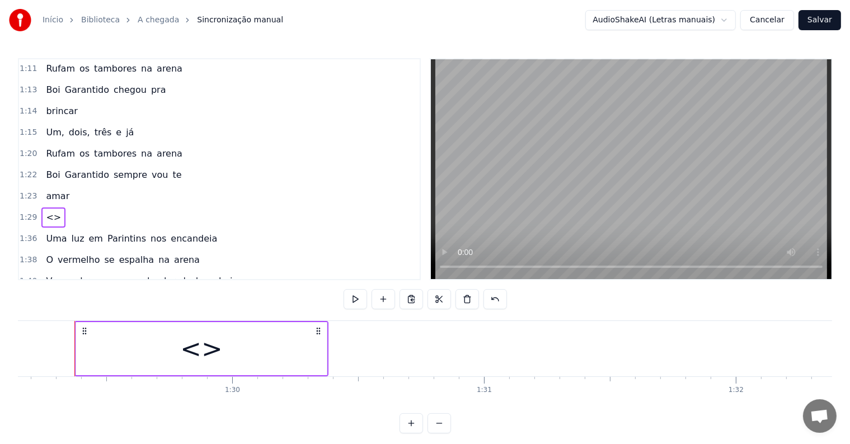
click at [252, 352] on div "<>" at bounding box center [201, 348] width 251 height 53
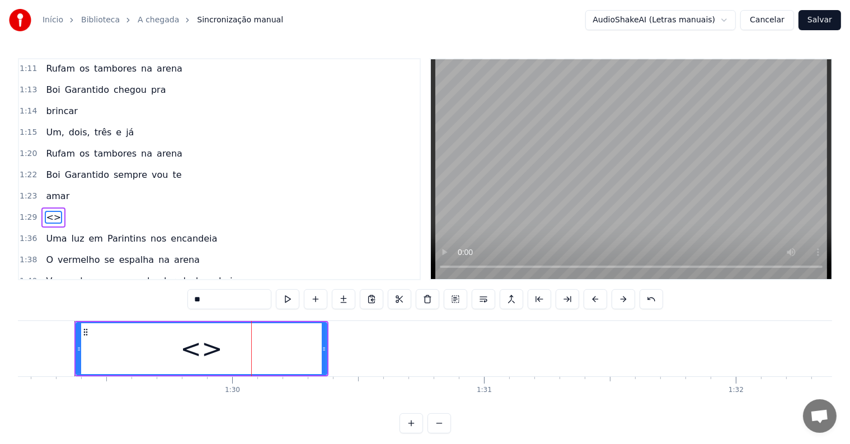
scroll to position [724, 0]
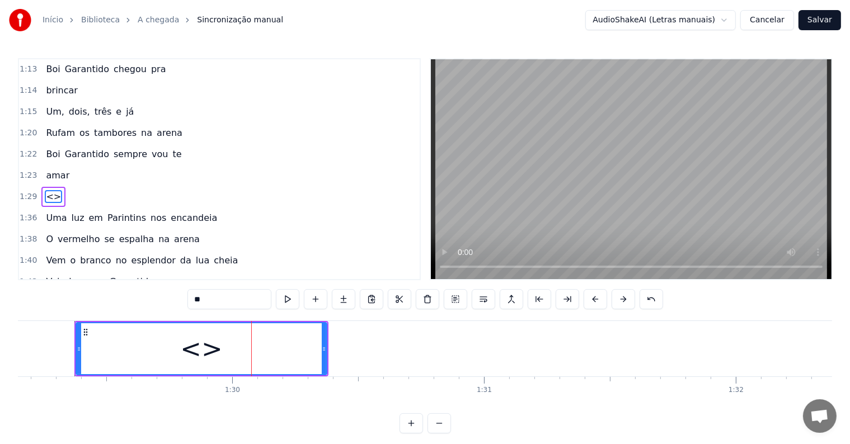
drag, startPoint x: 238, startPoint y: 296, endPoint x: 170, endPoint y: 293, distance: 68.4
click at [170, 293] on div "0:02 <Seu maior canal de toadas karaokê> 0:12 Uma luz em Parintins nos 0:13 enc…" at bounding box center [425, 246] width 814 height 376
paste input "**********"
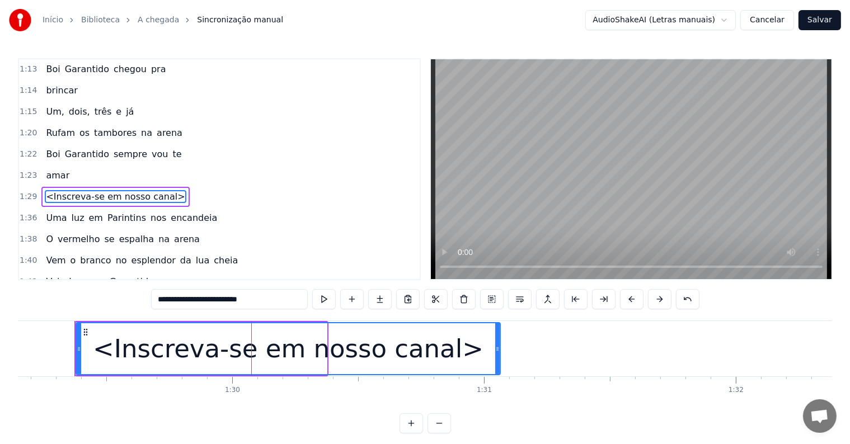
drag, startPoint x: 324, startPoint y: 347, endPoint x: 506, endPoint y: 357, distance: 182.8
click at [500, 357] on div at bounding box center [497, 349] width 4 height 51
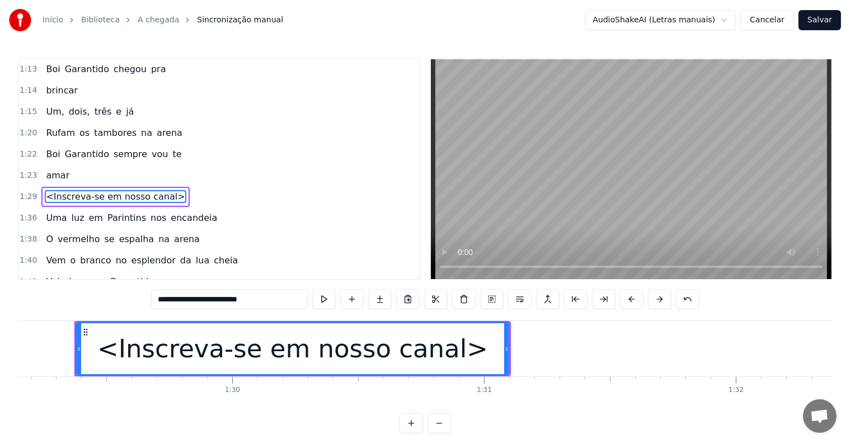
drag, startPoint x: 285, startPoint y: 340, endPoint x: 327, endPoint y: 321, distance: 46.4
click at [285, 340] on div "<Inscreva-se em nosso canal>" at bounding box center [292, 349] width 391 height 38
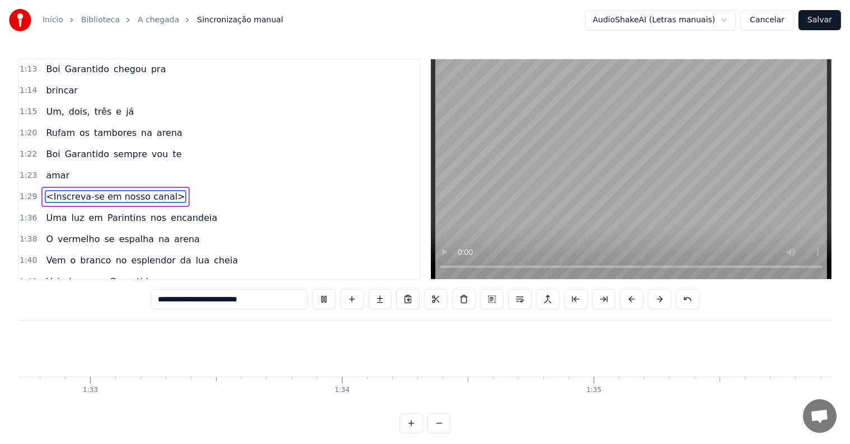
scroll to position [0, 24003]
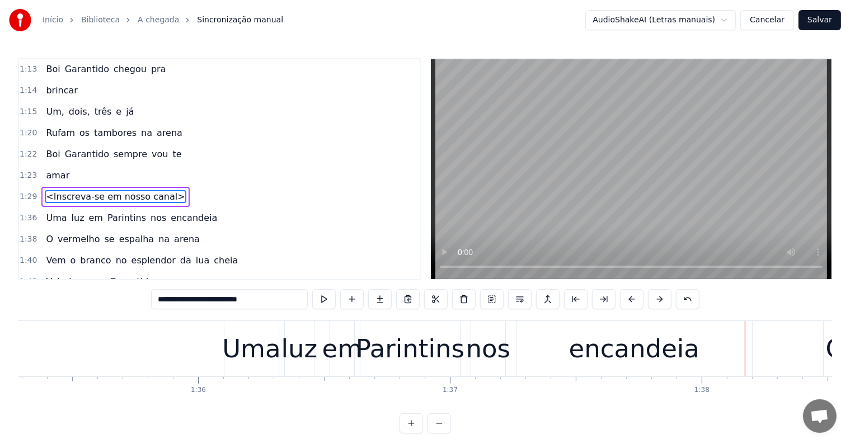
click at [620, 366] on div "encandeia" at bounding box center [634, 349] width 130 height 38
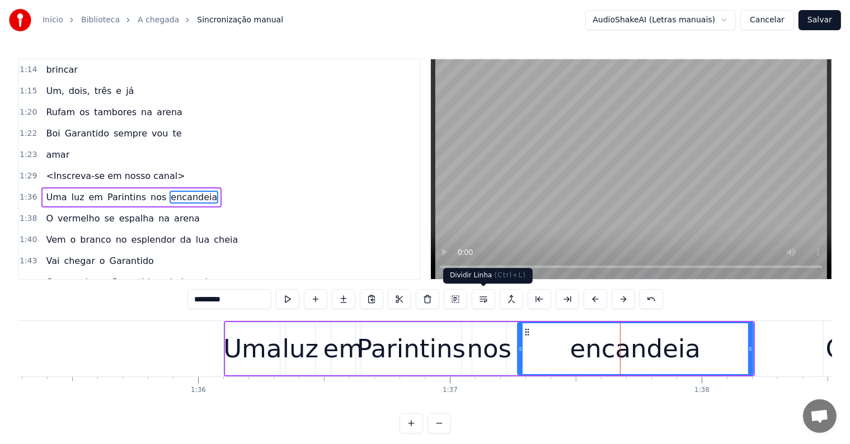
click at [486, 302] on button at bounding box center [484, 299] width 24 height 20
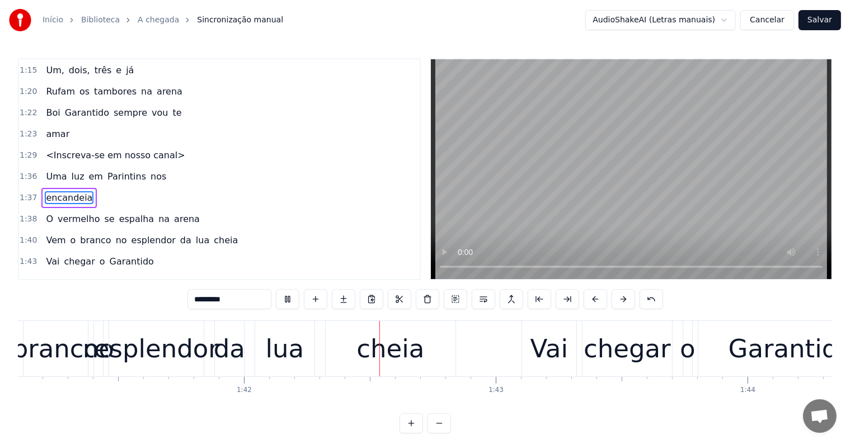
scroll to position [0, 25482]
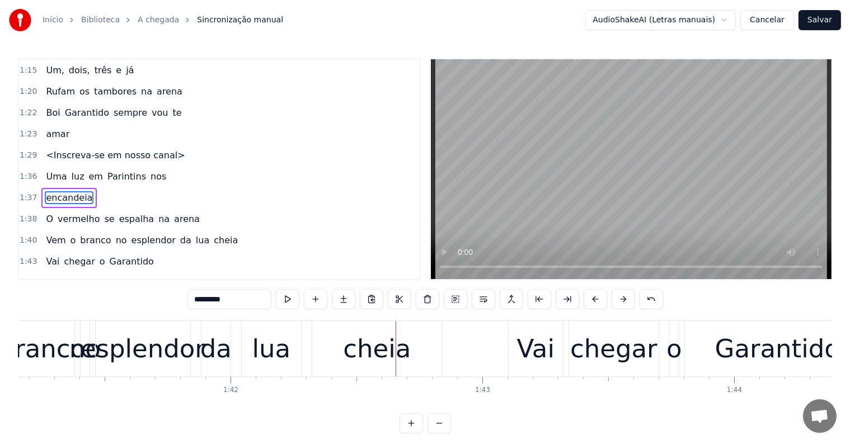
click at [414, 369] on div "cheia" at bounding box center [377, 348] width 130 height 55
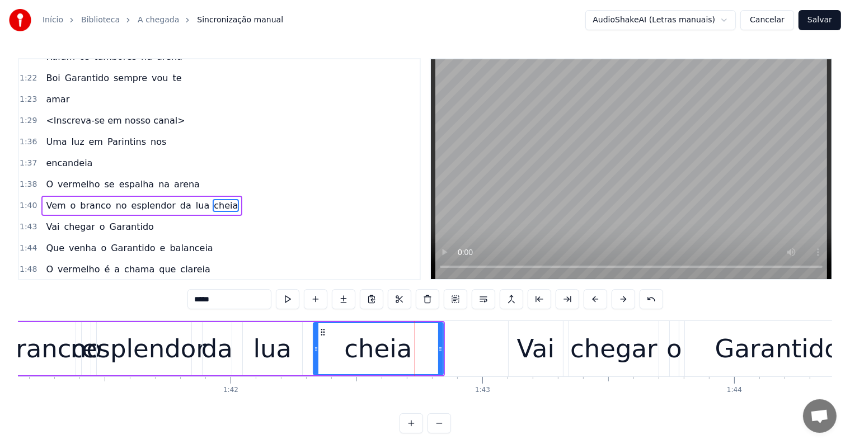
scroll to position [806, 0]
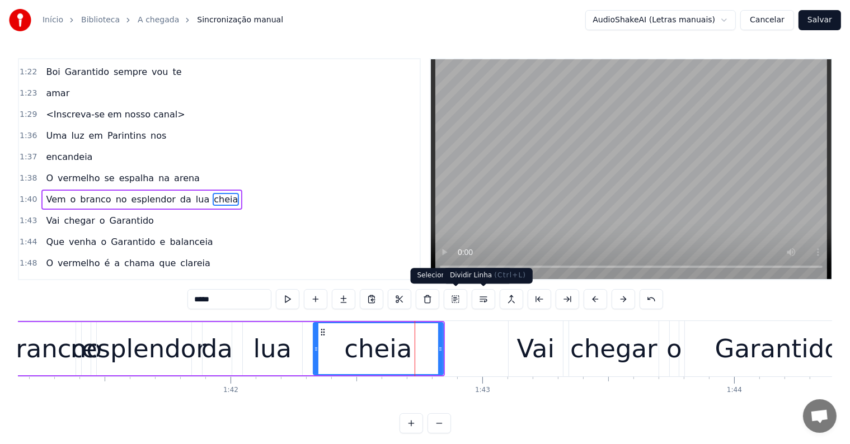
click at [479, 303] on button at bounding box center [484, 299] width 24 height 20
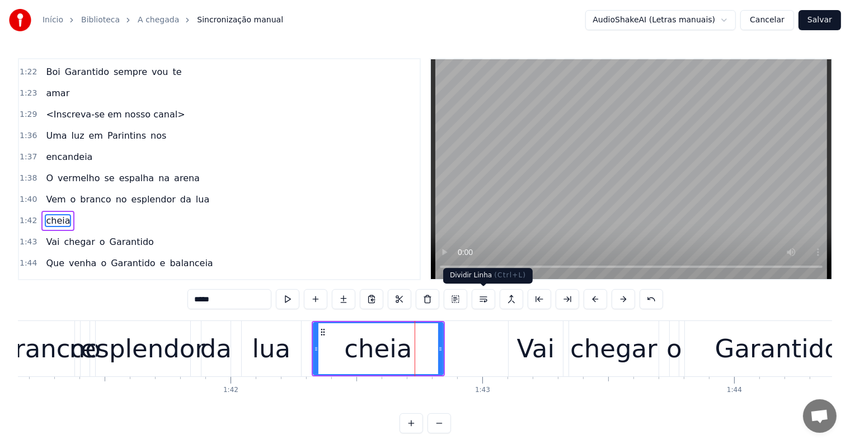
scroll to position [827, 0]
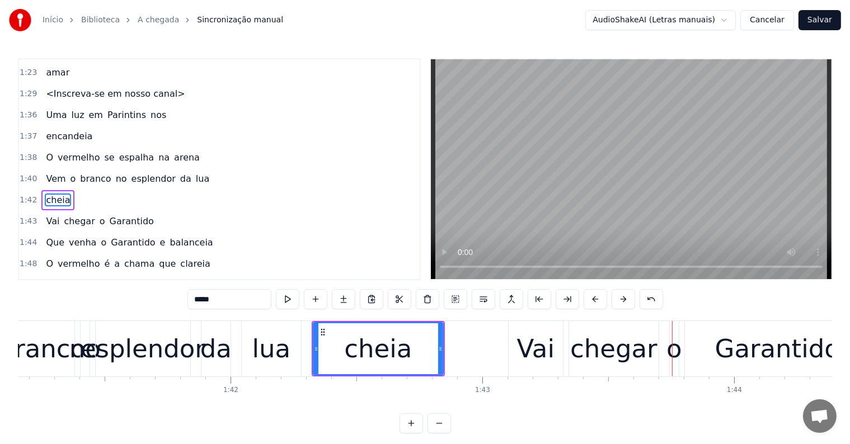
click at [201, 357] on div "da" at bounding box center [216, 348] width 30 height 55
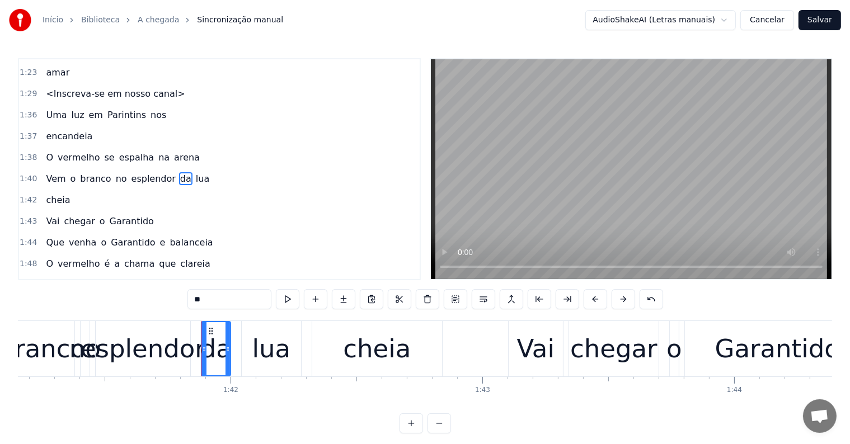
scroll to position [806, 0]
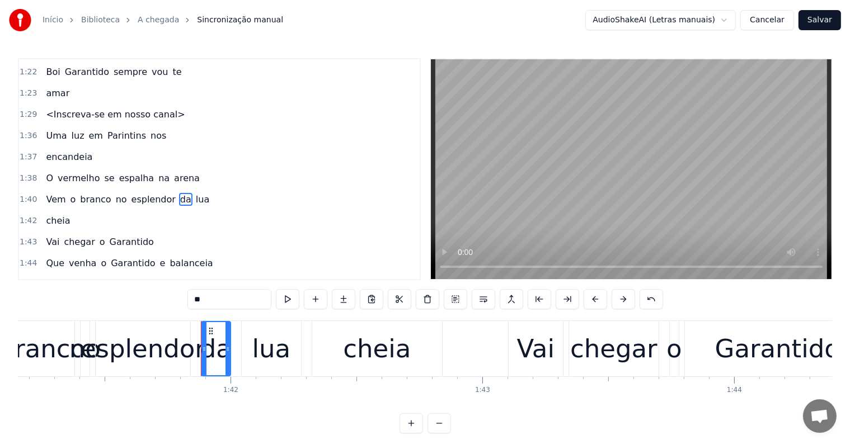
click at [195, 193] on span "lua" at bounding box center [203, 199] width 16 height 13
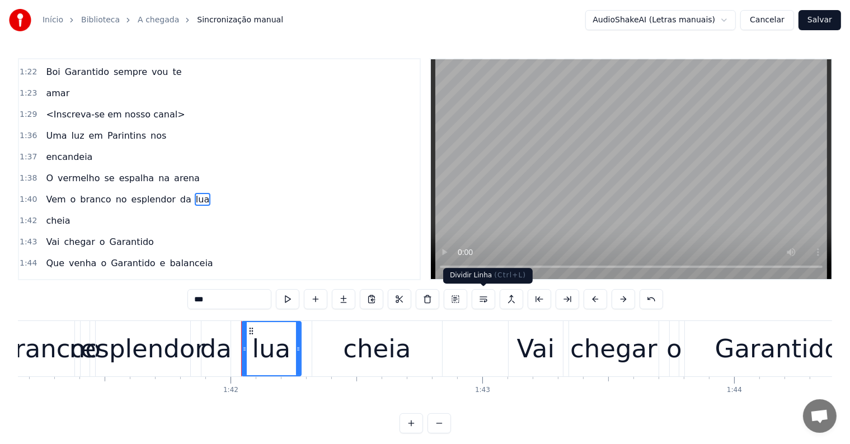
click at [482, 304] on button at bounding box center [484, 299] width 24 height 20
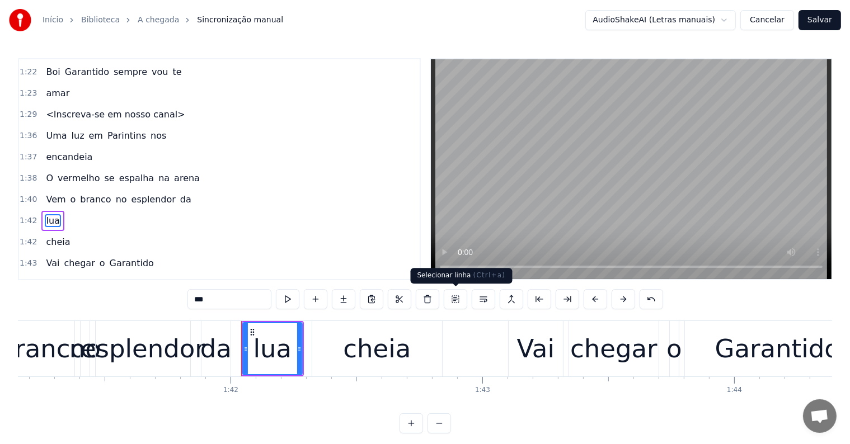
scroll to position [827, 0]
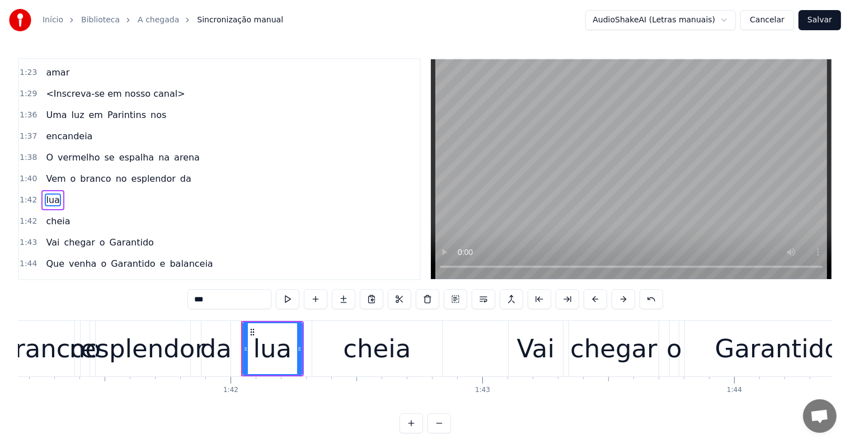
click at [130, 172] on span "esplendor" at bounding box center [153, 178] width 46 height 13
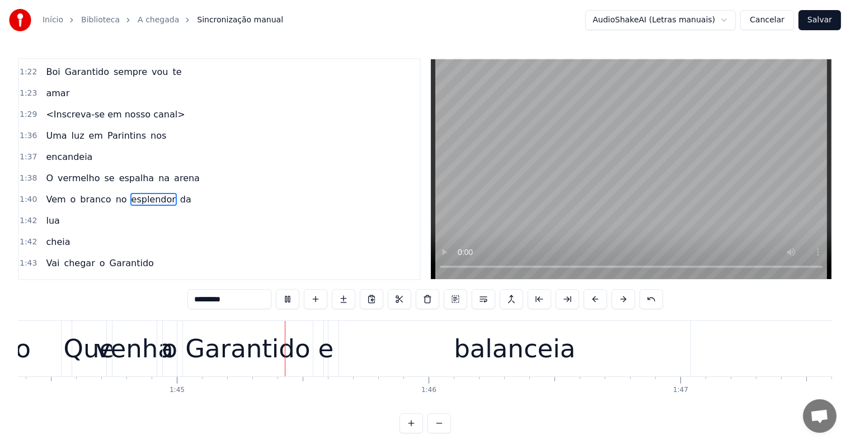
scroll to position [0, 26302]
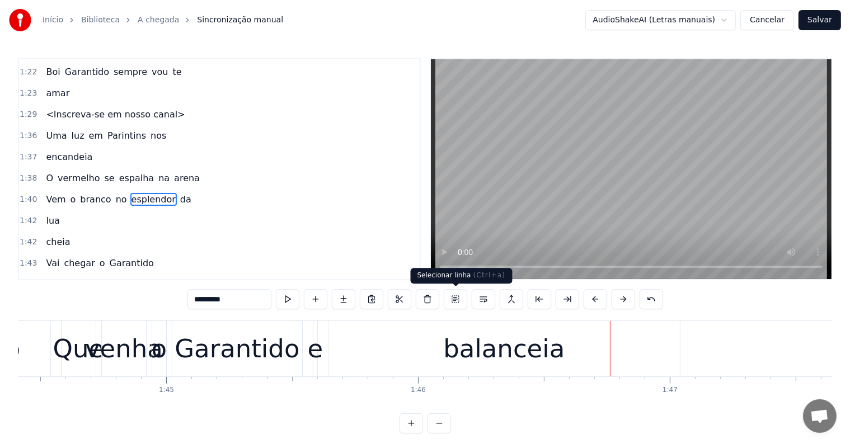
click at [500, 368] on div "balanceia" at bounding box center [505, 348] width 352 height 55
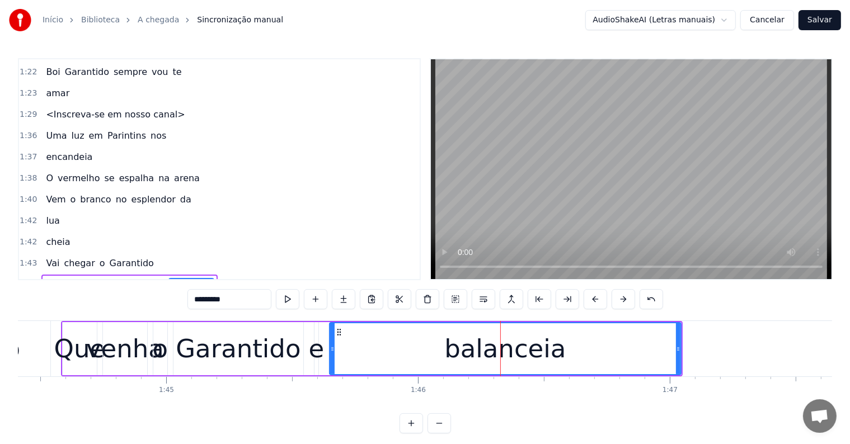
scroll to position [889, 0]
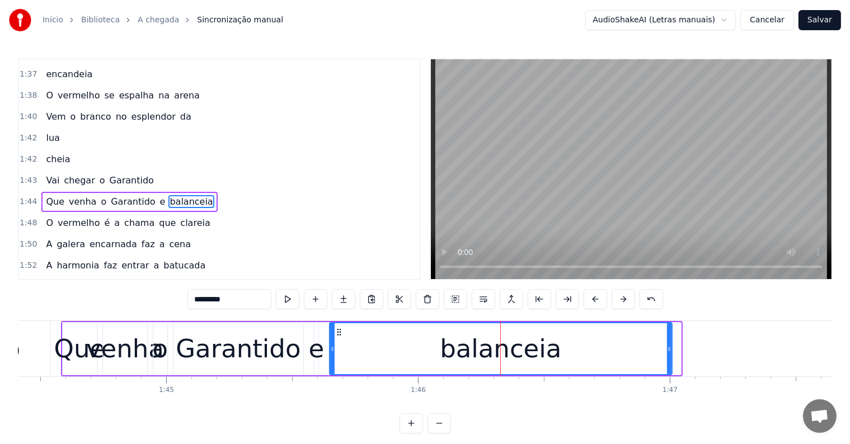
drag, startPoint x: 678, startPoint y: 350, endPoint x: 670, endPoint y: 349, distance: 9.0
click at [670, 349] on icon at bounding box center [669, 349] width 4 height 9
click at [477, 298] on button at bounding box center [484, 299] width 24 height 20
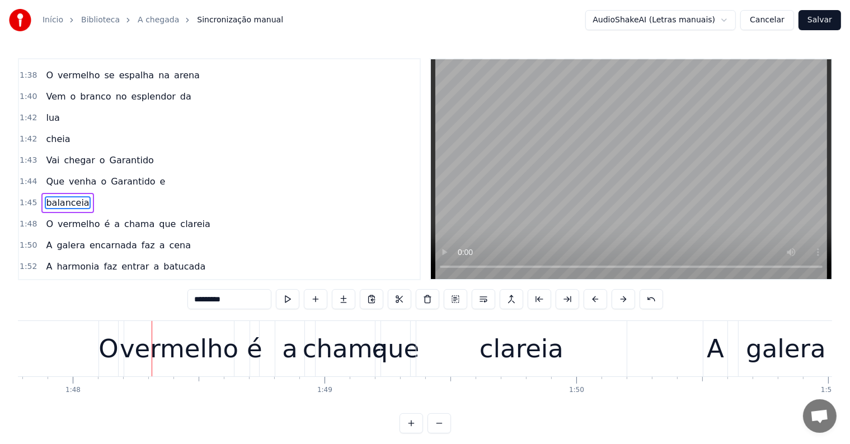
scroll to position [0, 27157]
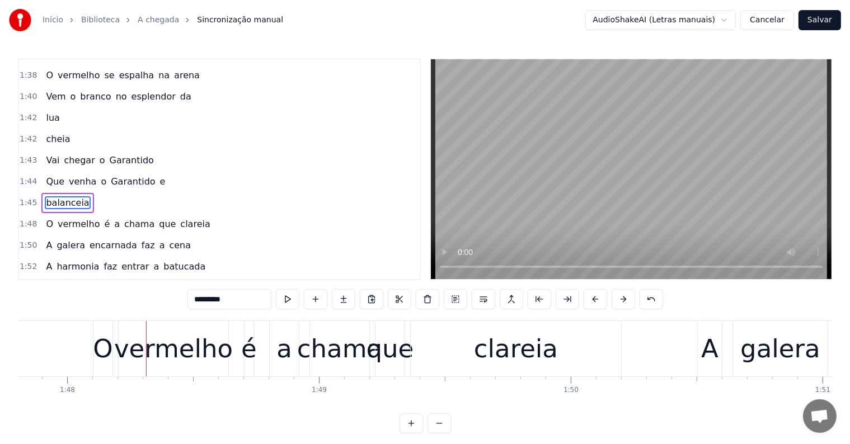
click at [514, 346] on div "clareia" at bounding box center [516, 349] width 84 height 38
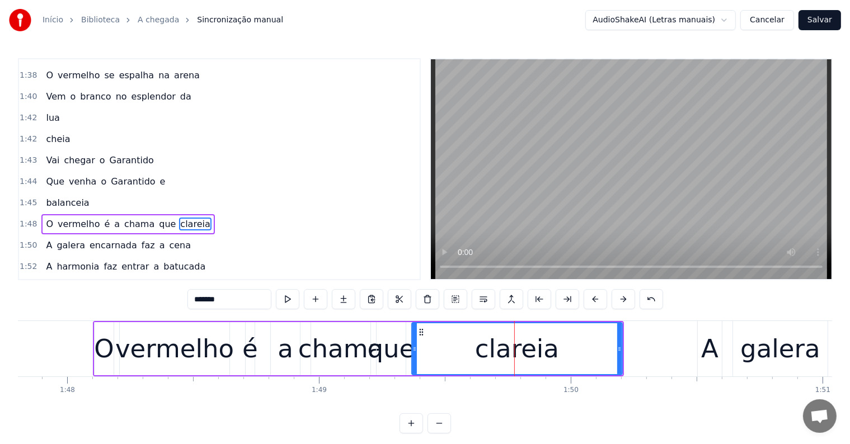
scroll to position [930, 0]
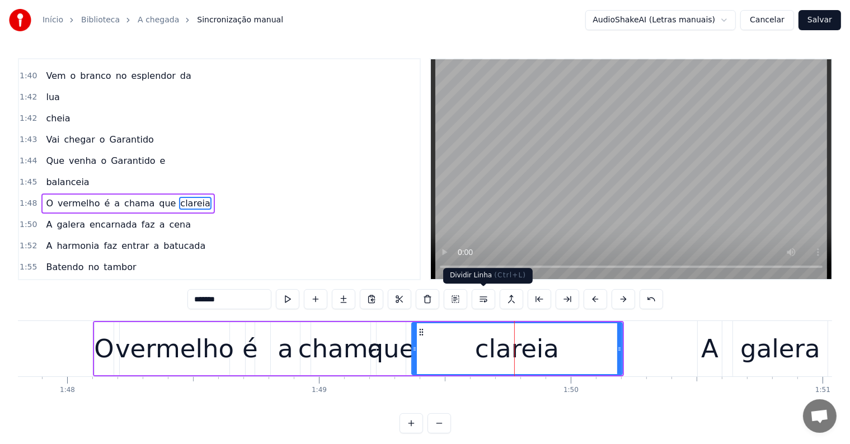
click at [487, 302] on button at bounding box center [484, 299] width 24 height 20
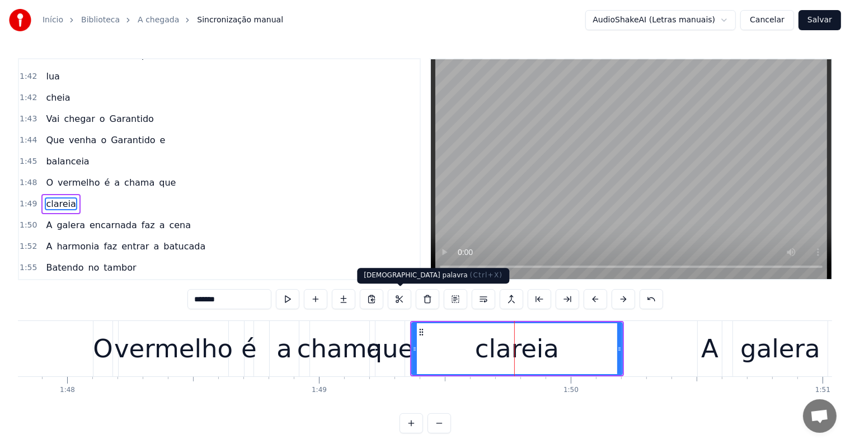
click at [391, 352] on div "que" at bounding box center [391, 349] width 48 height 38
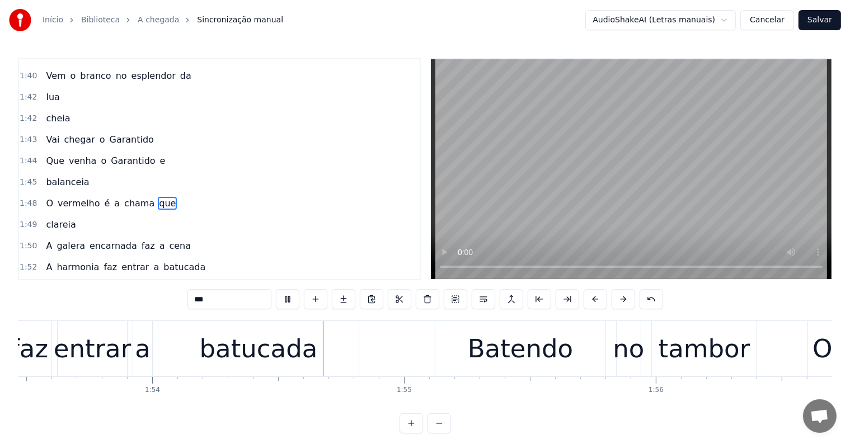
scroll to position [0, 28601]
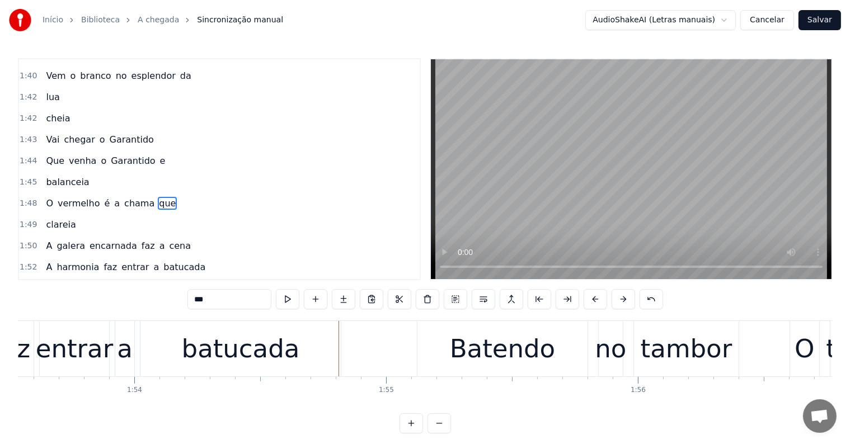
click at [297, 349] on div "batucada" at bounding box center [241, 348] width 200 height 55
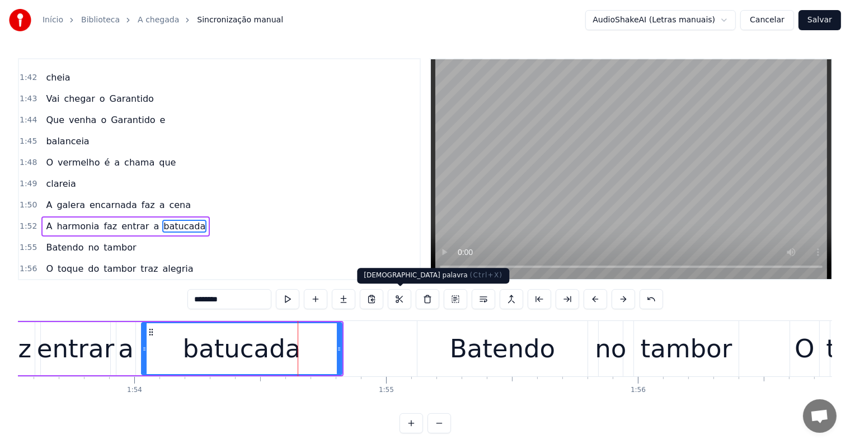
scroll to position [992, 0]
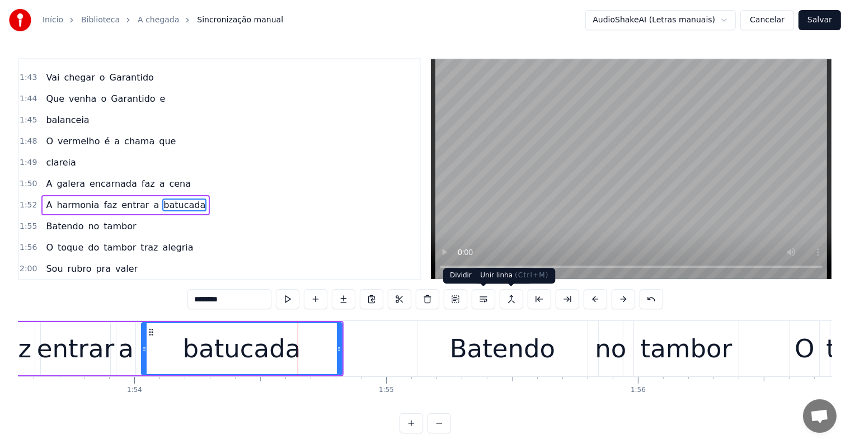
click at [480, 295] on button at bounding box center [484, 299] width 24 height 20
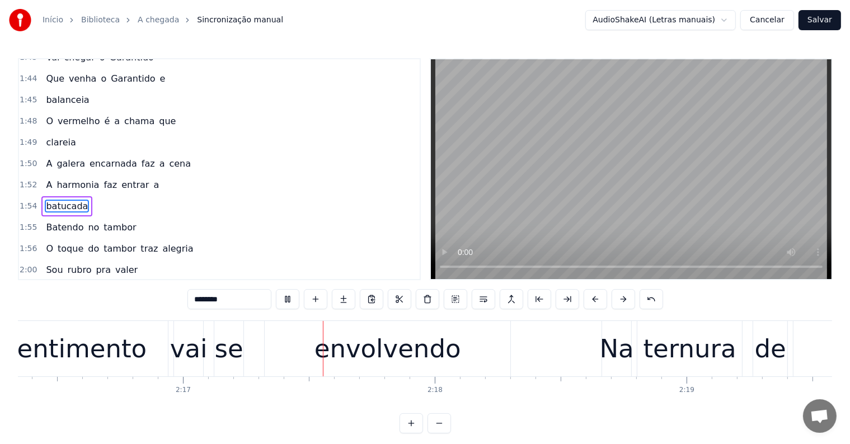
scroll to position [0, 34351]
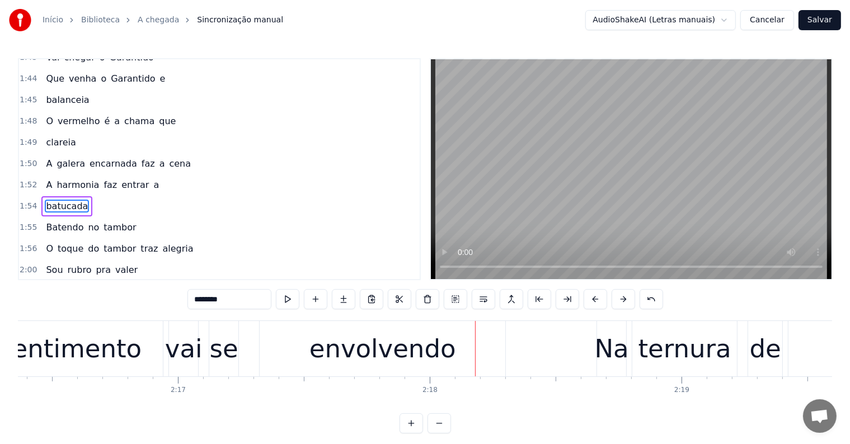
click at [403, 350] on div "envolvendo" at bounding box center [383, 349] width 147 height 38
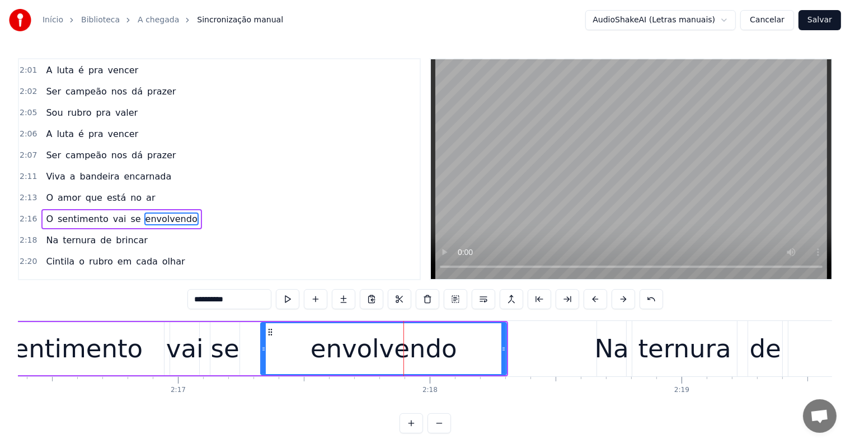
scroll to position [1239, 0]
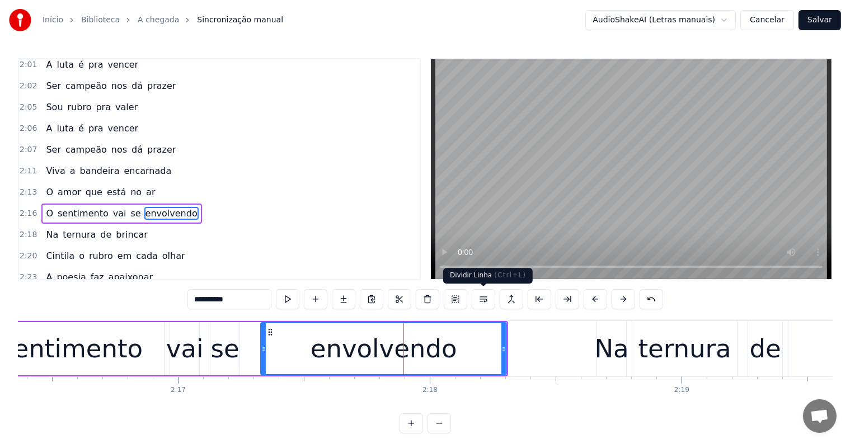
click at [481, 293] on button at bounding box center [484, 299] width 24 height 20
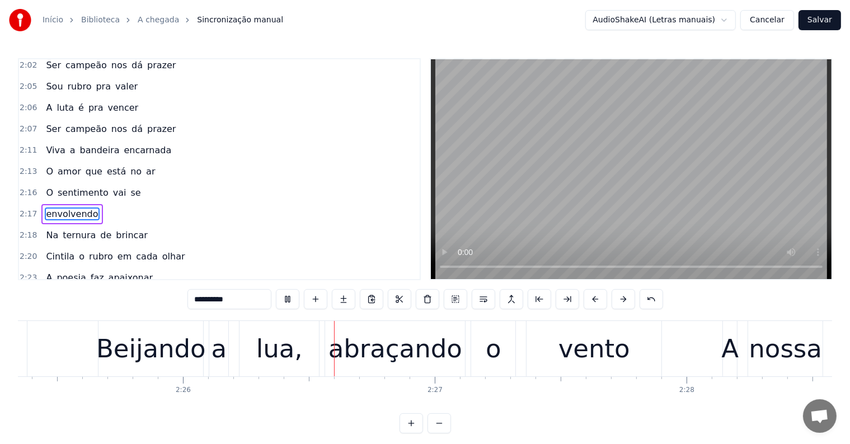
scroll to position [0, 36617]
click at [575, 367] on div "vento" at bounding box center [591, 349] width 72 height 38
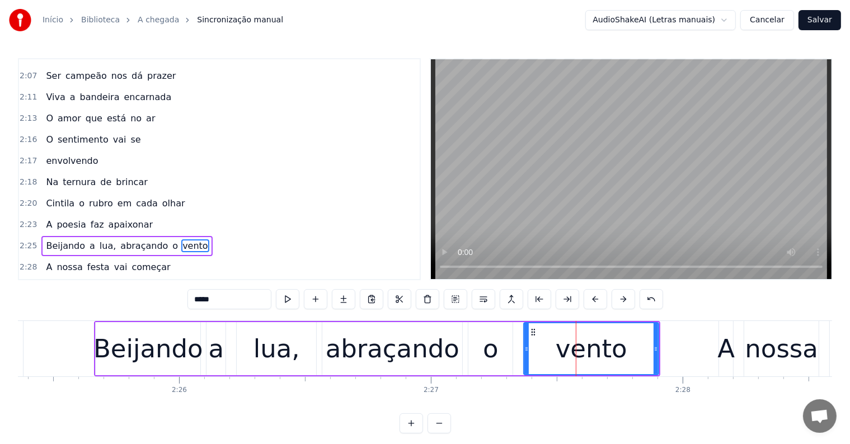
scroll to position [1342, 0]
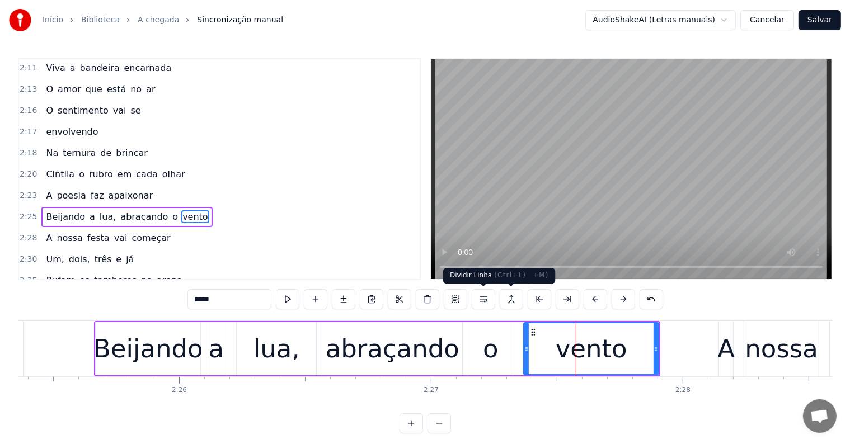
click at [488, 299] on button at bounding box center [484, 299] width 24 height 20
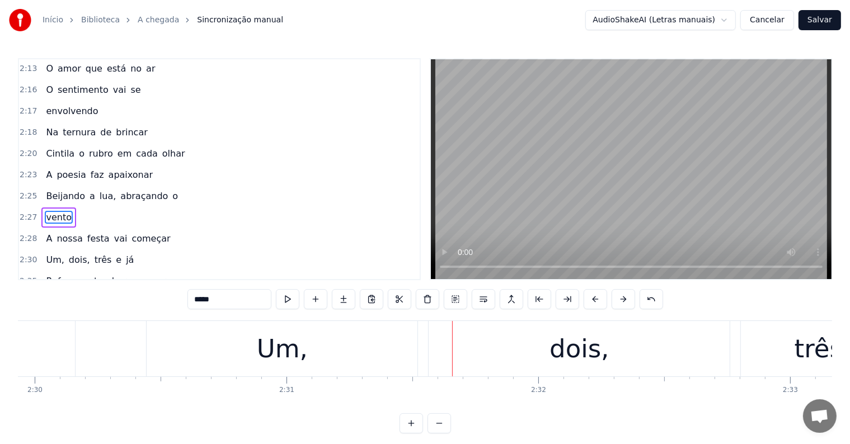
scroll to position [0, 37766]
click at [177, 354] on div "Um," at bounding box center [284, 348] width 271 height 55
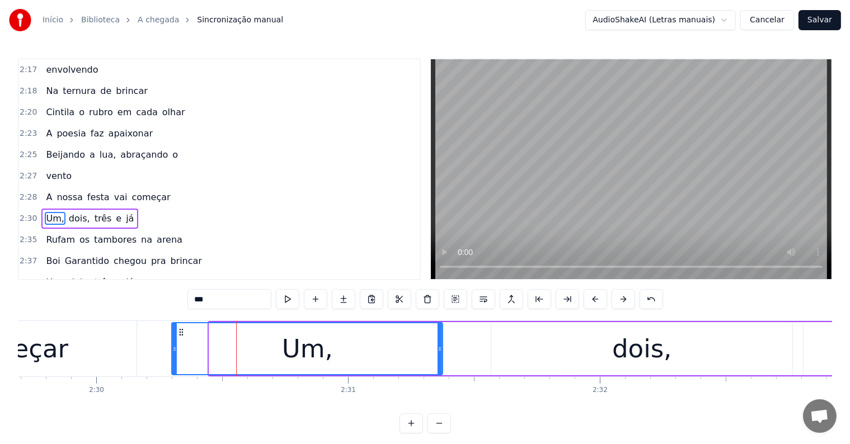
scroll to position [0, 37705]
drag, startPoint x: 158, startPoint y: 329, endPoint x: 192, endPoint y: 330, distance: 33.6
click at [192, 330] on icon at bounding box center [193, 332] width 9 height 9
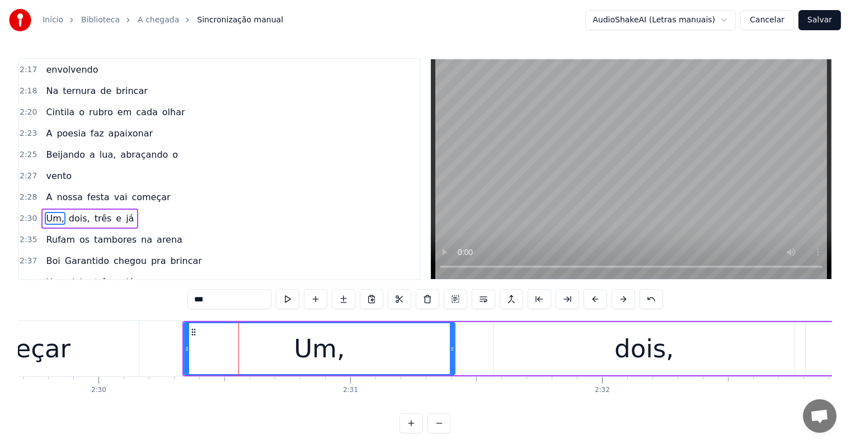
click at [544, 361] on div "dois," at bounding box center [644, 348] width 301 height 53
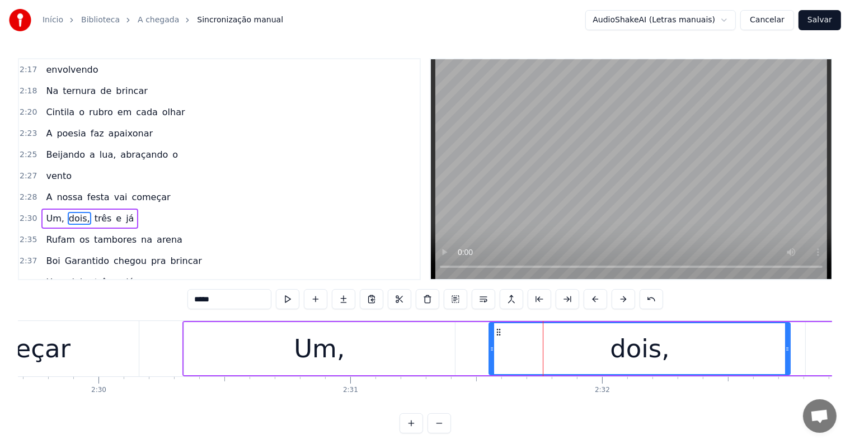
click at [497, 330] on icon at bounding box center [498, 332] width 9 height 9
drag, startPoint x: 786, startPoint y: 352, endPoint x: 729, endPoint y: 352, distance: 57.1
click at [729, 352] on icon at bounding box center [730, 349] width 4 height 9
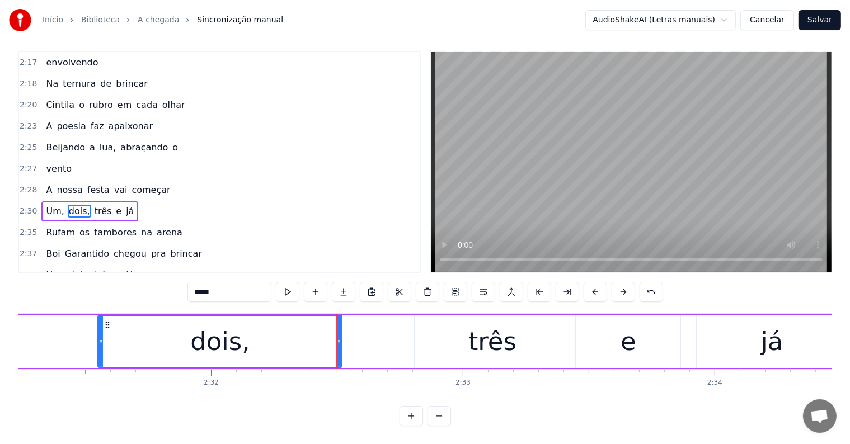
scroll to position [0, 38108]
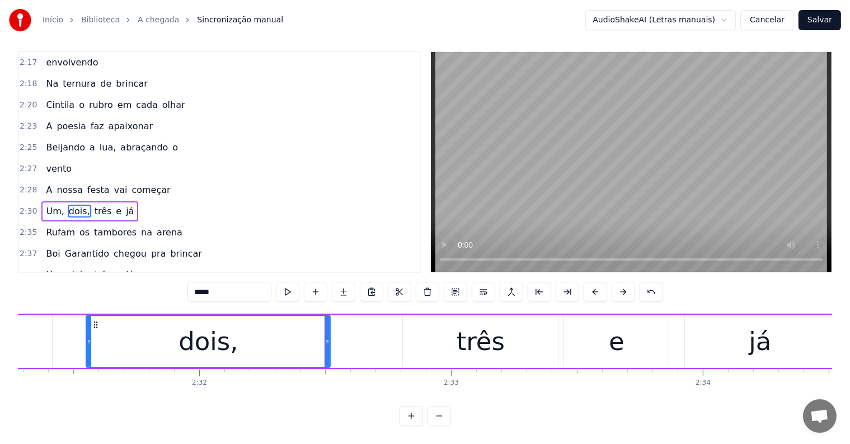
click at [424, 334] on div "três" at bounding box center [480, 341] width 155 height 53
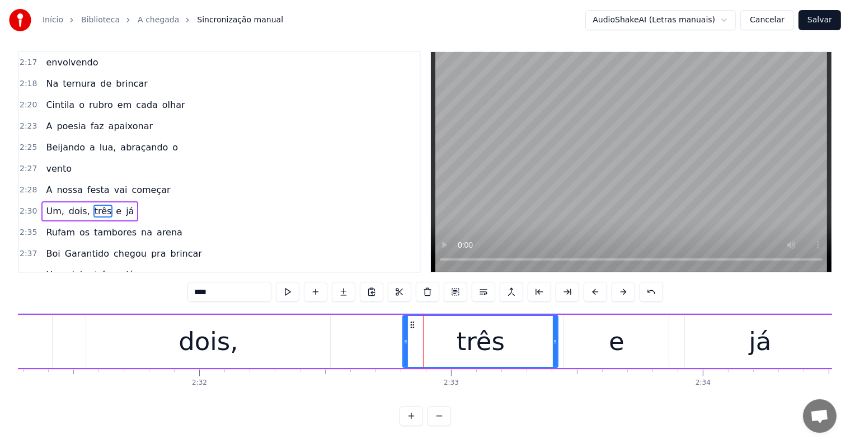
scroll to position [0, 0]
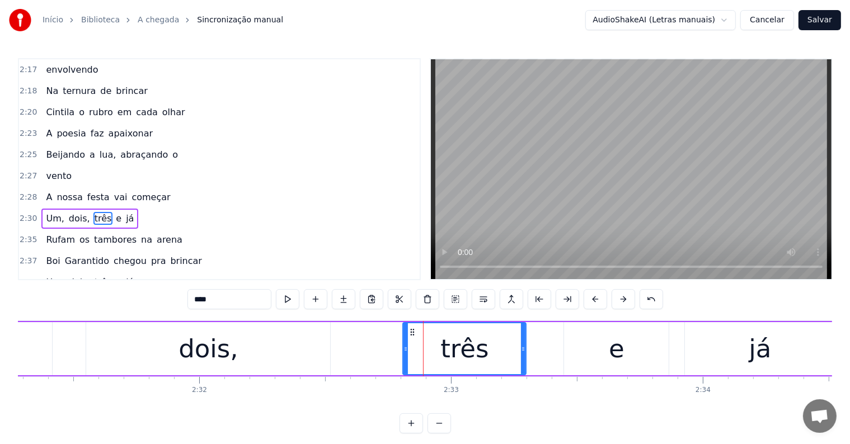
drag, startPoint x: 553, startPoint y: 349, endPoint x: 521, endPoint y: 347, distance: 32.0
click at [521, 347] on icon at bounding box center [523, 349] width 4 height 9
click at [600, 358] on div "e" at bounding box center [616, 348] width 105 height 53
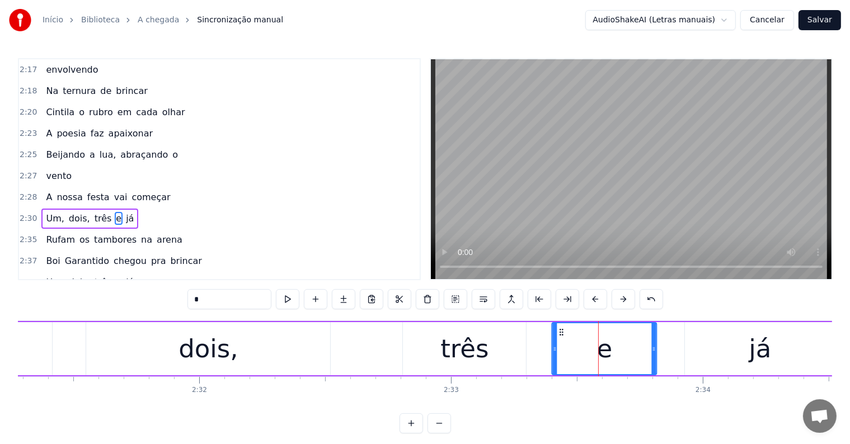
drag, startPoint x: 573, startPoint y: 328, endPoint x: 561, endPoint y: 328, distance: 12.3
click at [561, 328] on icon at bounding box center [562, 332] width 9 height 9
drag, startPoint x: 653, startPoint y: 349, endPoint x: 645, endPoint y: 349, distance: 8.4
click at [645, 349] on circle at bounding box center [645, 349] width 1 height 1
click at [699, 352] on div "já" at bounding box center [760, 348] width 150 height 53
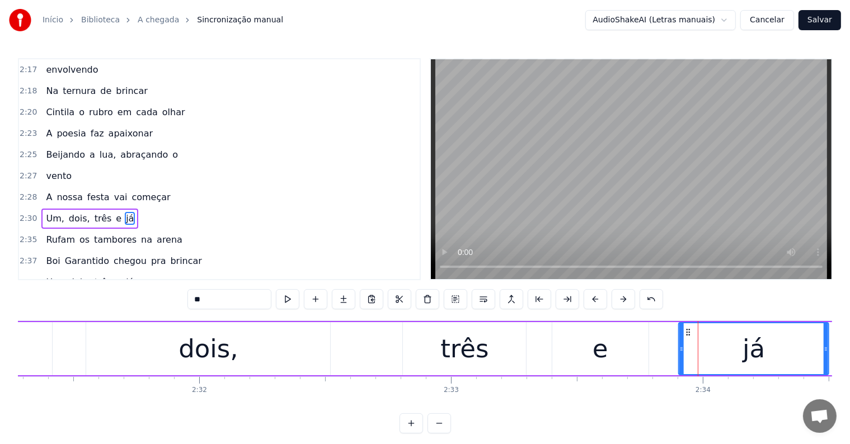
drag, startPoint x: 692, startPoint y: 329, endPoint x: 685, endPoint y: 329, distance: 6.7
click at [685, 329] on icon at bounding box center [688, 332] width 9 height 9
click at [138, 191] on span "começar" at bounding box center [150, 197] width 41 height 13
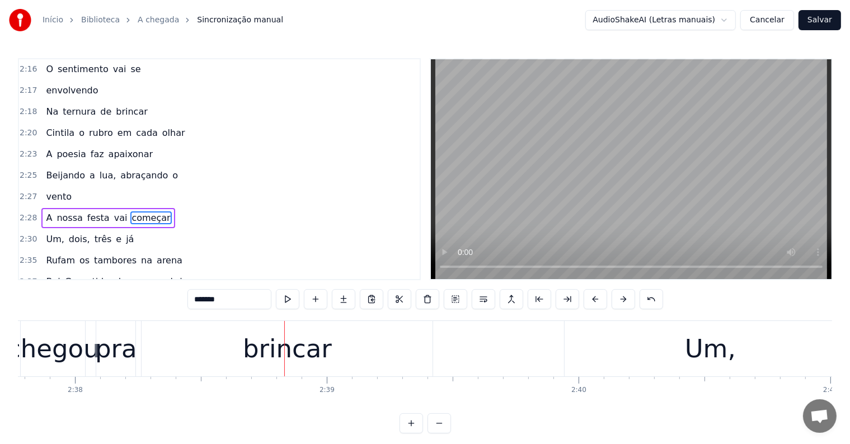
scroll to position [0, 39953]
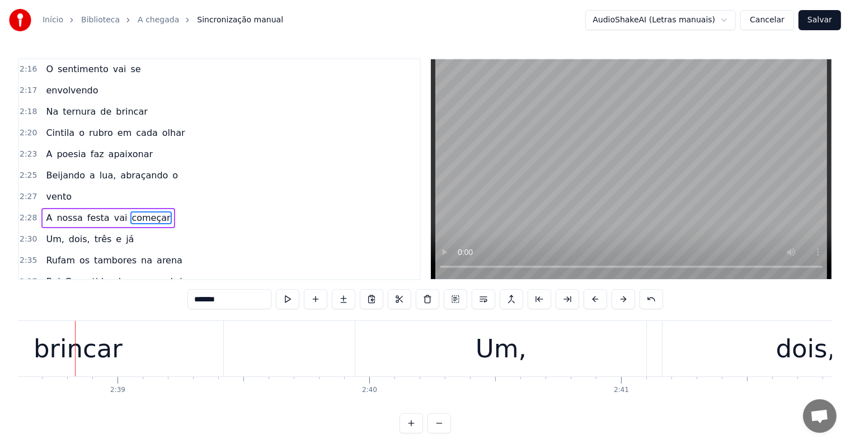
click at [83, 349] on div "brincar" at bounding box center [78, 349] width 89 height 38
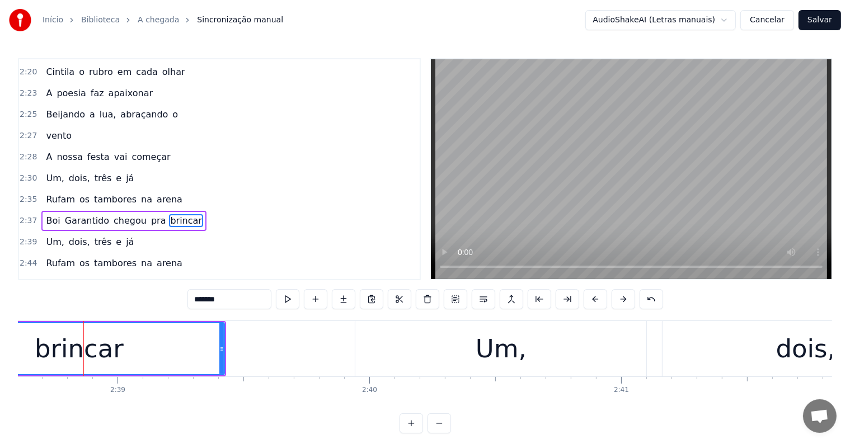
scroll to position [1445, 0]
click at [484, 303] on button at bounding box center [484, 299] width 24 height 20
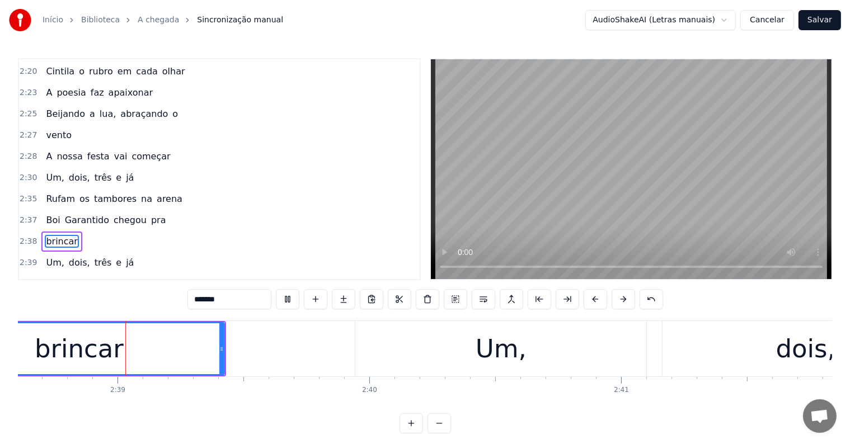
scroll to position [1466, 0]
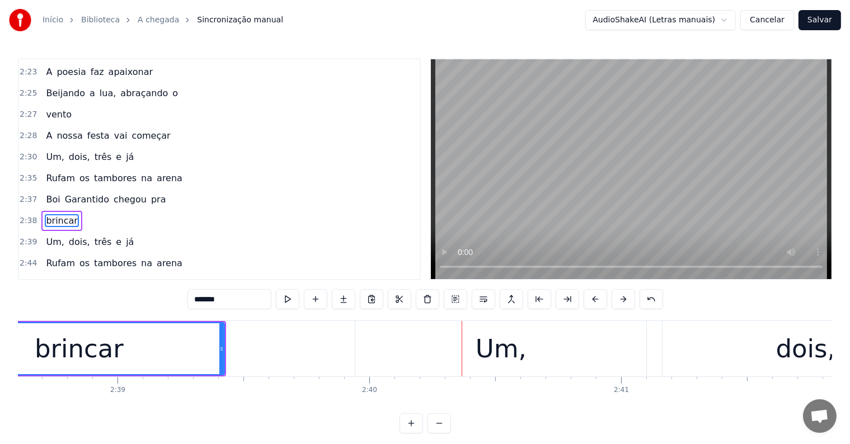
click at [426, 355] on div "Um," at bounding box center [500, 348] width 291 height 55
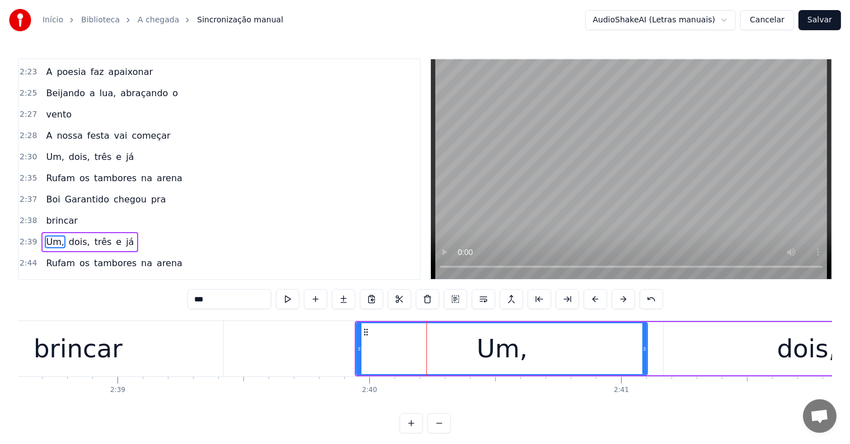
scroll to position [1486, 0]
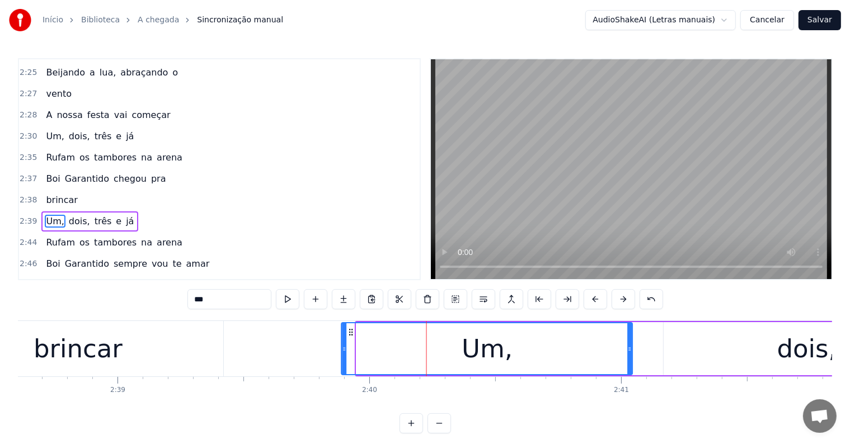
drag, startPoint x: 366, startPoint y: 330, endPoint x: 351, endPoint y: 330, distance: 14.6
click at [351, 330] on icon at bounding box center [351, 332] width 9 height 9
click at [685, 340] on div "dois," at bounding box center [807, 348] width 286 height 53
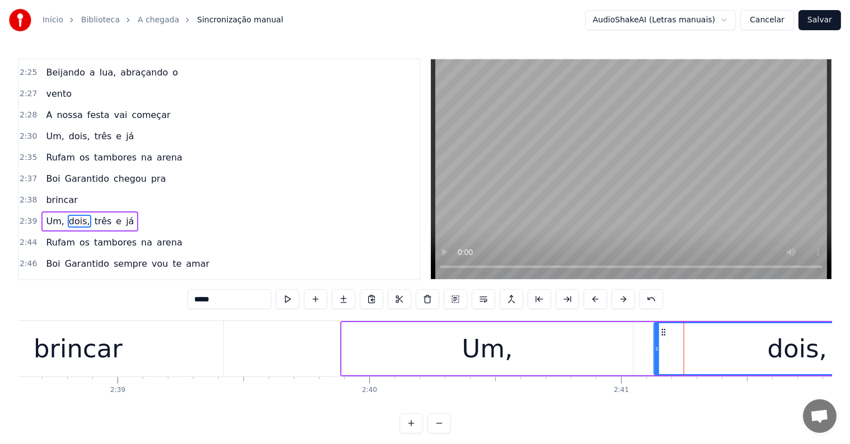
drag, startPoint x: 672, startPoint y: 329, endPoint x: 663, endPoint y: 329, distance: 9.5
click at [663, 329] on icon at bounding box center [664, 332] width 9 height 9
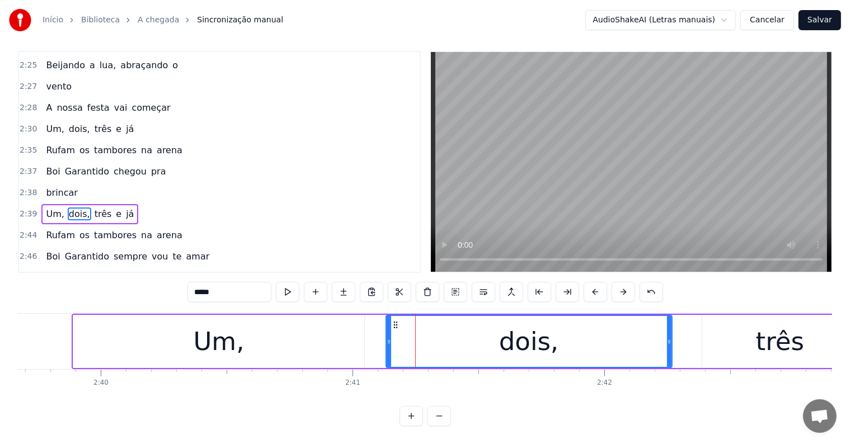
scroll to position [0, 40222]
drag, startPoint x: 670, startPoint y: 331, endPoint x: 605, endPoint y: 333, distance: 64.9
click at [605, 338] on icon at bounding box center [604, 342] width 4 height 9
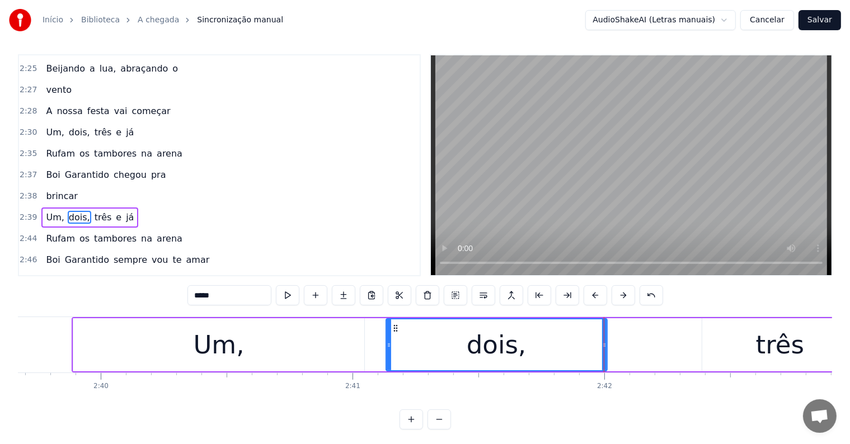
scroll to position [0, 0]
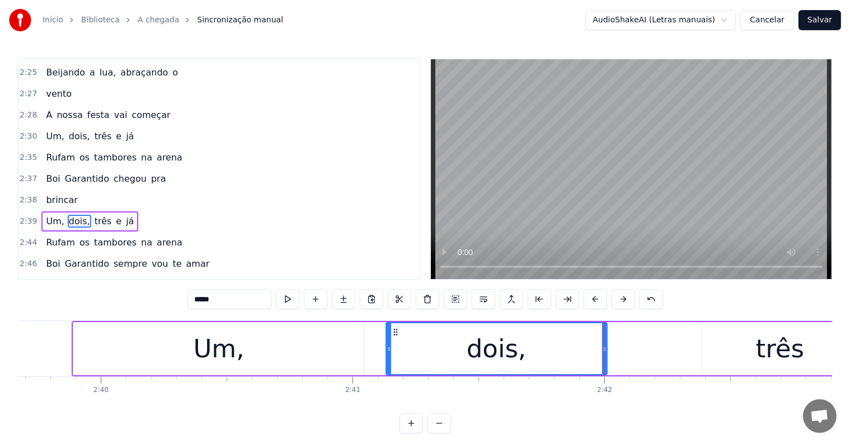
click at [719, 339] on div "três" at bounding box center [780, 348] width 155 height 53
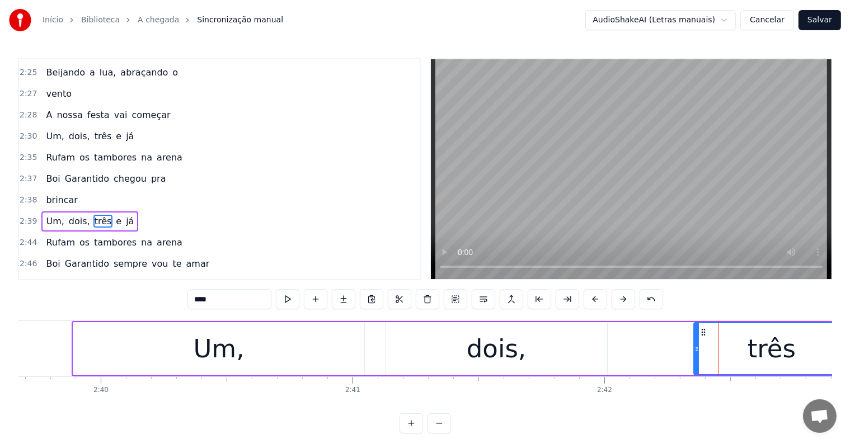
drag, startPoint x: 711, startPoint y: 327, endPoint x: 703, endPoint y: 327, distance: 8.4
click at [703, 328] on icon at bounding box center [704, 332] width 9 height 9
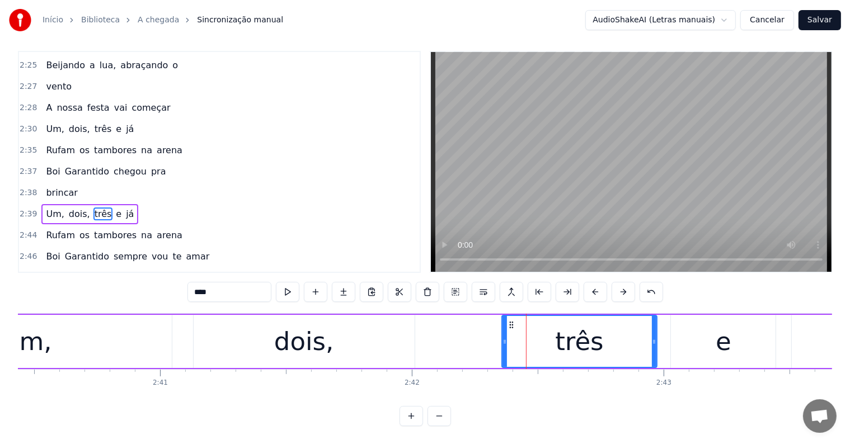
scroll to position [0, 40468]
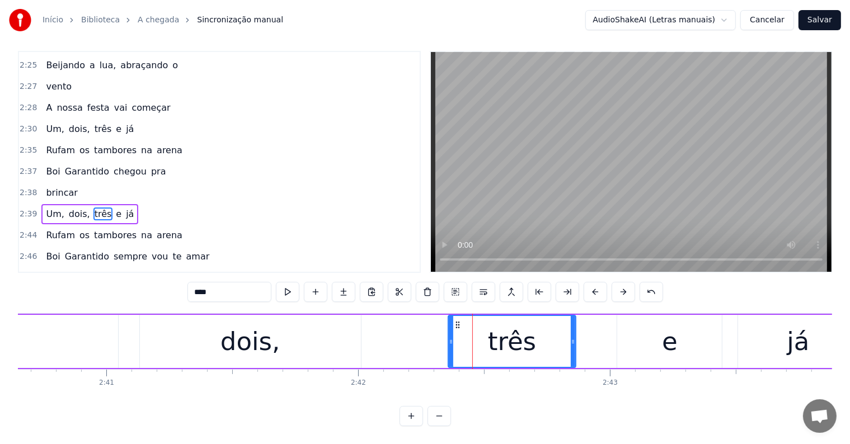
drag, startPoint x: 585, startPoint y: 330, endPoint x: 573, endPoint y: 330, distance: 11.8
click at [574, 340] on circle at bounding box center [574, 340] width 1 height 1
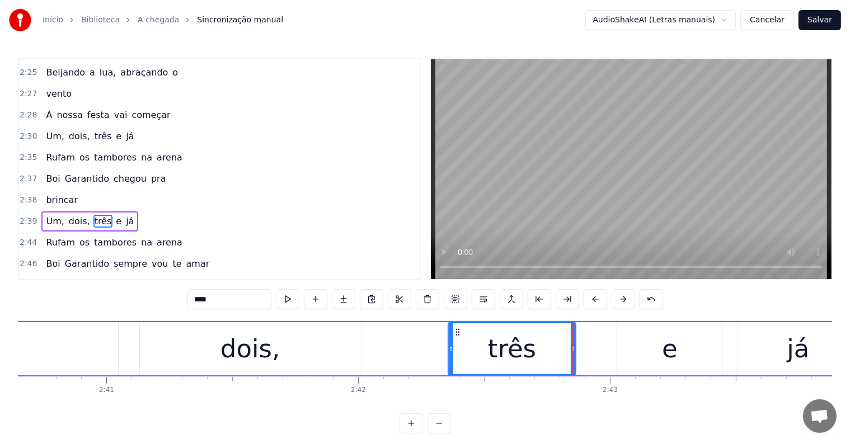
click at [643, 337] on div "e" at bounding box center [669, 348] width 105 height 53
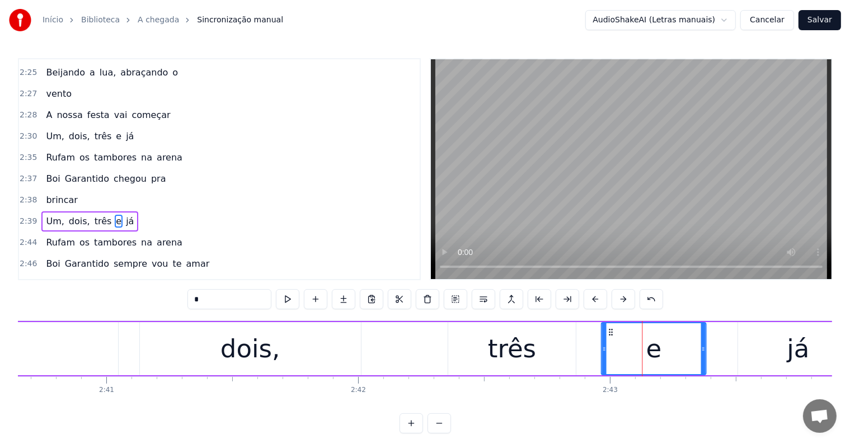
drag, startPoint x: 626, startPoint y: 331, endPoint x: 610, endPoint y: 330, distance: 16.2
click at [610, 330] on icon at bounding box center [611, 332] width 9 height 9
drag, startPoint x: 701, startPoint y: 347, endPoint x: 692, endPoint y: 347, distance: 9.5
click at [692, 347] on icon at bounding box center [694, 349] width 4 height 9
click at [765, 349] on div "já" at bounding box center [798, 348] width 120 height 53
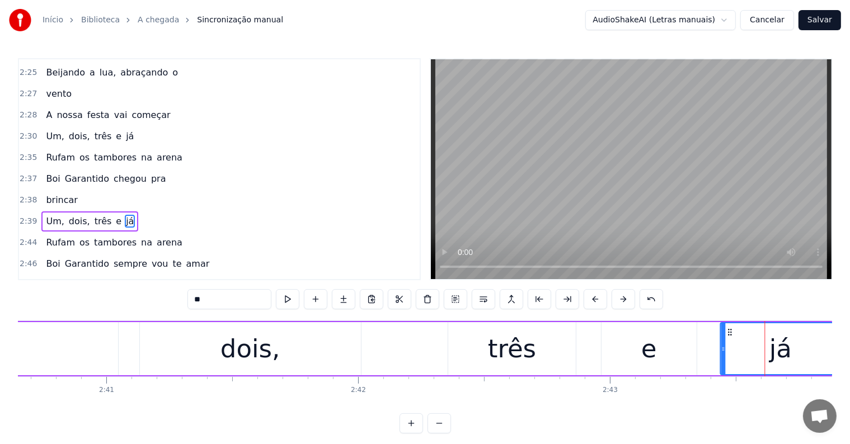
drag, startPoint x: 747, startPoint y: 331, endPoint x: 729, endPoint y: 332, distance: 17.9
click at [729, 332] on icon at bounding box center [729, 332] width 9 height 9
click at [57, 194] on span "brincar" at bounding box center [62, 200] width 34 height 13
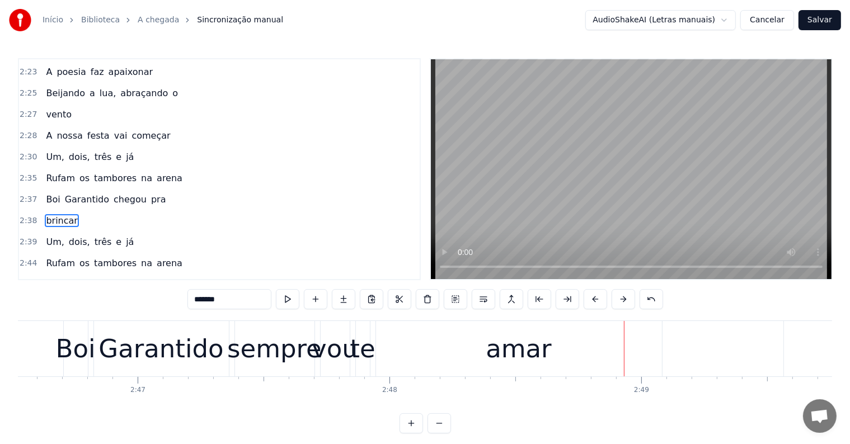
scroll to position [0, 42411]
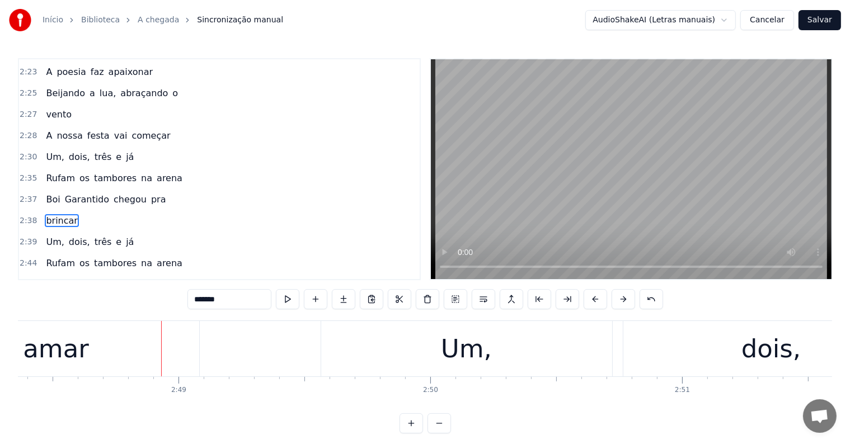
click at [110, 343] on div "amar" at bounding box center [56, 348] width 286 height 55
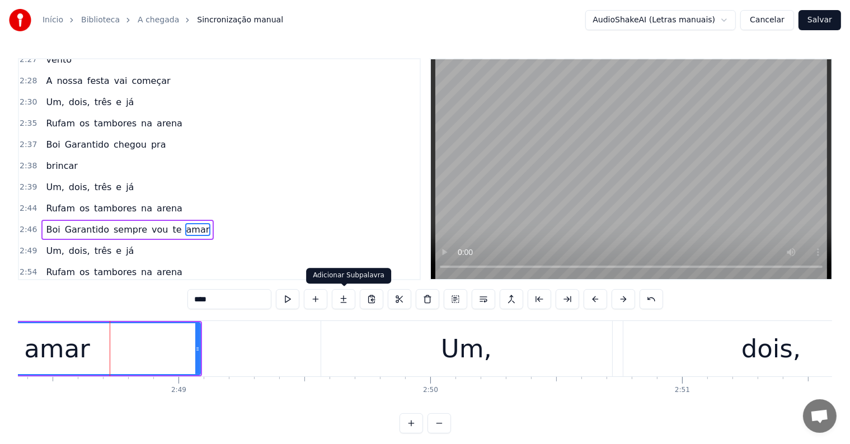
scroll to position [1527, 0]
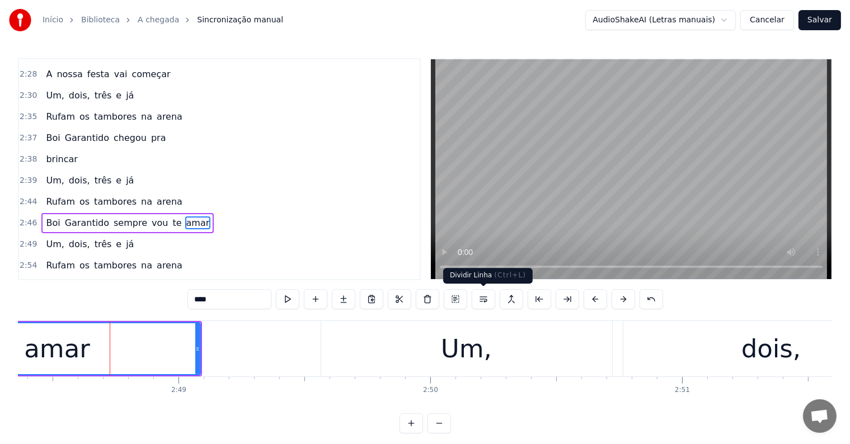
click at [478, 300] on button at bounding box center [484, 299] width 24 height 20
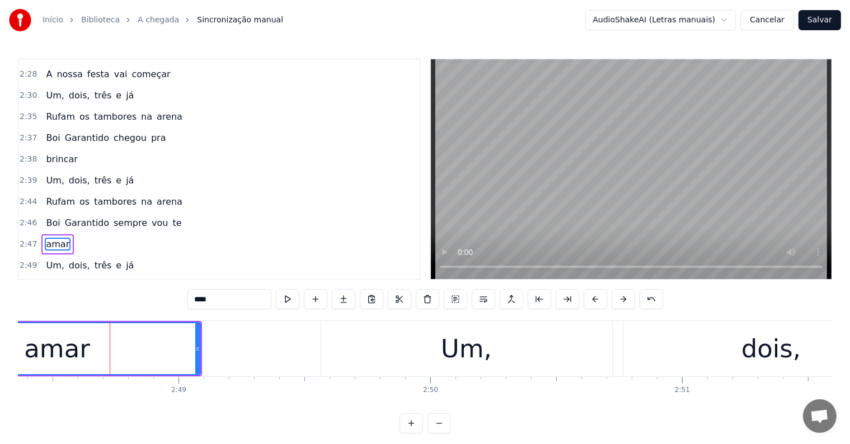
scroll to position [1548, 0]
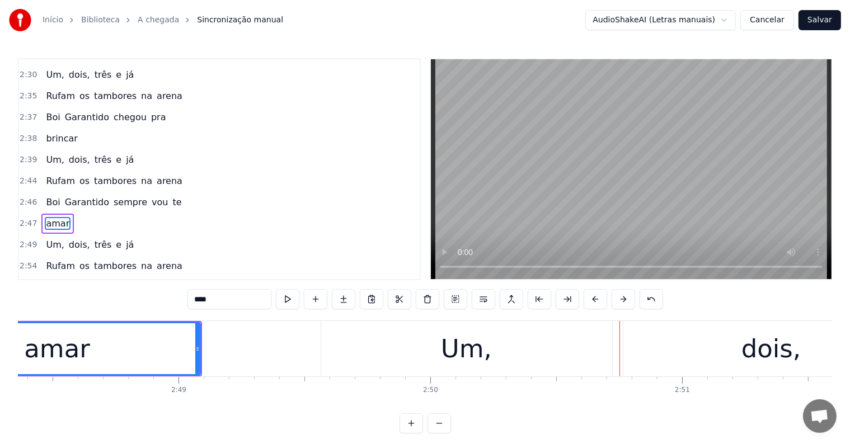
click at [374, 349] on div "Um," at bounding box center [466, 348] width 291 height 55
type input "***"
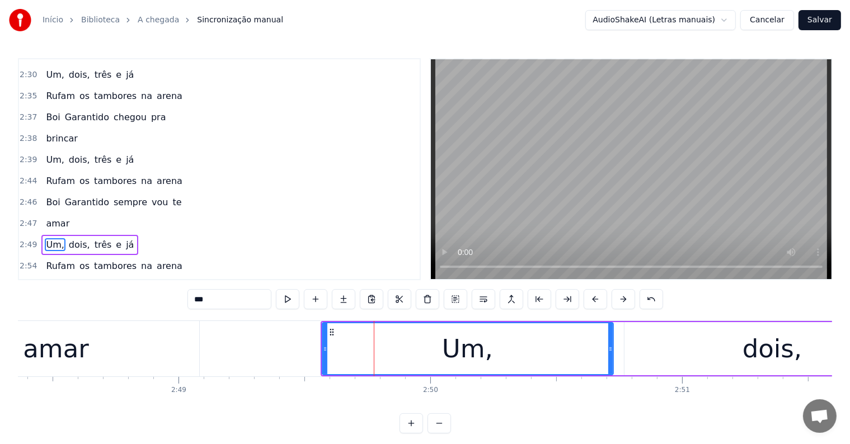
scroll to position [1569, 0]
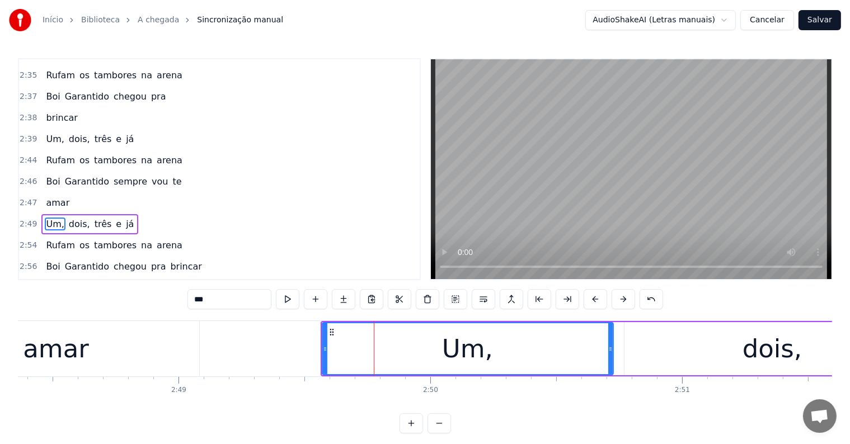
click at [617, 369] on div "Um, dois, três e já" at bounding box center [828, 348] width 1015 height 55
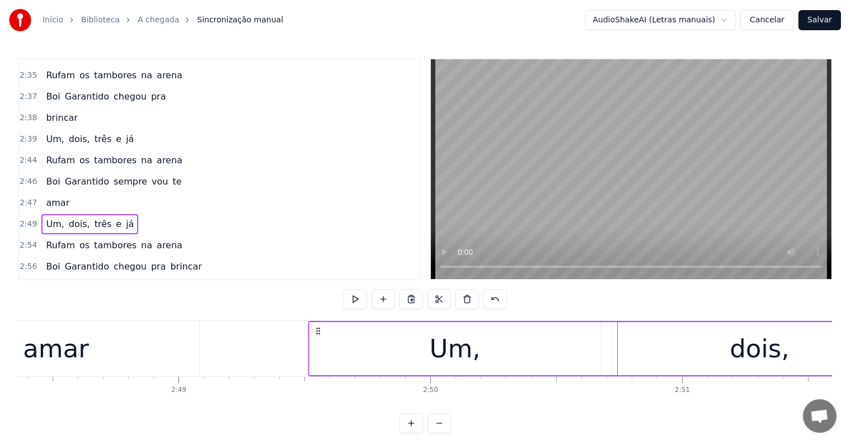
drag, startPoint x: 330, startPoint y: 330, endPoint x: 317, endPoint y: 331, distance: 12.4
click at [317, 331] on icon at bounding box center [317, 331] width 9 height 9
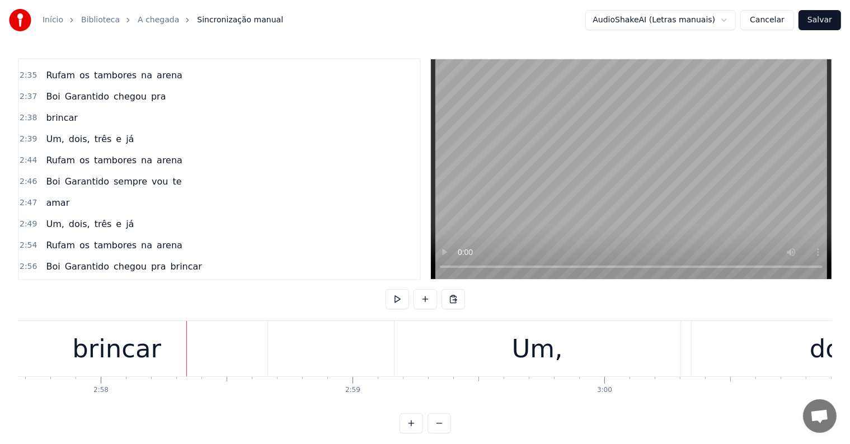
scroll to position [0, 44787]
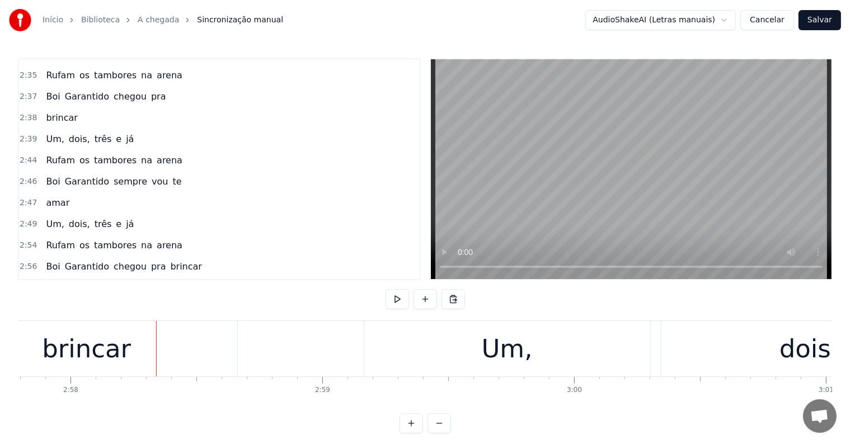
click at [112, 343] on div "brincar" at bounding box center [86, 349] width 89 height 38
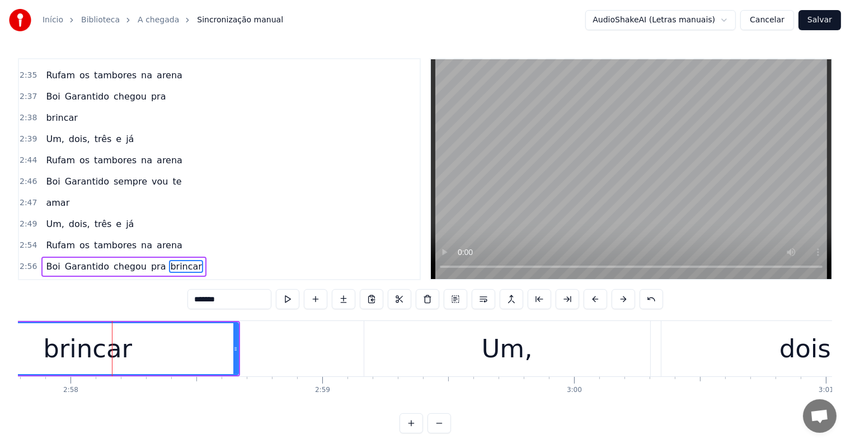
scroll to position [1572, 0]
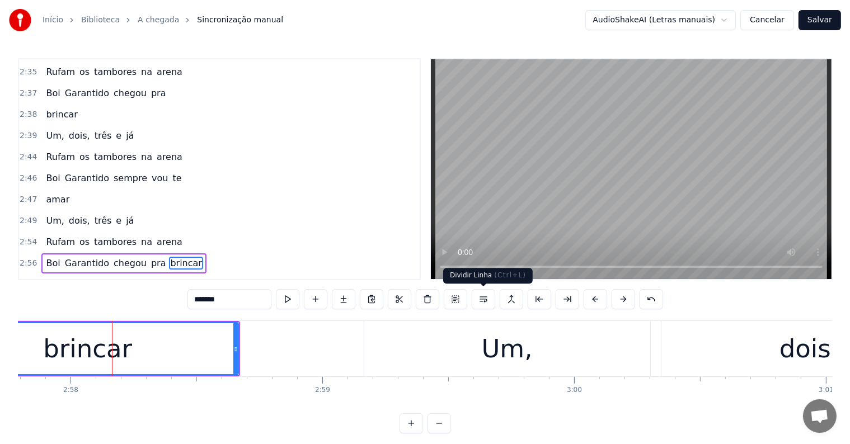
click at [480, 295] on button at bounding box center [484, 299] width 24 height 20
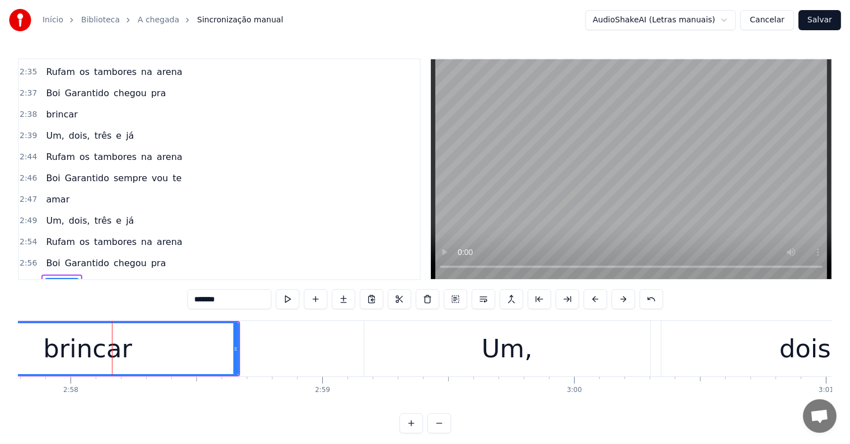
scroll to position [1592, 0]
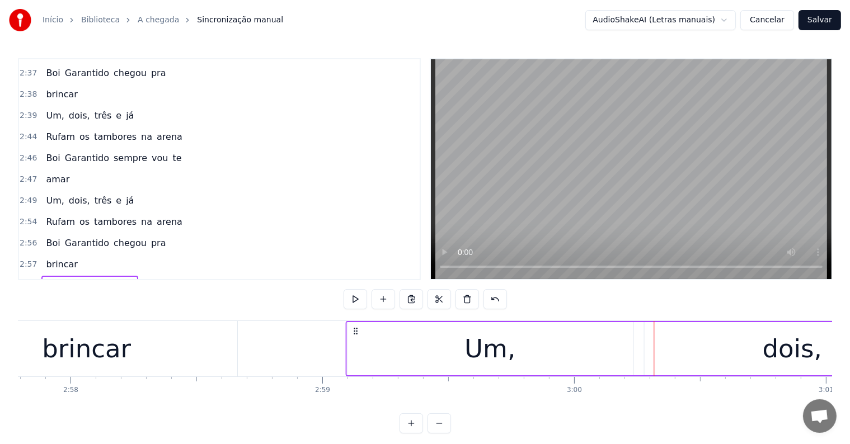
drag, startPoint x: 373, startPoint y: 330, endPoint x: 354, endPoint y: 331, distance: 18.5
click at [354, 331] on icon at bounding box center [355, 331] width 9 height 9
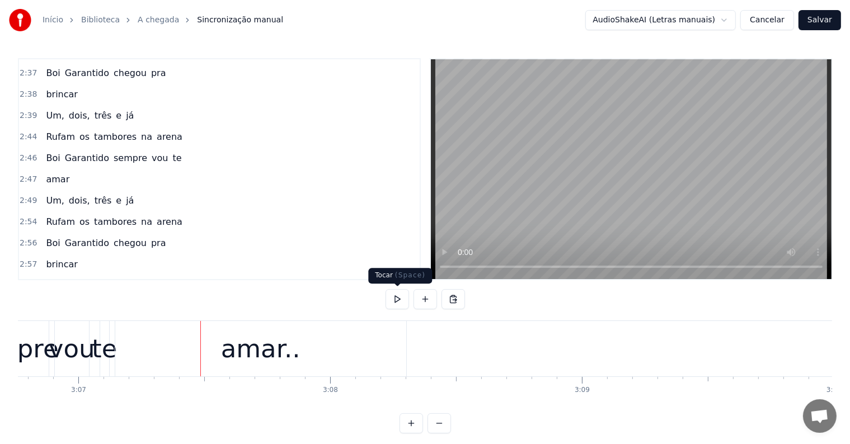
scroll to position [0, 47105]
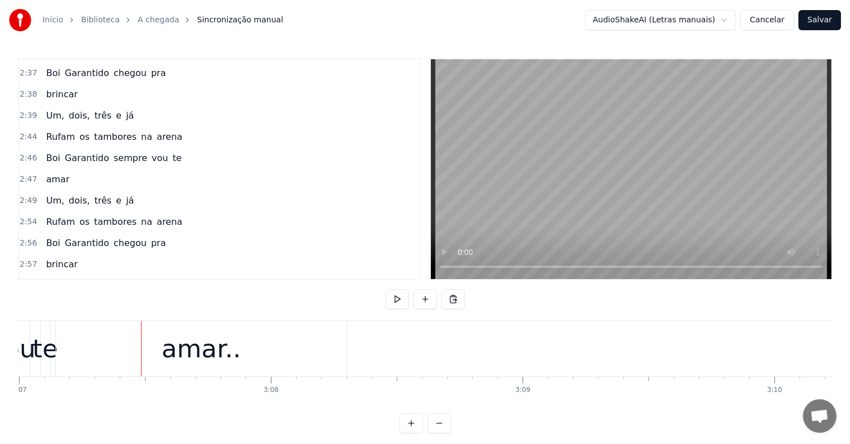
click at [248, 355] on div "amar.." at bounding box center [201, 348] width 291 height 55
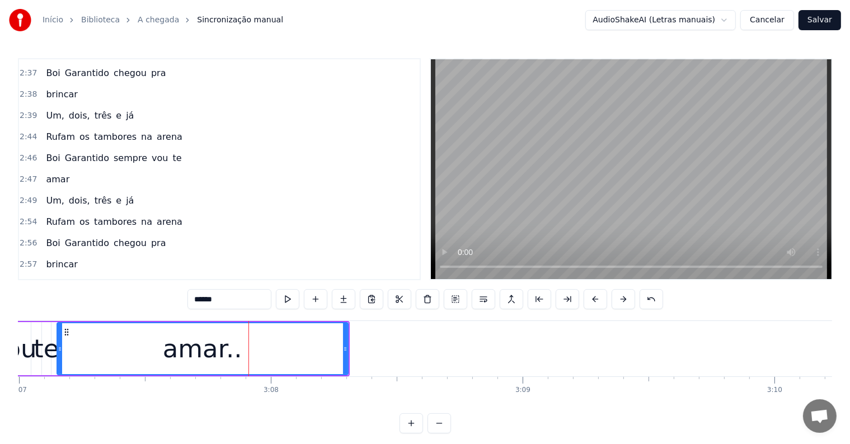
scroll to position [17, 0]
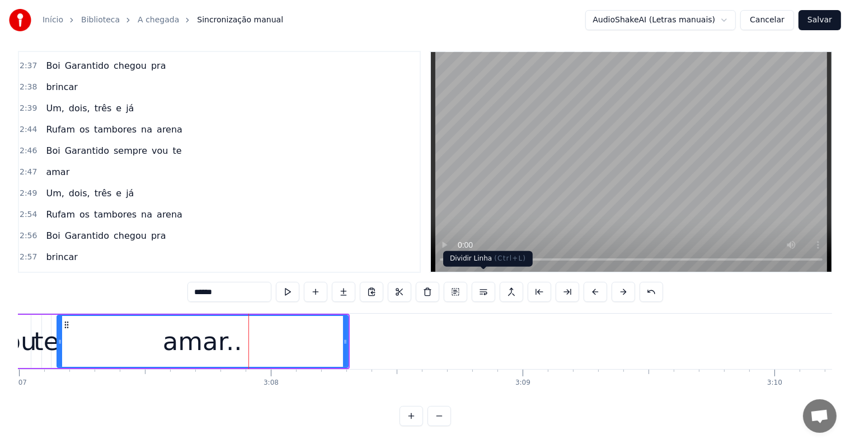
click at [481, 282] on button at bounding box center [484, 292] width 24 height 20
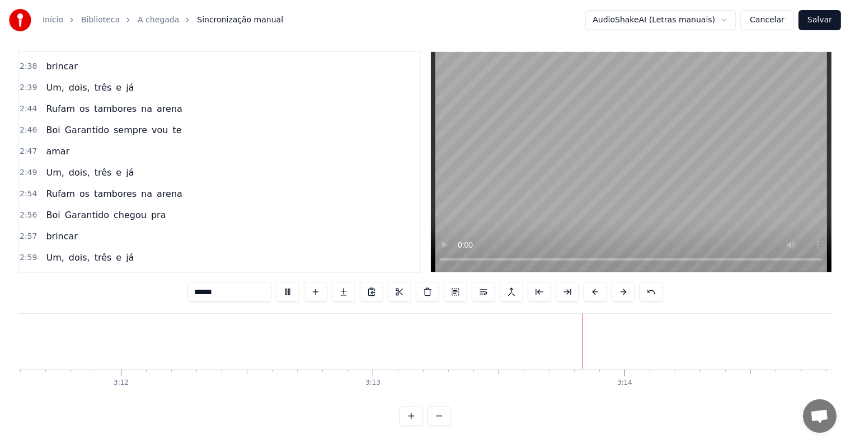
scroll to position [0, 48623]
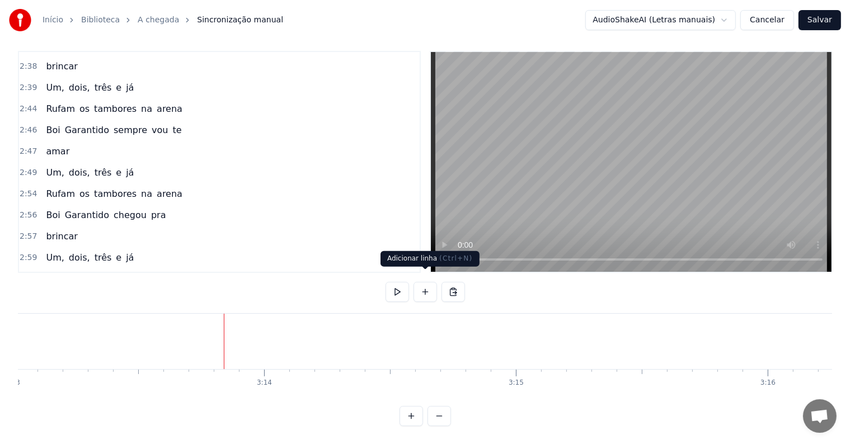
click at [425, 284] on button at bounding box center [426, 292] width 24 height 20
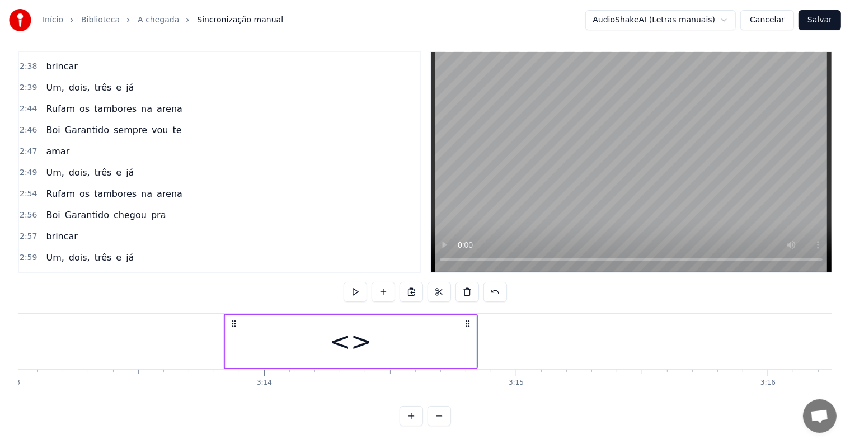
click at [320, 335] on div "<>" at bounding box center [351, 341] width 251 height 53
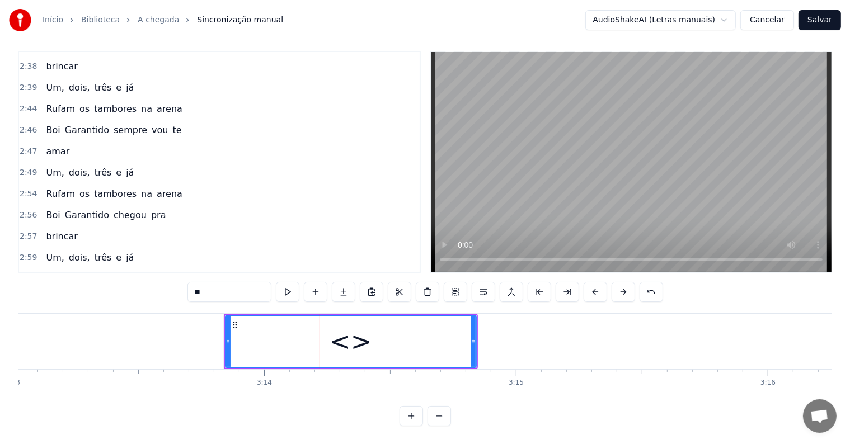
scroll to position [1633, 0]
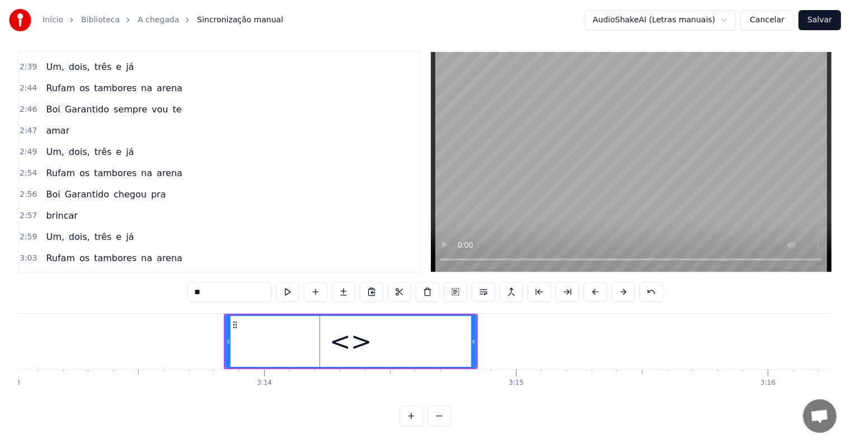
drag, startPoint x: 221, startPoint y: 282, endPoint x: 162, endPoint y: 281, distance: 59.3
click at [162, 281] on div "0:02 <Seu maior canal de toadas karaokê> 0:12 Uma luz em Parintins nos 0:13 enc…" at bounding box center [425, 239] width 814 height 376
paste input "**********"
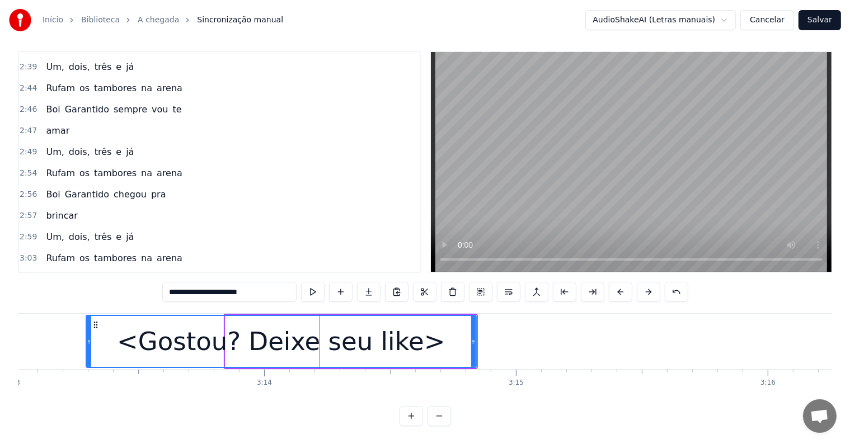
drag, startPoint x: 224, startPoint y: 331, endPoint x: 85, endPoint y: 329, distance: 139.4
click at [87, 338] on icon at bounding box center [89, 342] width 4 height 9
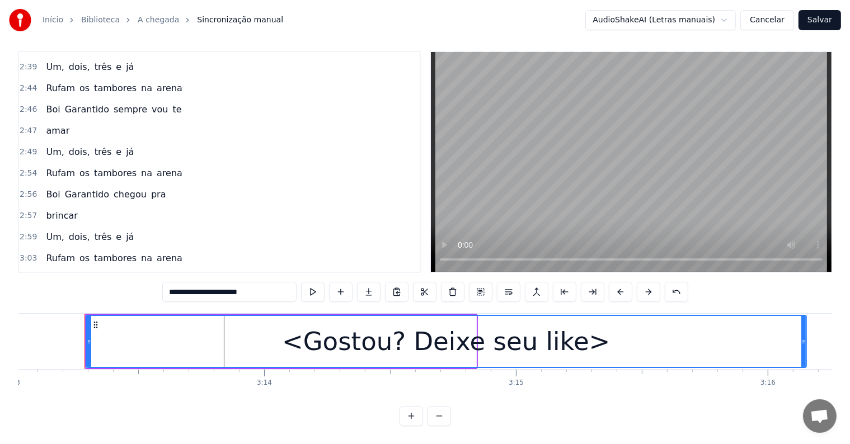
drag, startPoint x: 477, startPoint y: 334, endPoint x: 793, endPoint y: 331, distance: 316.3
click at [804, 338] on icon at bounding box center [804, 342] width 4 height 9
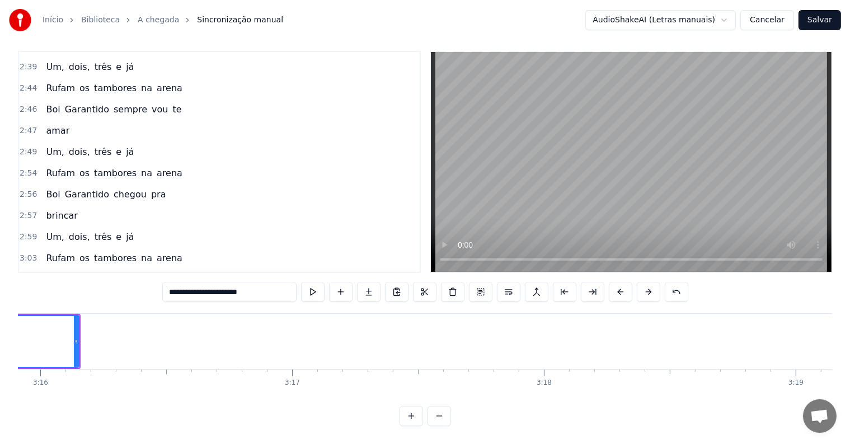
scroll to position [0, 49353]
click at [63, 294] on span "amar.." at bounding box center [60, 300] width 30 height 13
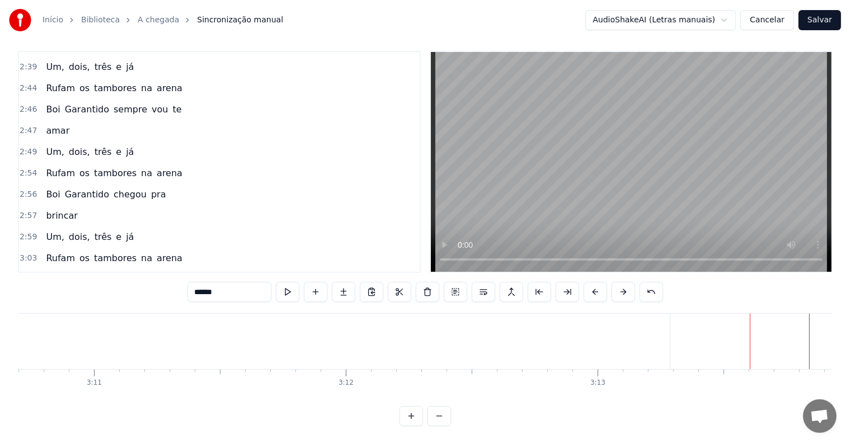
scroll to position [0, 48566]
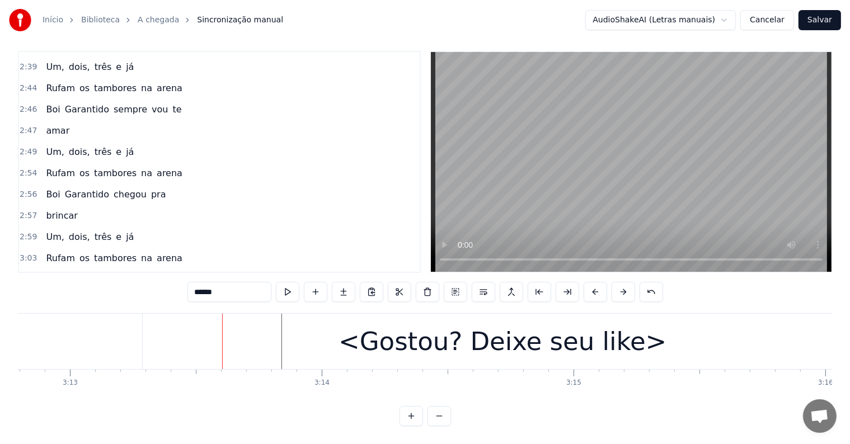
click at [164, 319] on div "<Gostou? Deixe seu like>" at bounding box center [503, 341] width 720 height 55
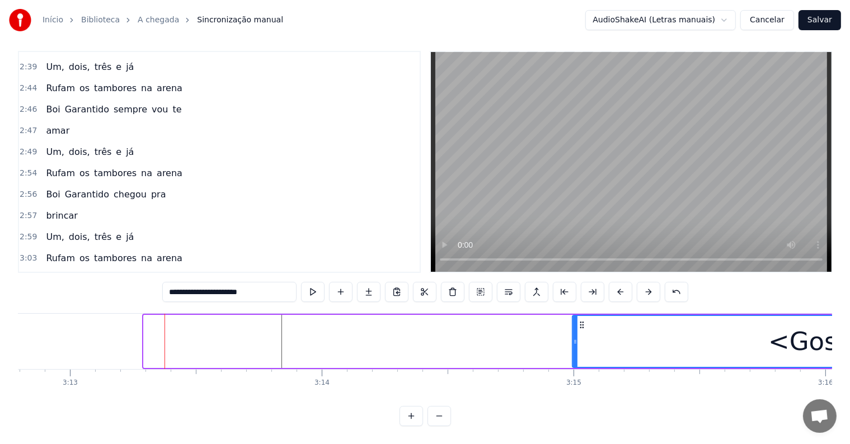
drag, startPoint x: 153, startPoint y: 316, endPoint x: 582, endPoint y: 322, distance: 429.4
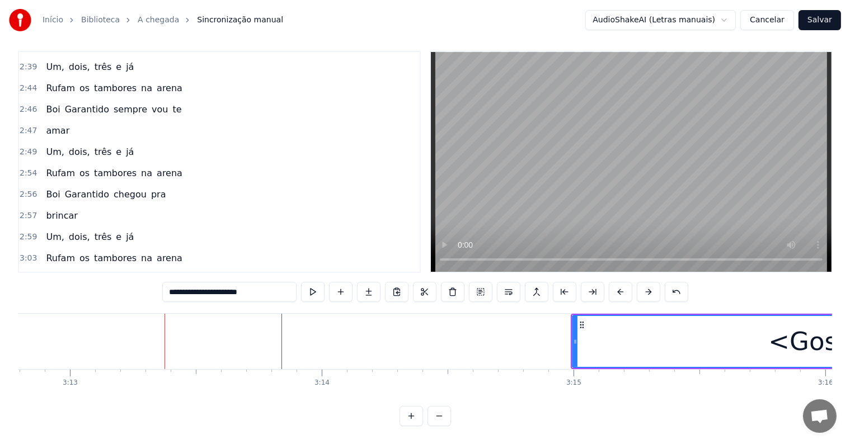
click at [58, 294] on span "amar.." at bounding box center [60, 300] width 30 height 13
type input "******"
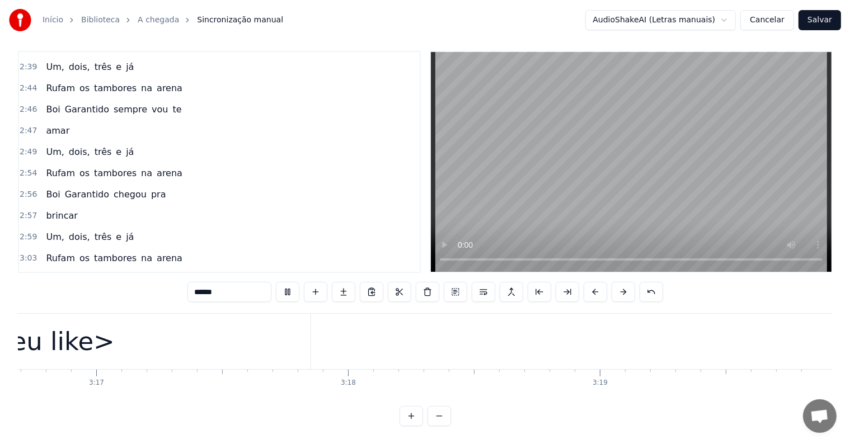
scroll to position [0, 49548]
click at [822, 20] on button "Salvar" at bounding box center [820, 20] width 43 height 20
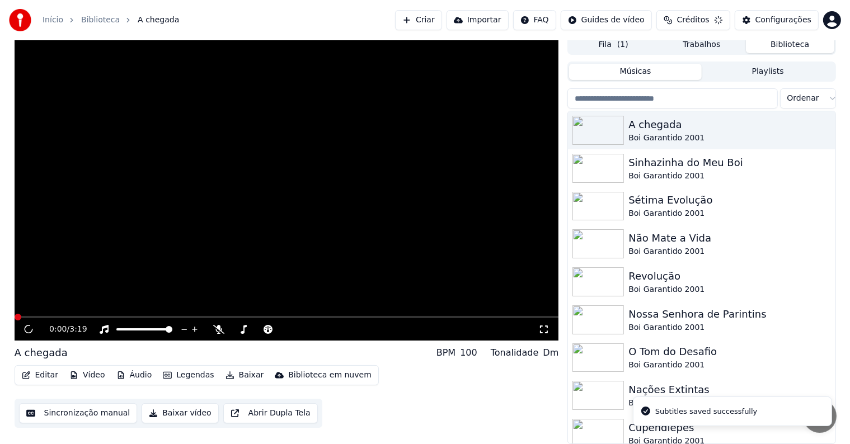
scroll to position [5, 0]
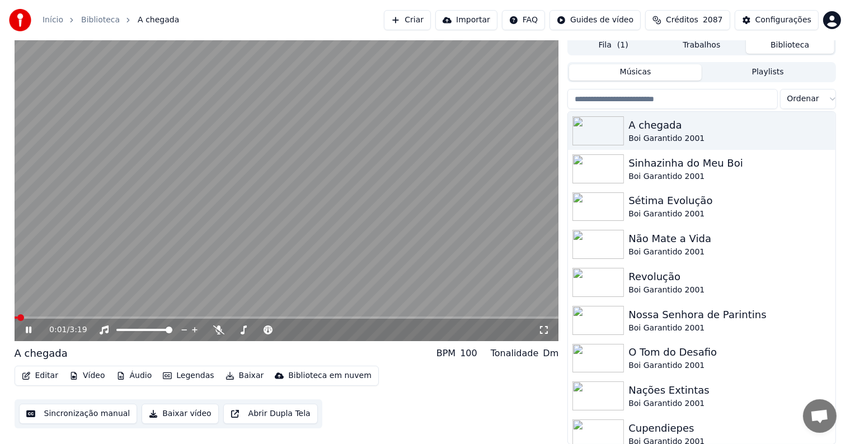
click at [478, 116] on video at bounding box center [287, 188] width 545 height 306
click at [610, 49] on button "Fila ( 1 )" at bounding box center [613, 46] width 88 height 16
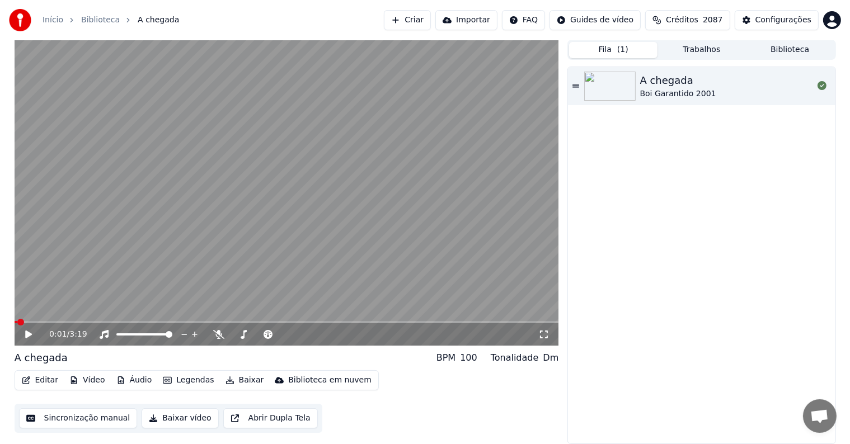
scroll to position [0, 0]
